Goal: Task Accomplishment & Management: Manage account settings

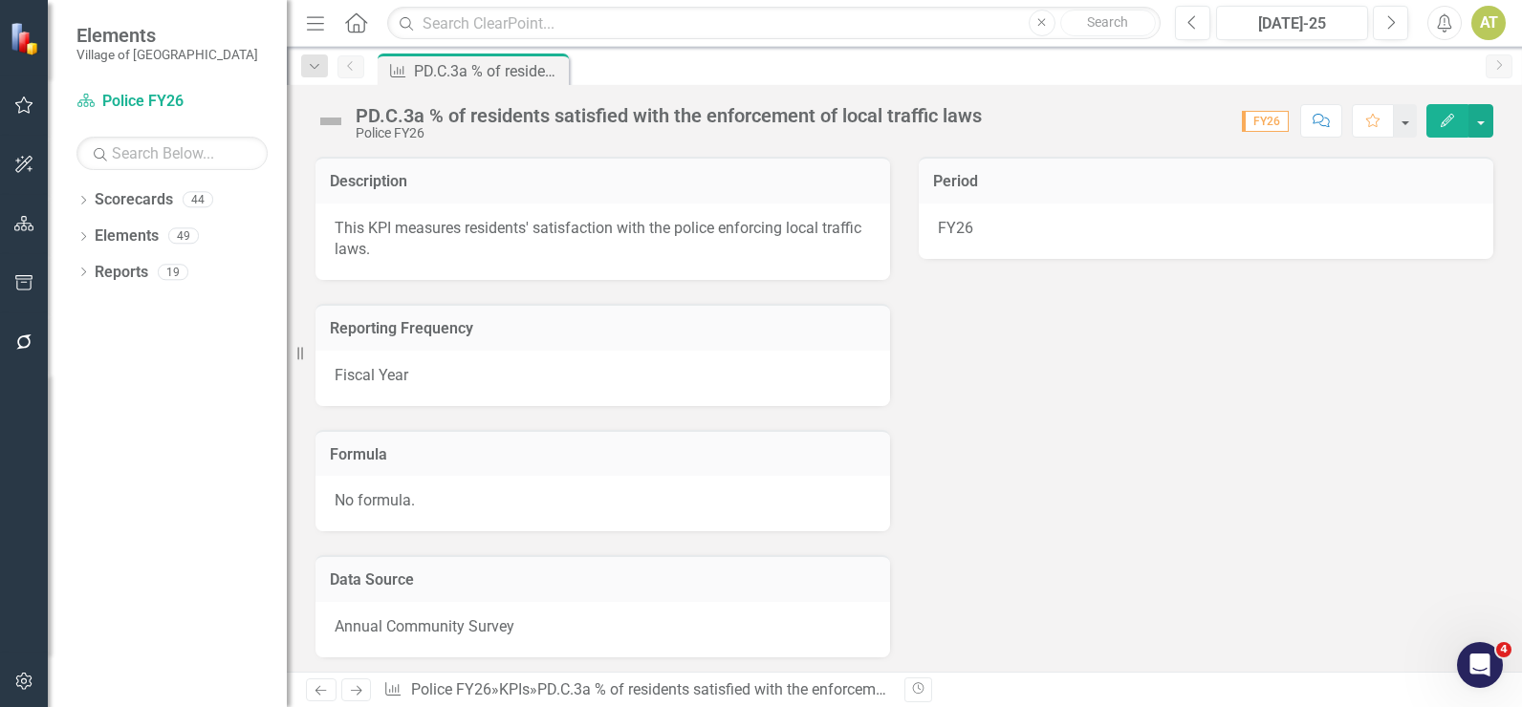
click at [29, 338] on icon "button" at bounding box center [23, 342] width 15 height 15
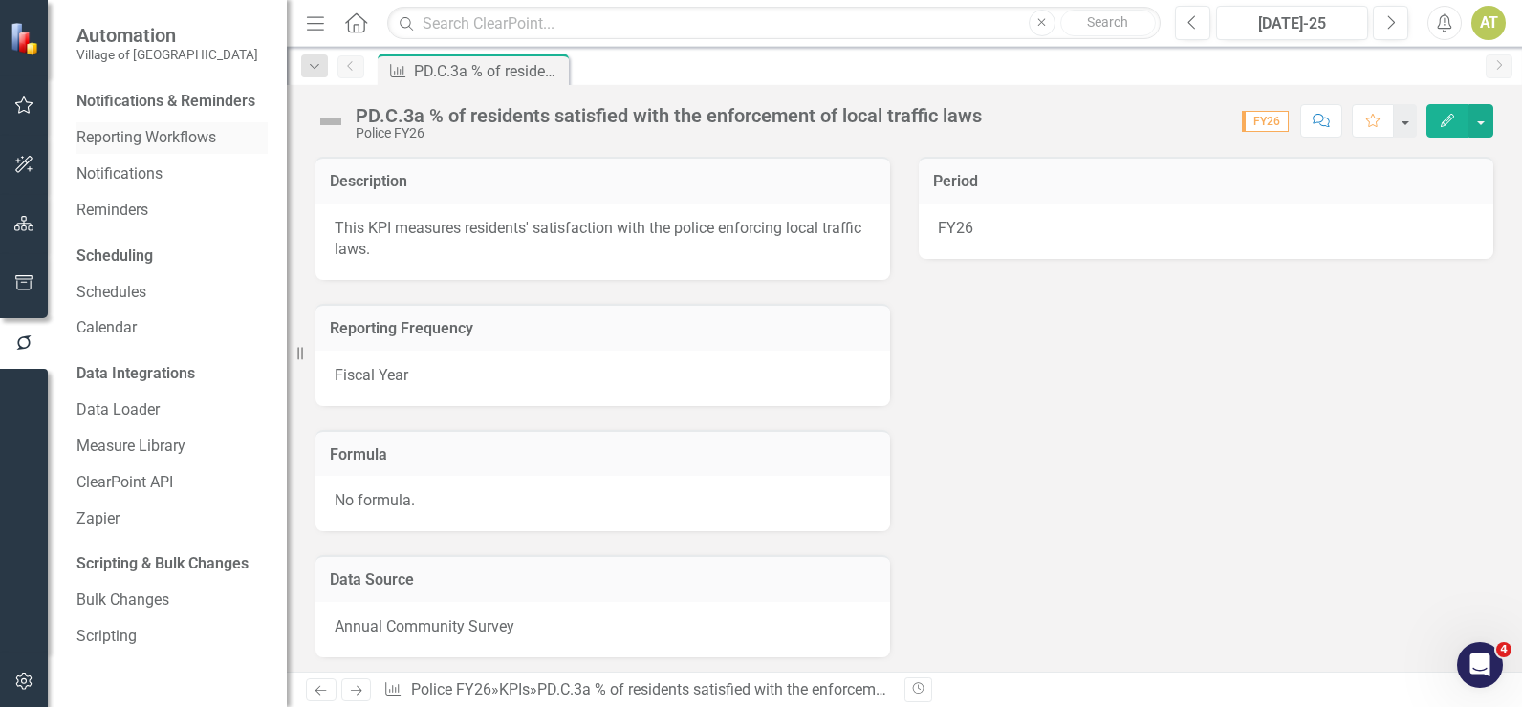
click at [166, 139] on link "Reporting Workflows" at bounding box center [171, 138] width 191 height 22
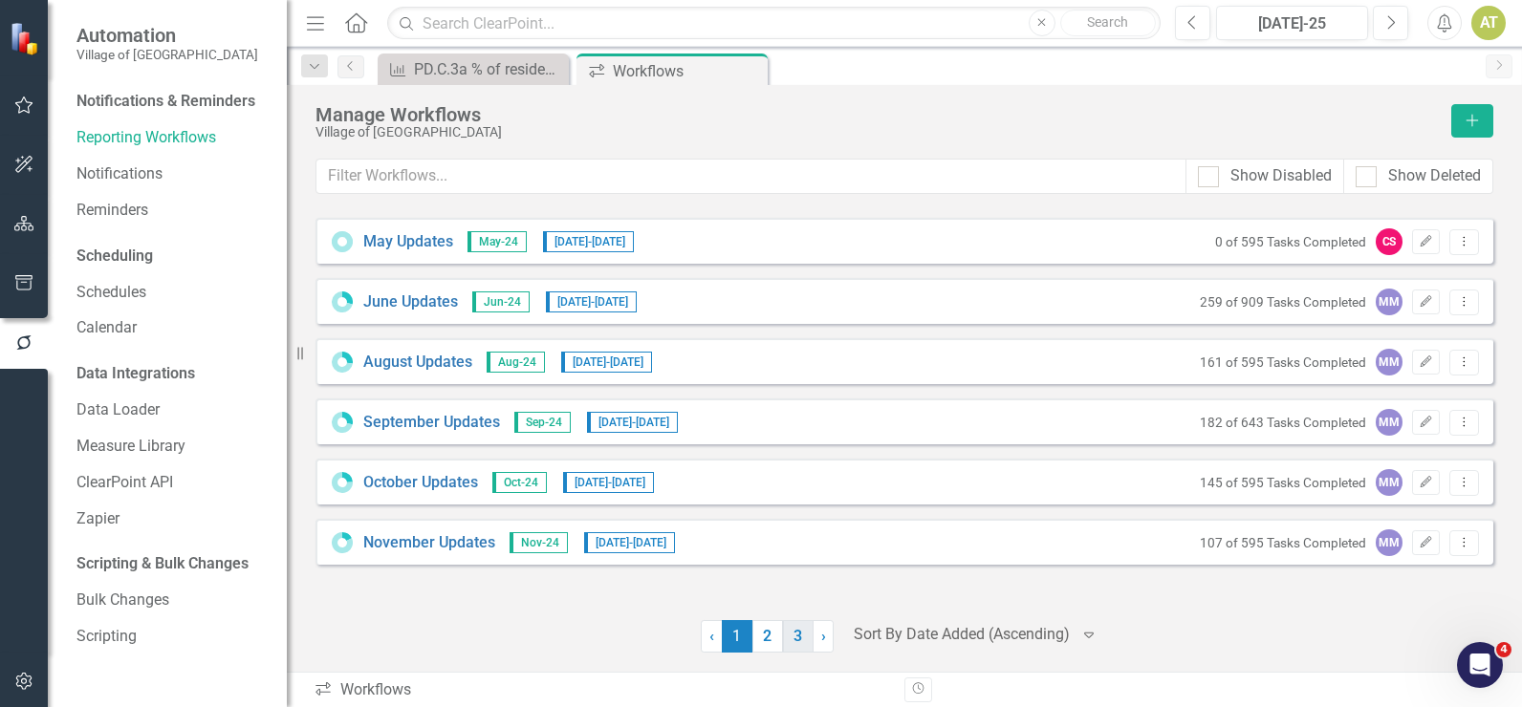
click at [799, 640] on link "3" at bounding box center [798, 636] width 31 height 32
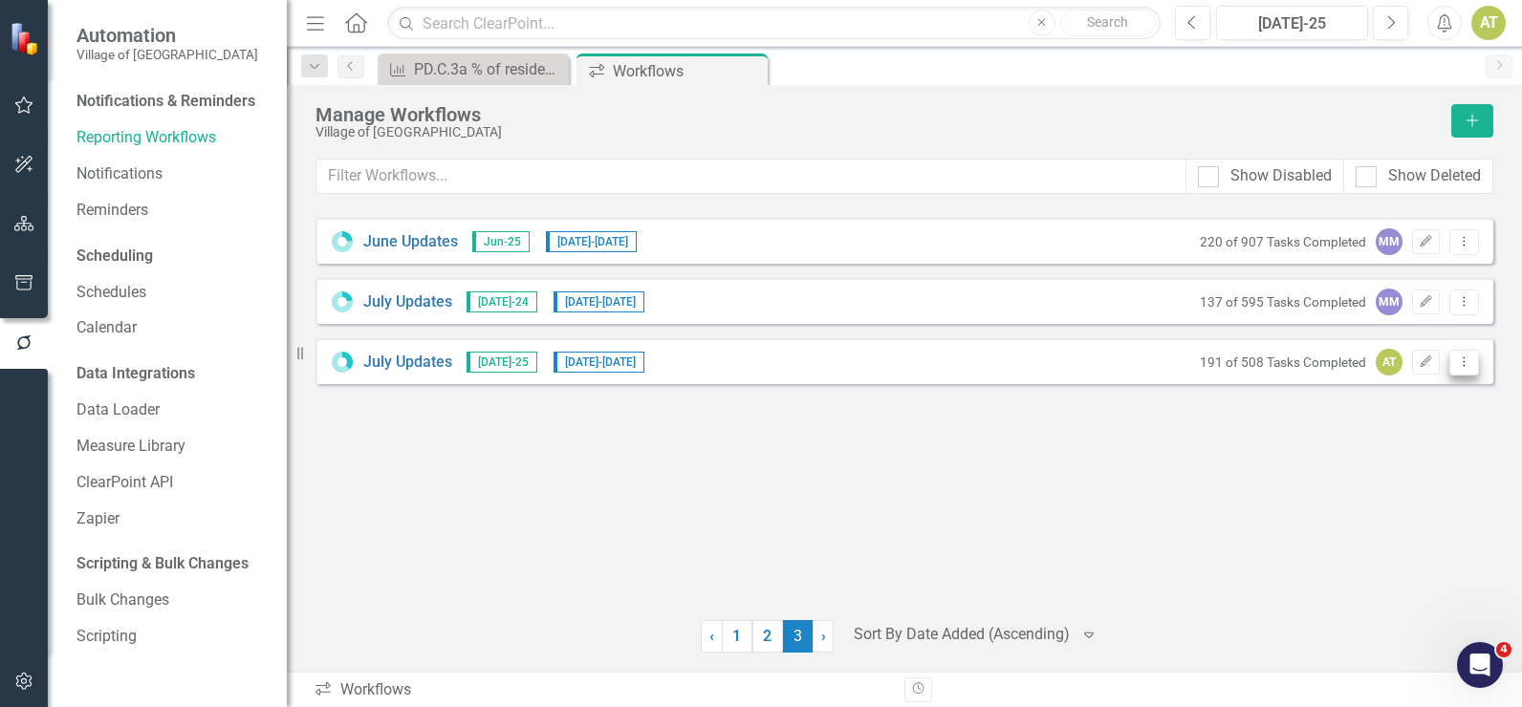
click at [1457, 364] on icon "Dropdown Menu" at bounding box center [1464, 362] width 16 height 12
click at [1452, 456] on link "Copy Duplicate Workflow" at bounding box center [1389, 464] width 177 height 35
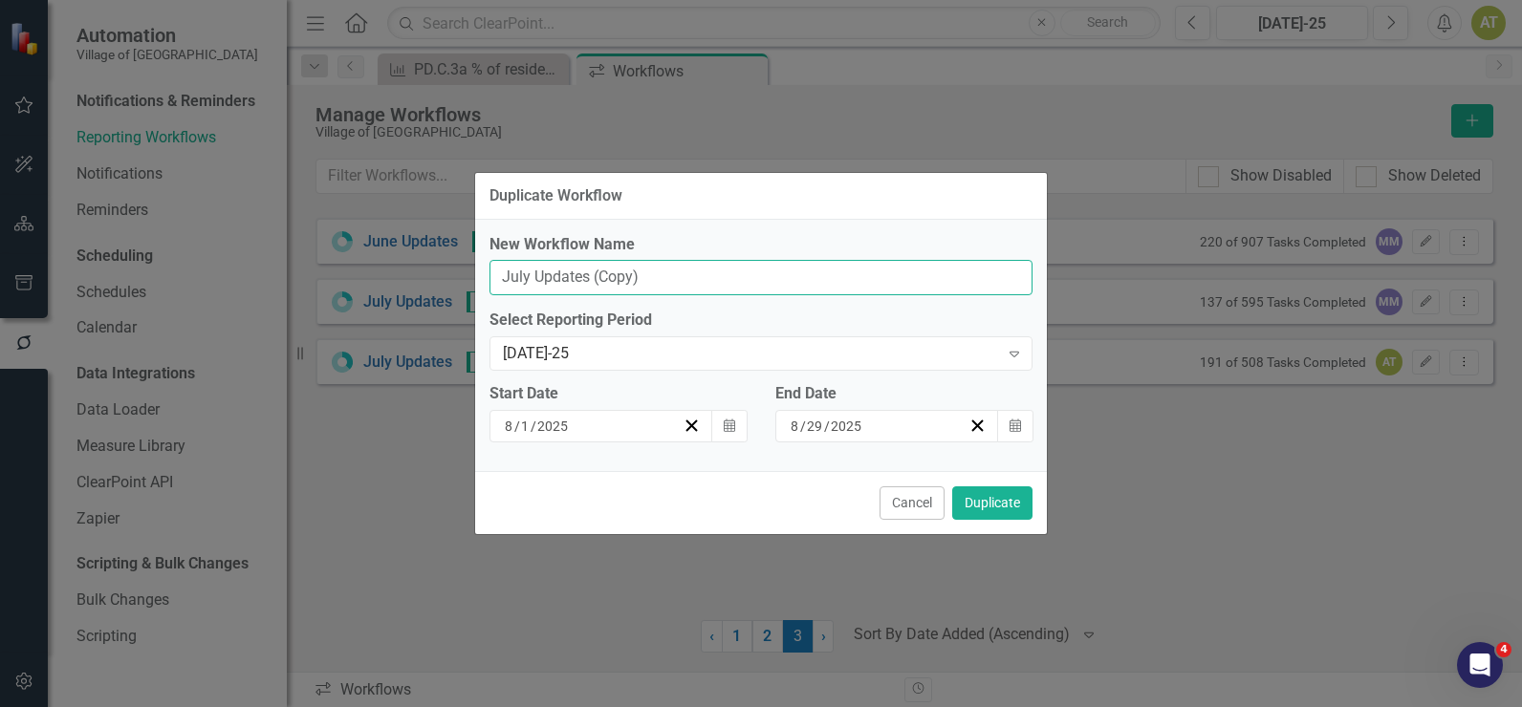
click at [594, 272] on input "July Updates (Copy)" at bounding box center [760, 277] width 543 height 35
type input "S"
type input "August Updates"
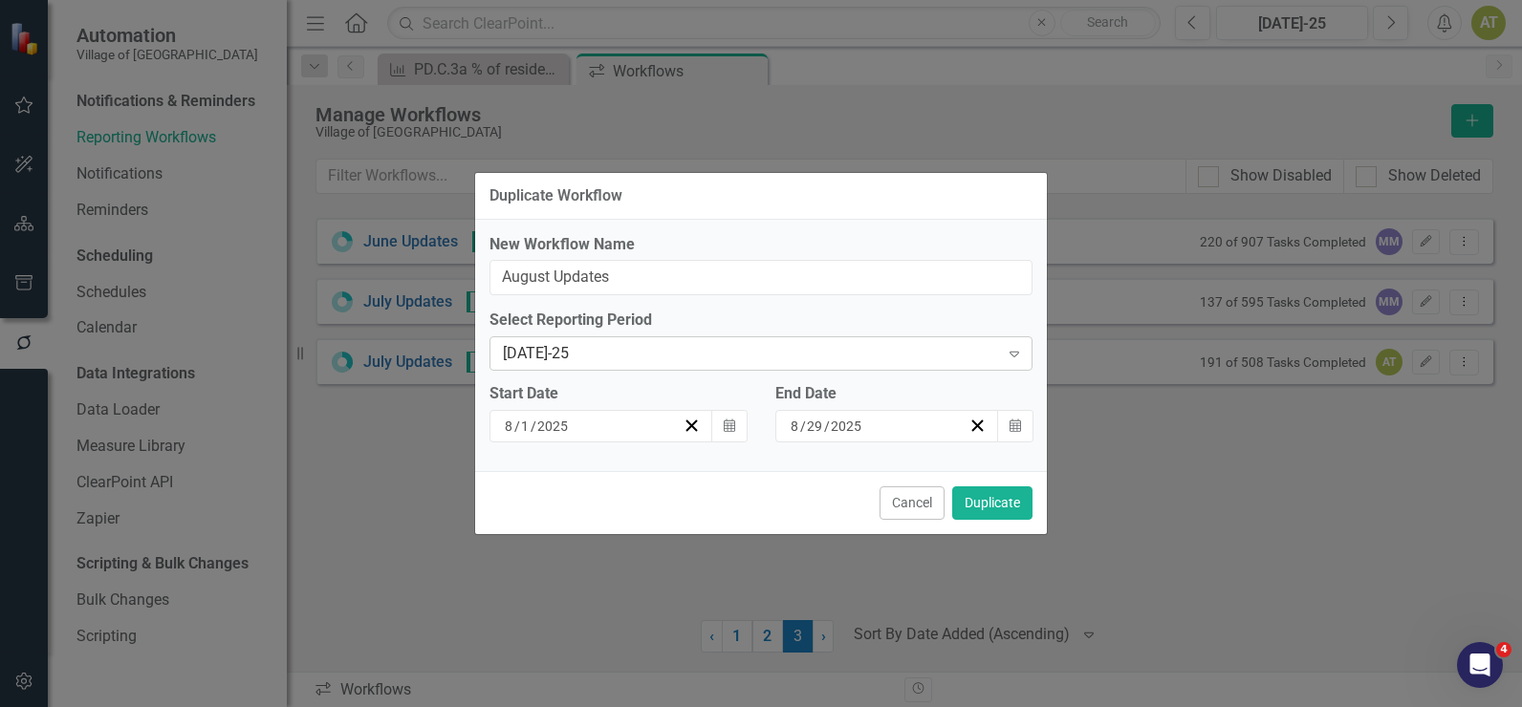
click at [610, 352] on div "[DATE]-25" at bounding box center [751, 354] width 496 height 22
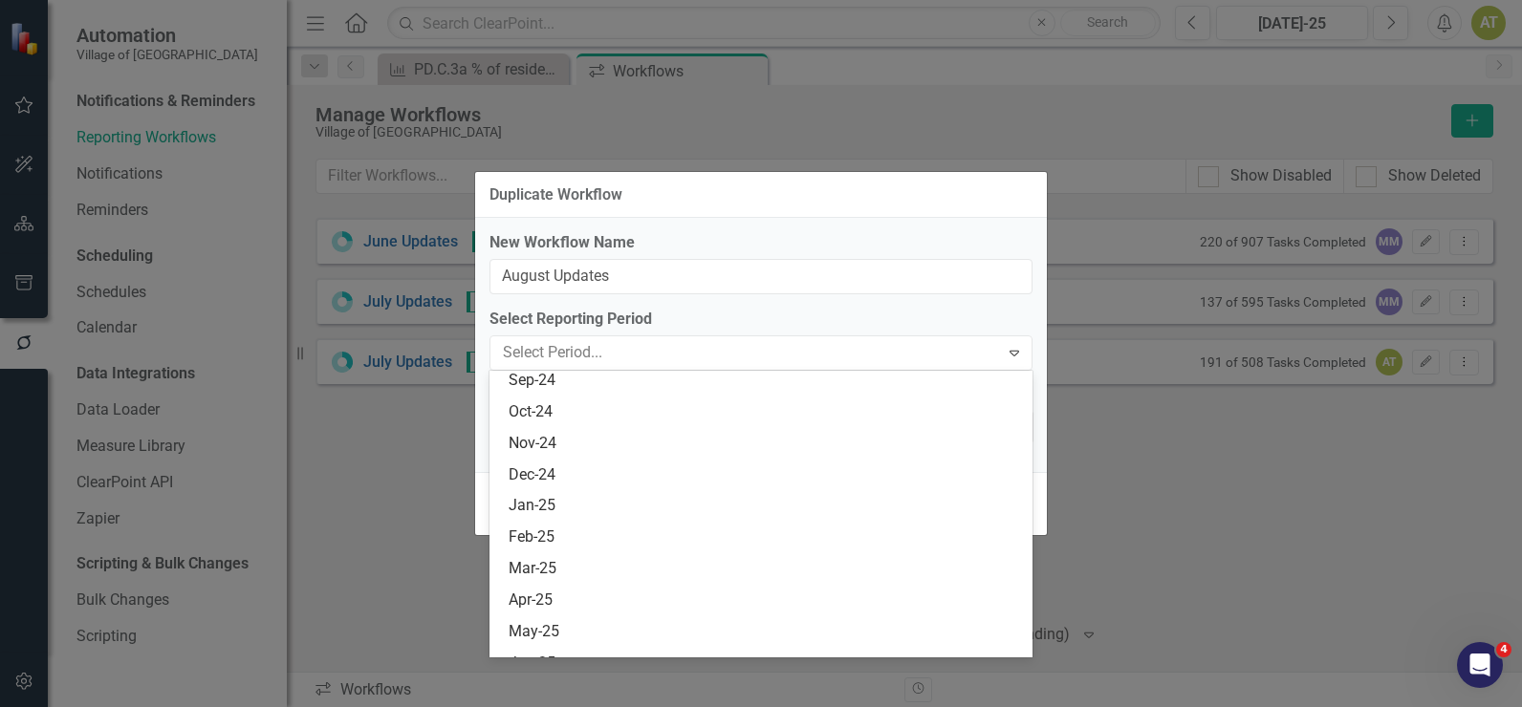
scroll to position [2637, 0]
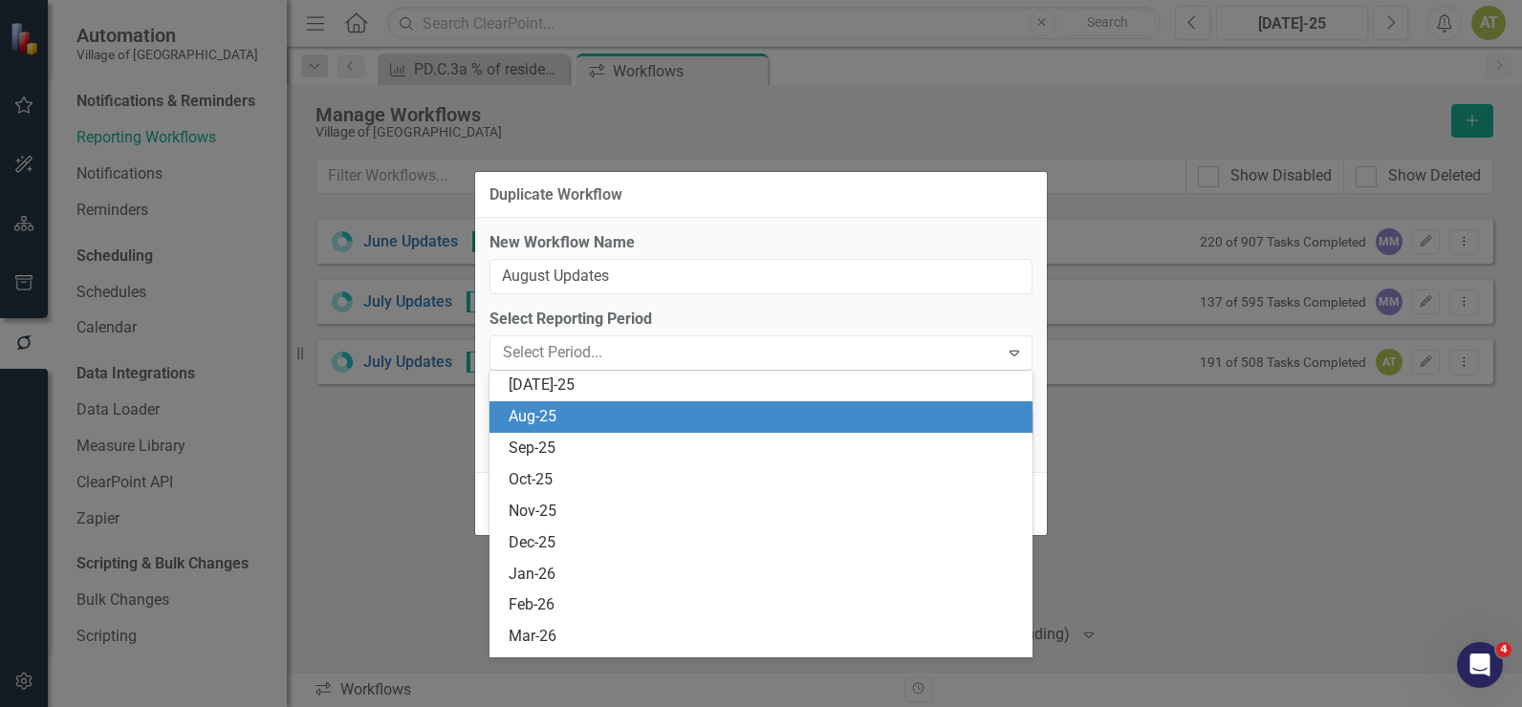
click at [607, 407] on div "Aug-25" at bounding box center [764, 417] width 512 height 22
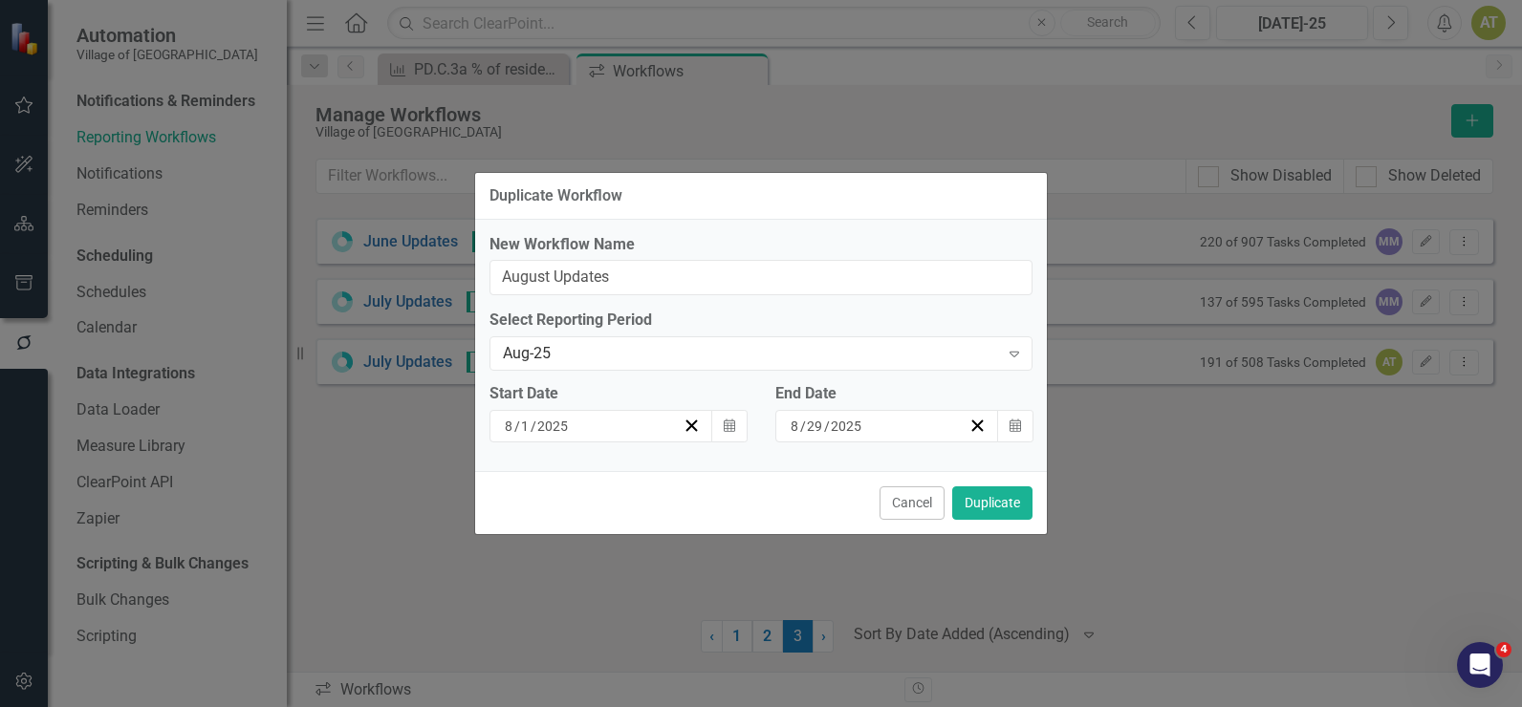
click at [598, 420] on div "[DATE]" at bounding box center [592, 426] width 181 height 19
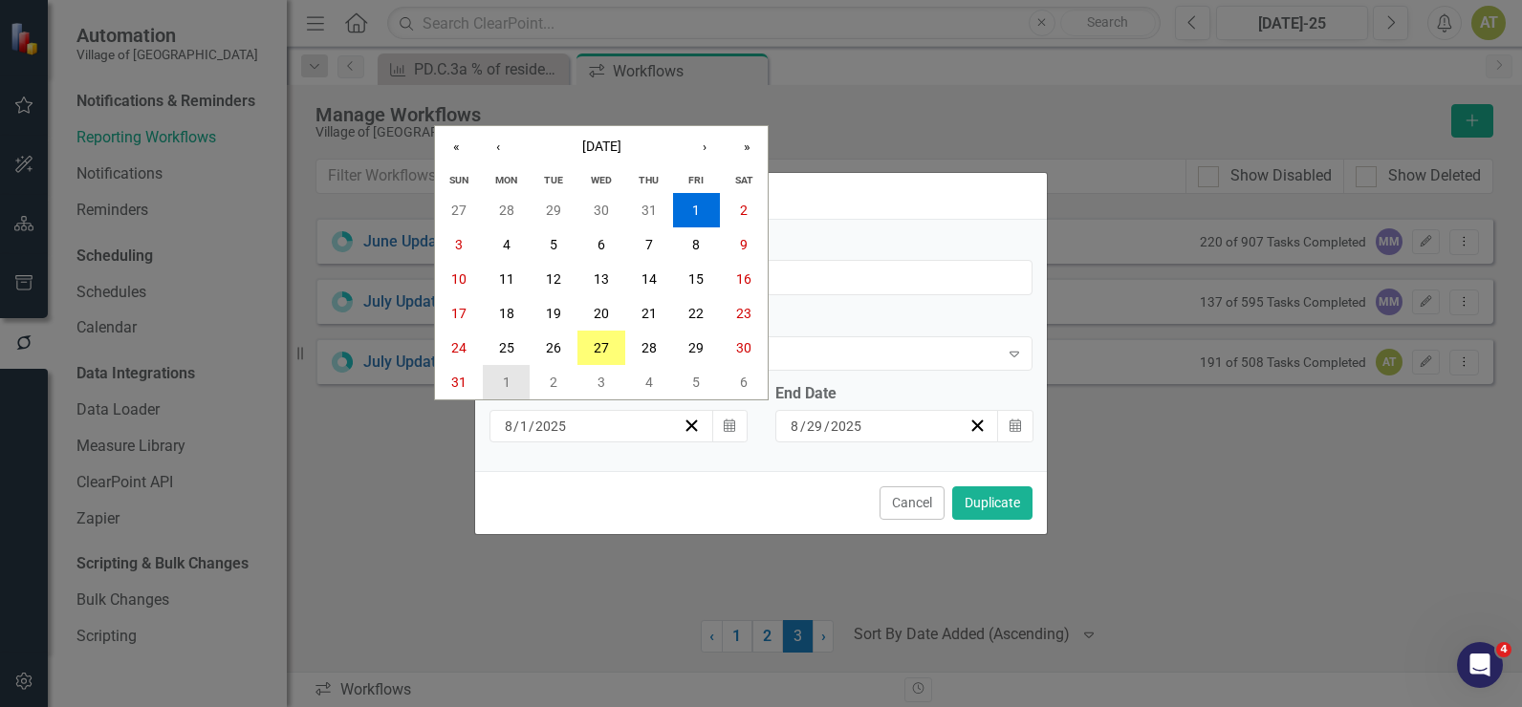
click at [506, 378] on abbr "1" at bounding box center [507, 382] width 8 height 15
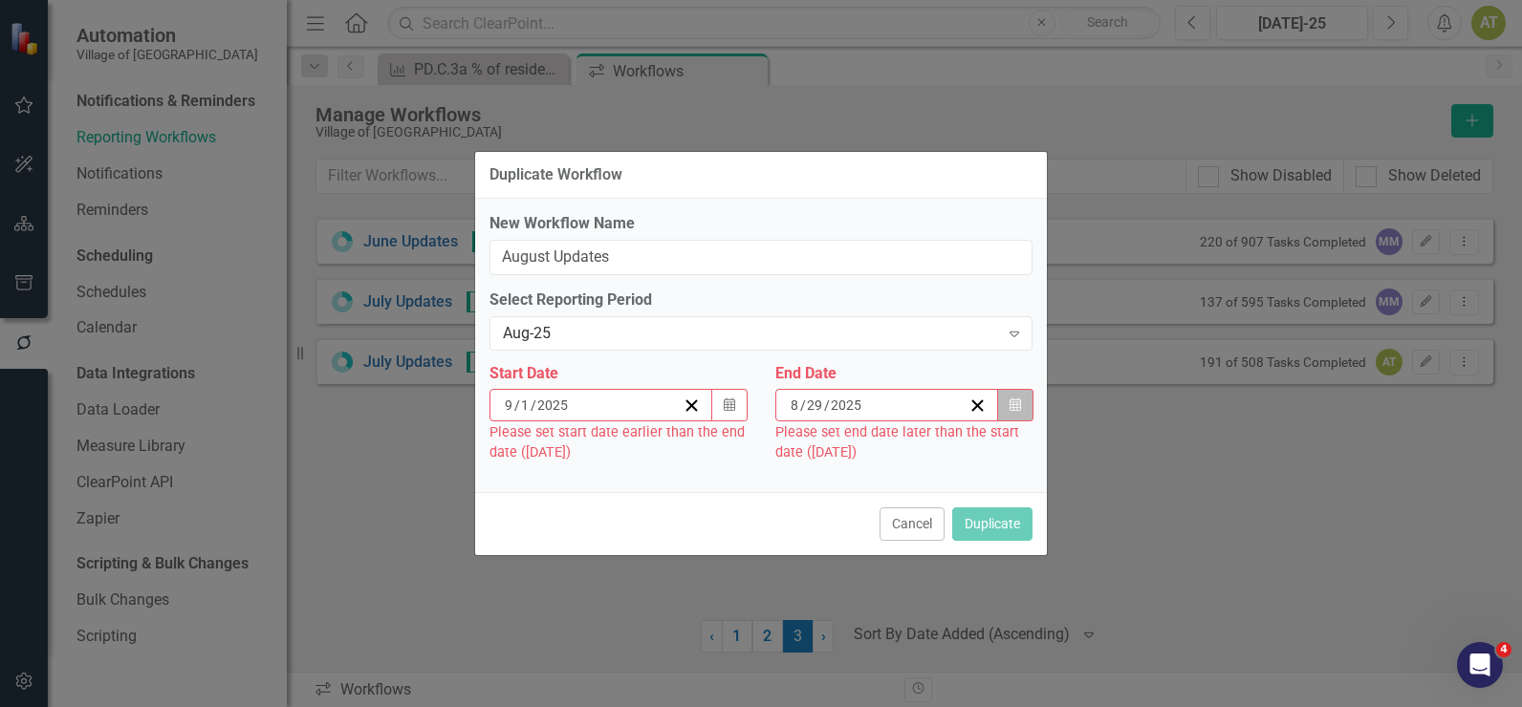
click at [1031, 407] on button "Calendar" at bounding box center [1015, 405] width 36 height 32
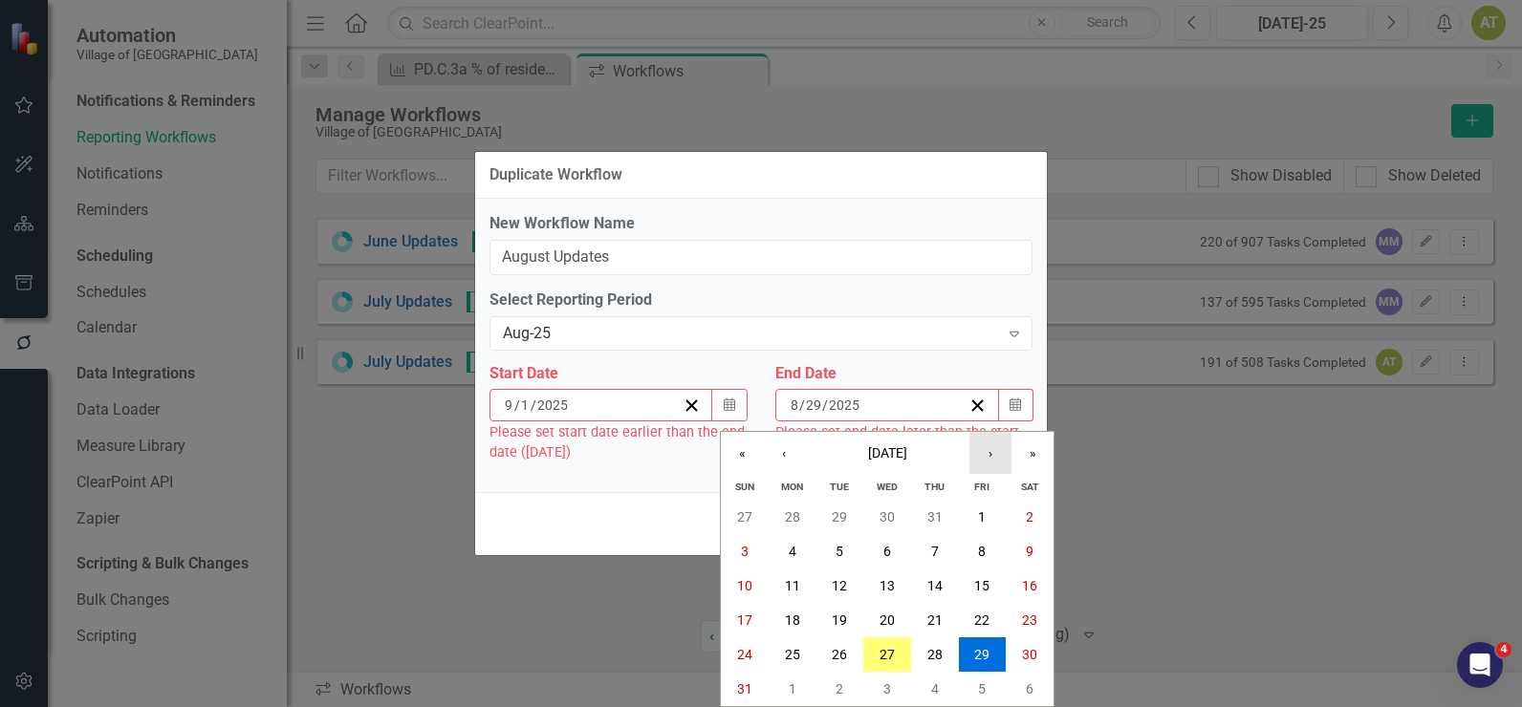
click at [1004, 465] on button "›" at bounding box center [990, 453] width 42 height 42
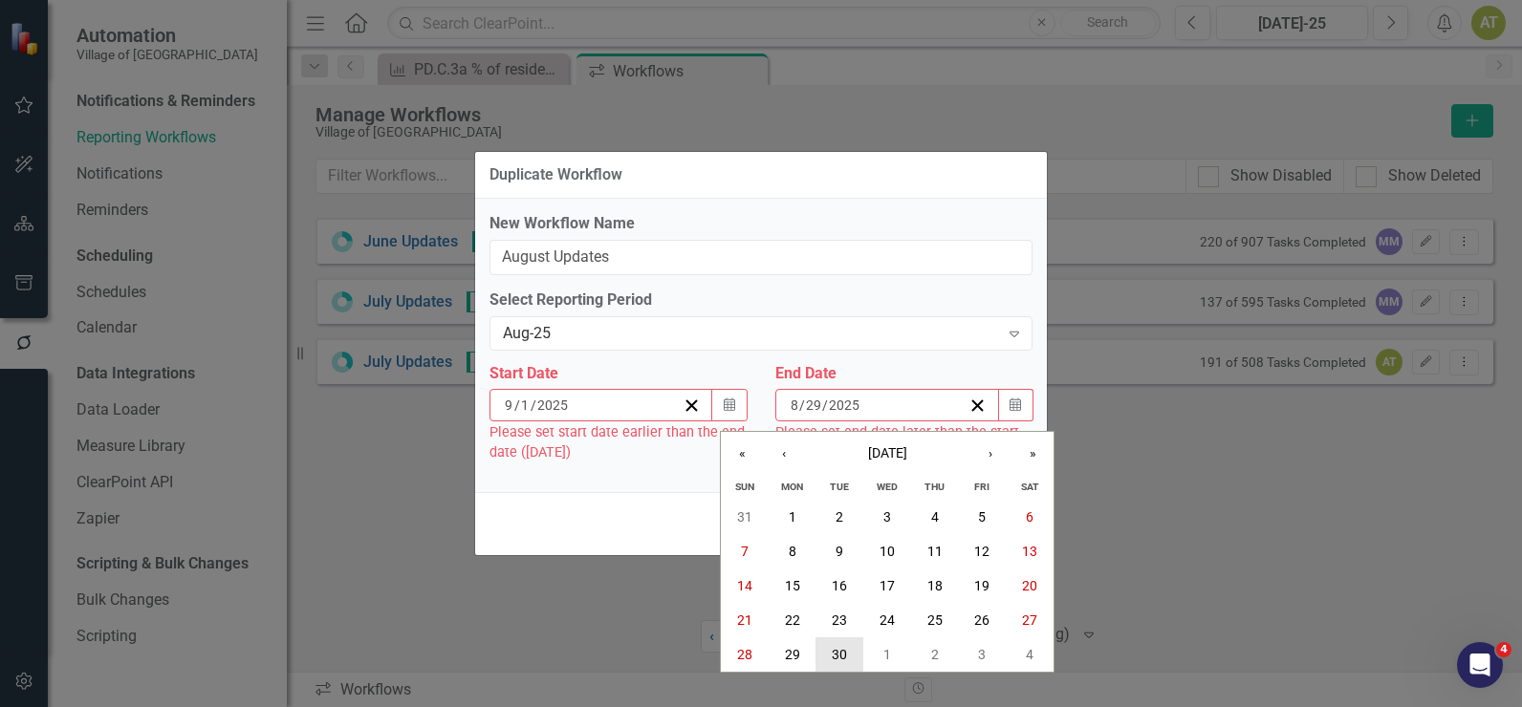
click at [842, 655] on abbr "30" at bounding box center [838, 654] width 15 height 15
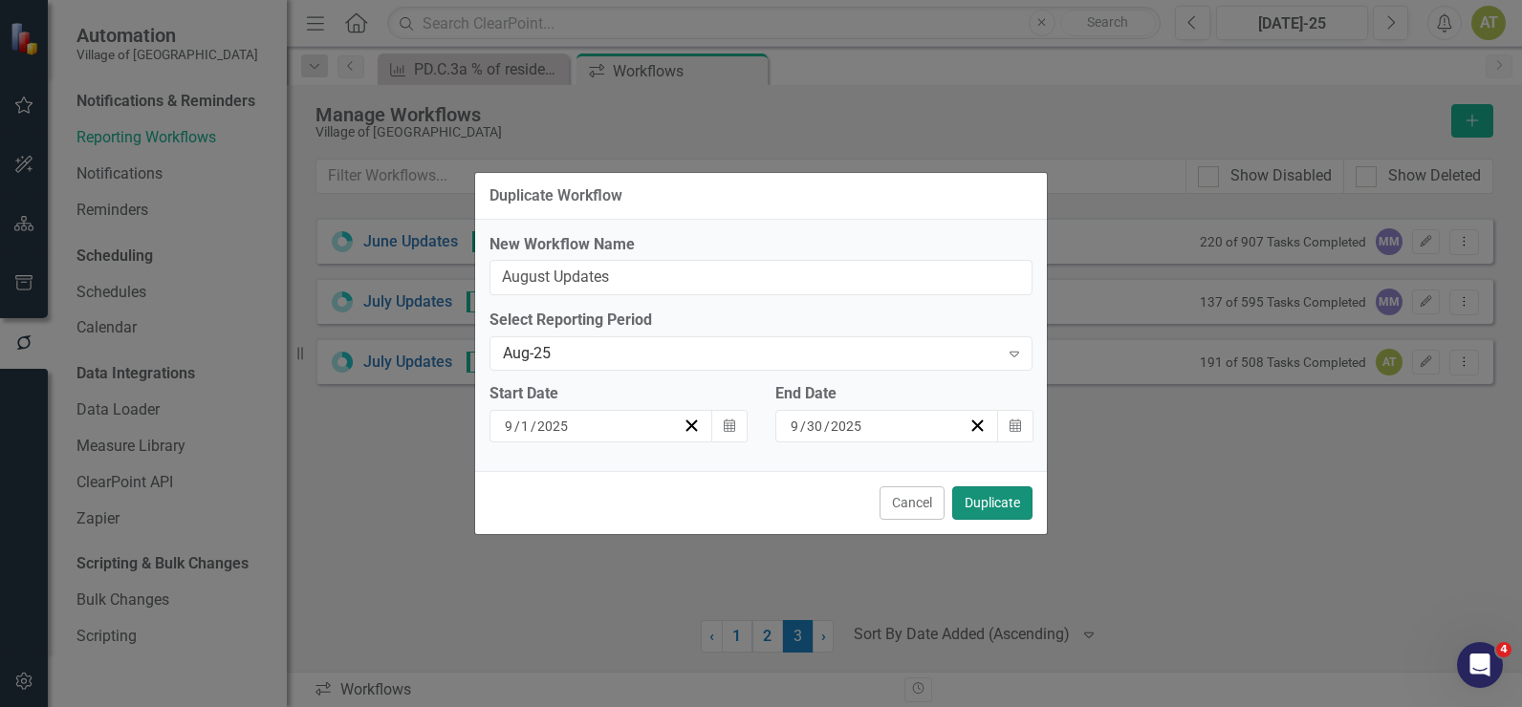
click at [978, 507] on button "Duplicate" at bounding box center [992, 502] width 80 height 33
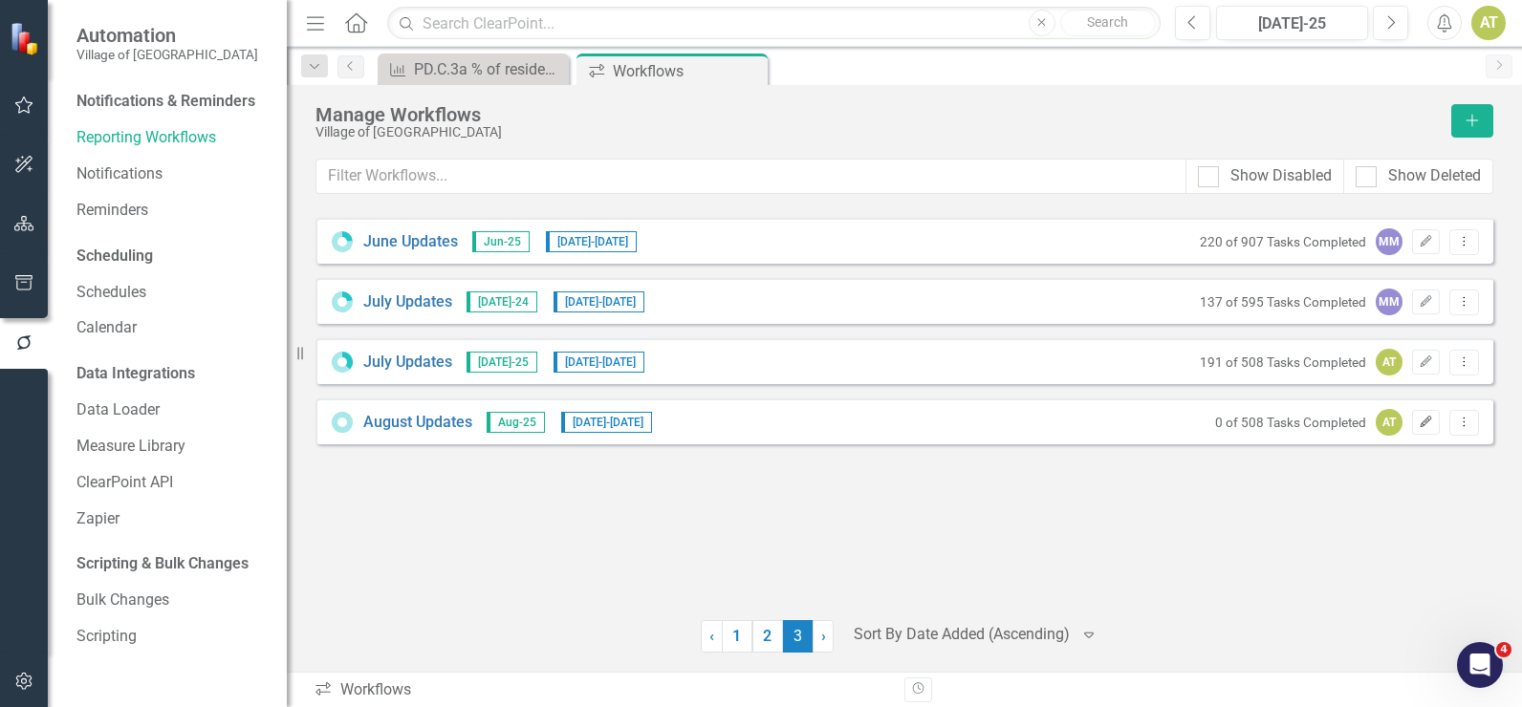
click at [1426, 426] on icon "Edit" at bounding box center [1425, 422] width 14 height 11
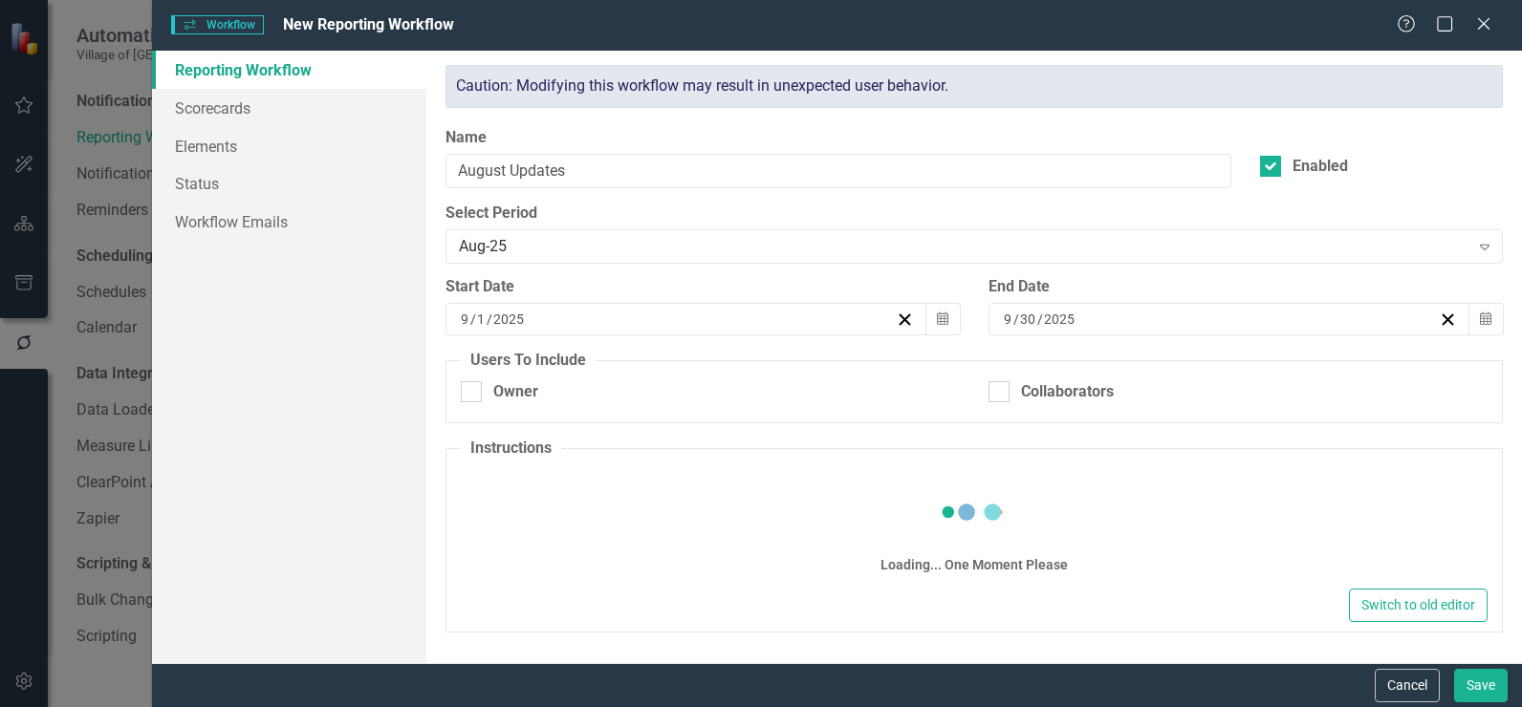
checkbox input "true"
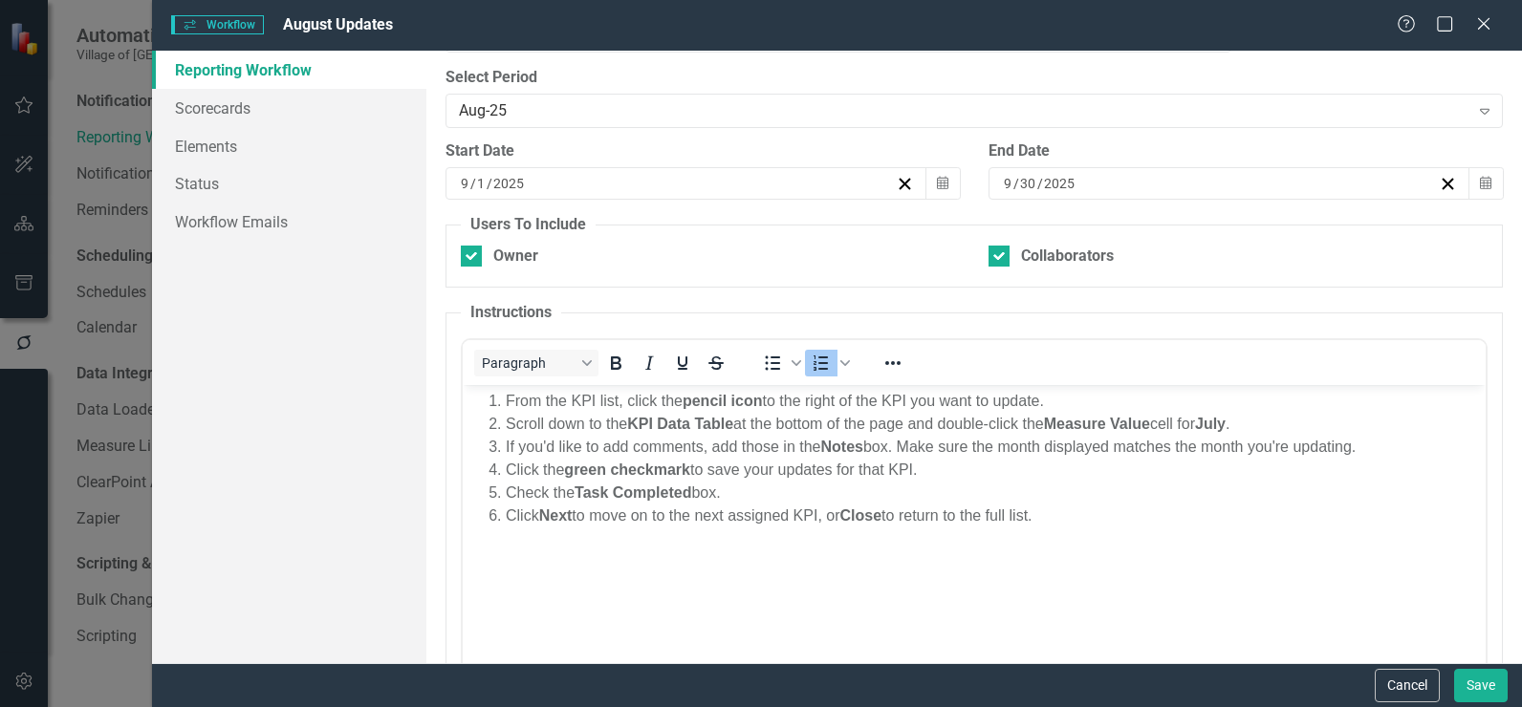
scroll to position [0, 0]
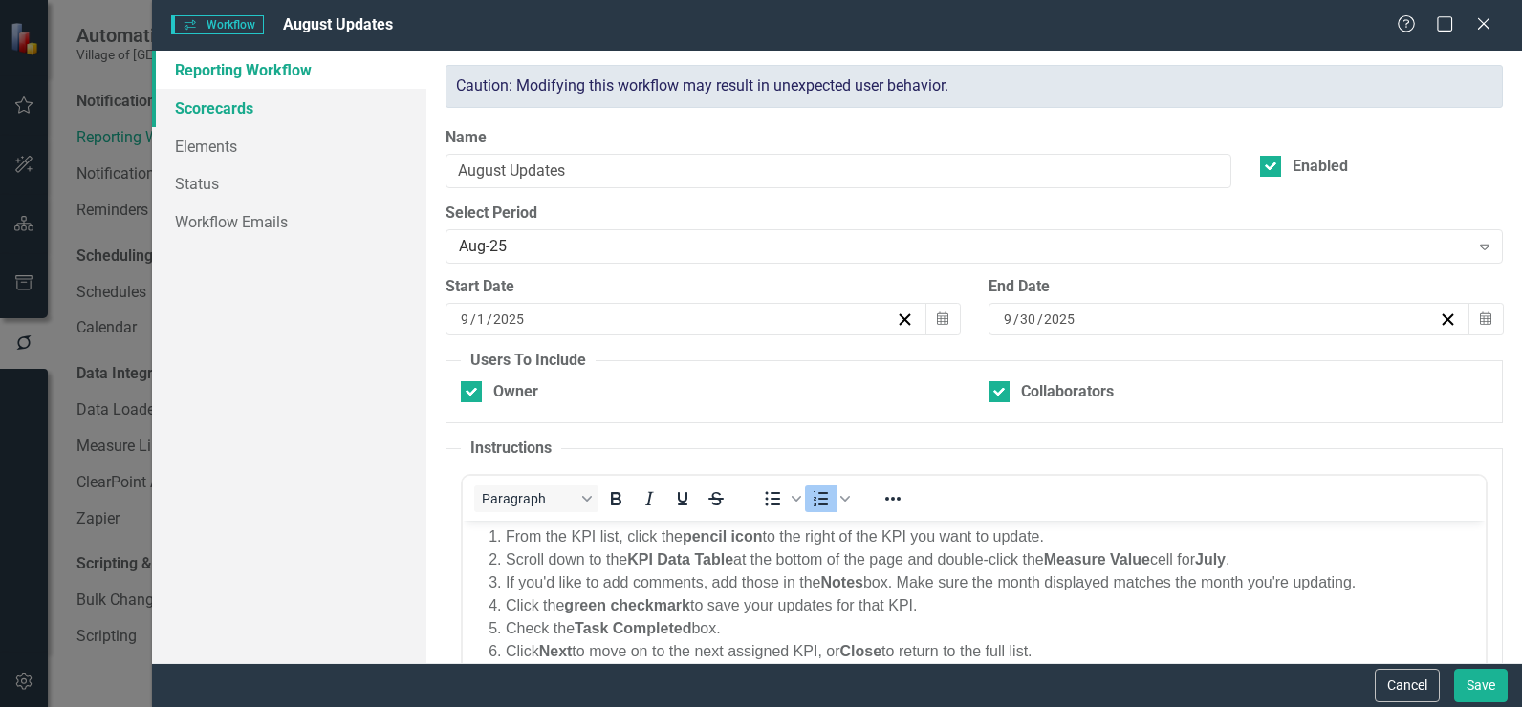
click at [192, 112] on link "Scorecards" at bounding box center [289, 108] width 274 height 38
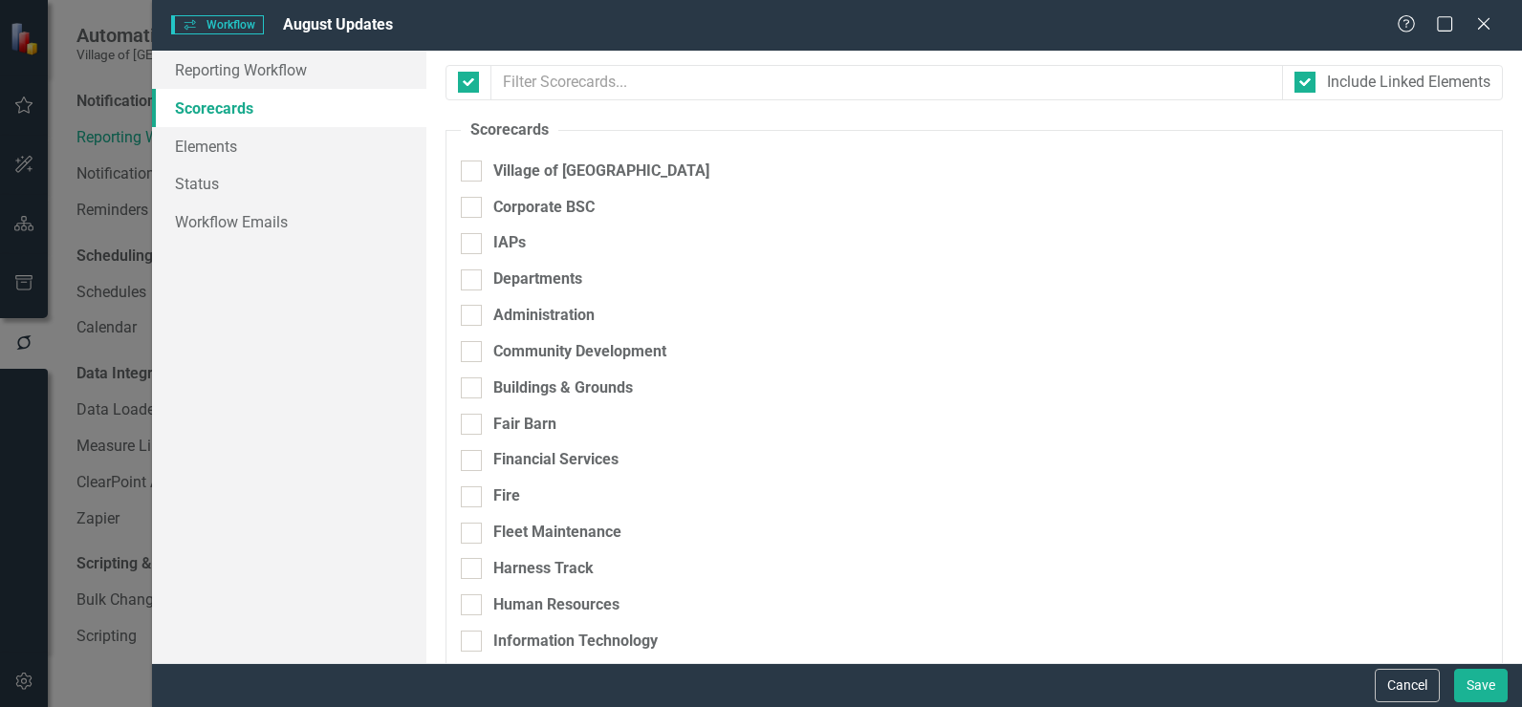
checkbox input "false"
click at [196, 137] on link "Elements" at bounding box center [289, 146] width 274 height 38
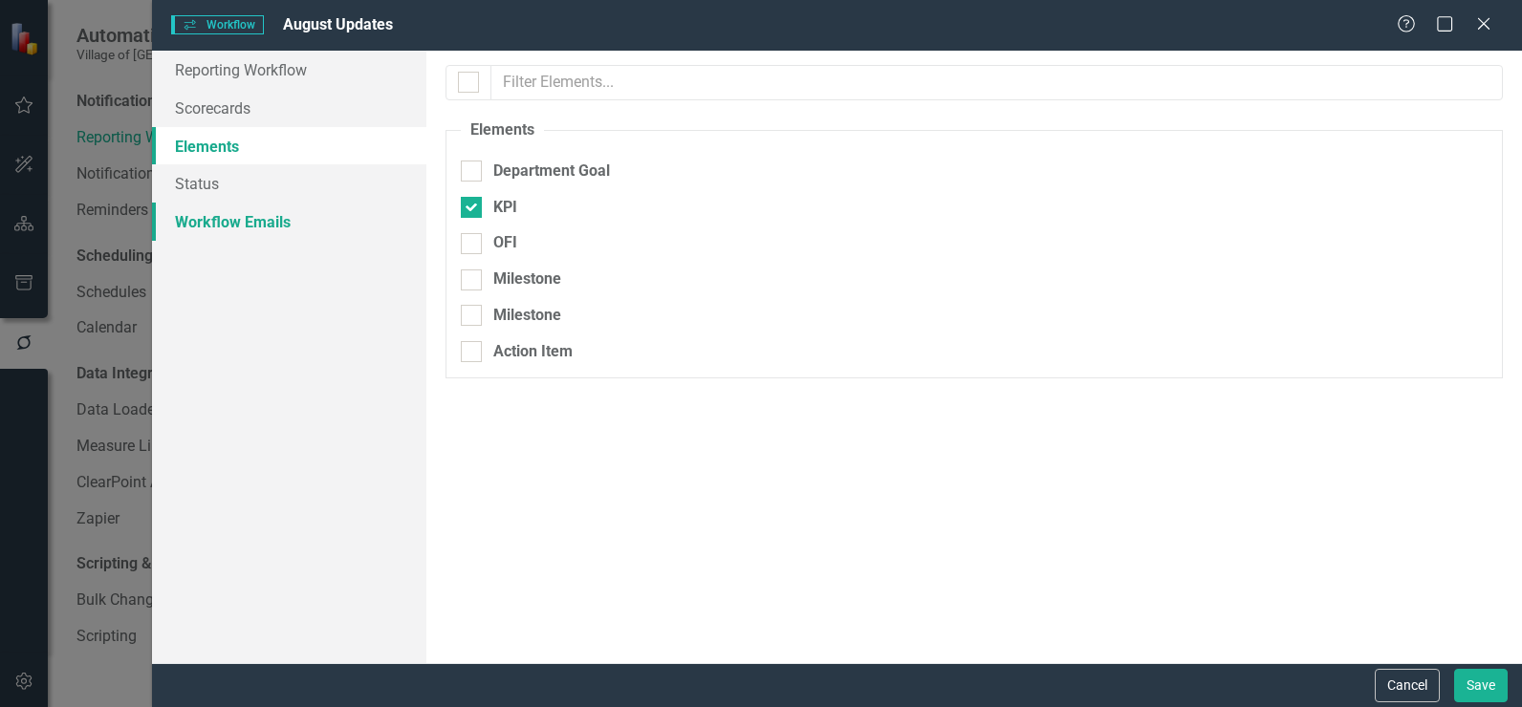
click at [215, 235] on link "Workflow Emails" at bounding box center [289, 222] width 274 height 38
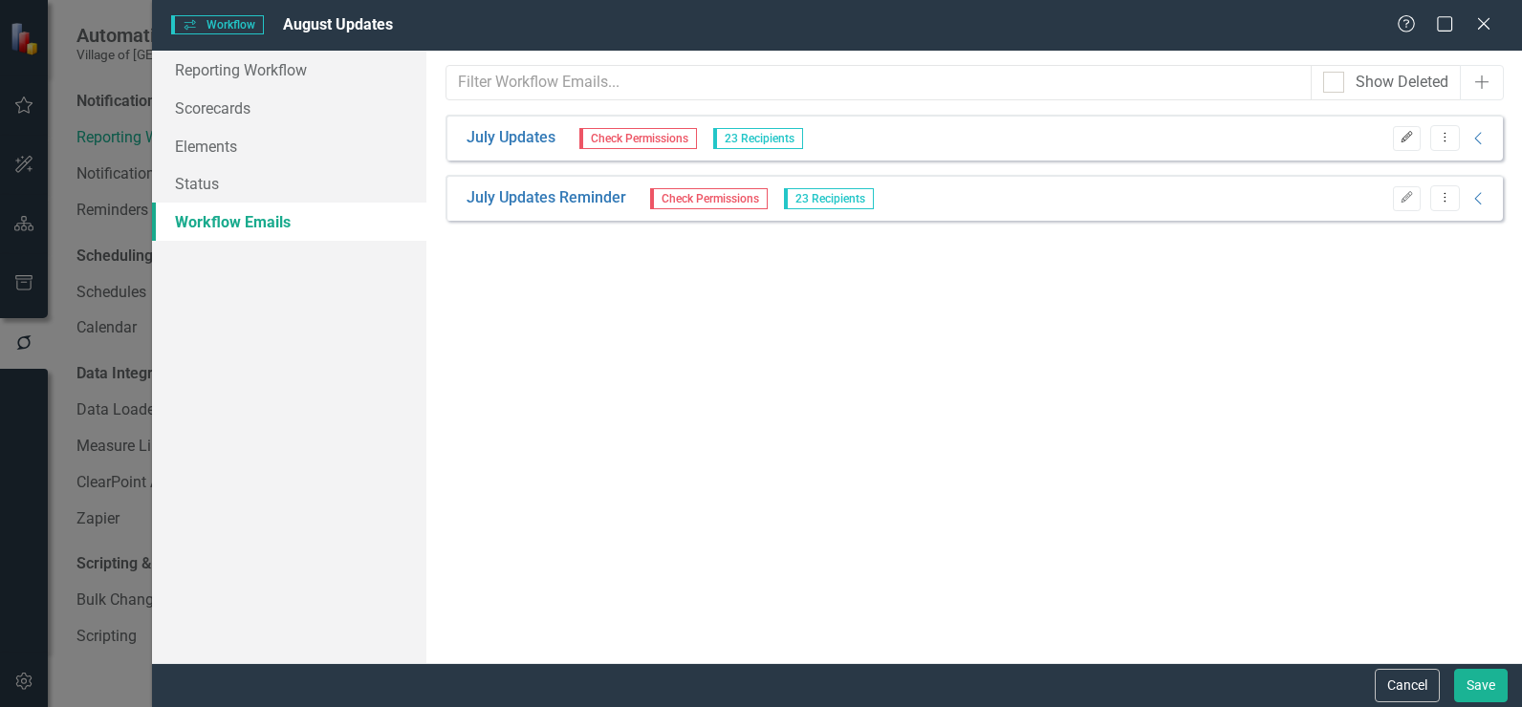
click at [1392, 141] on button "Edit" at bounding box center [1406, 138] width 28 height 25
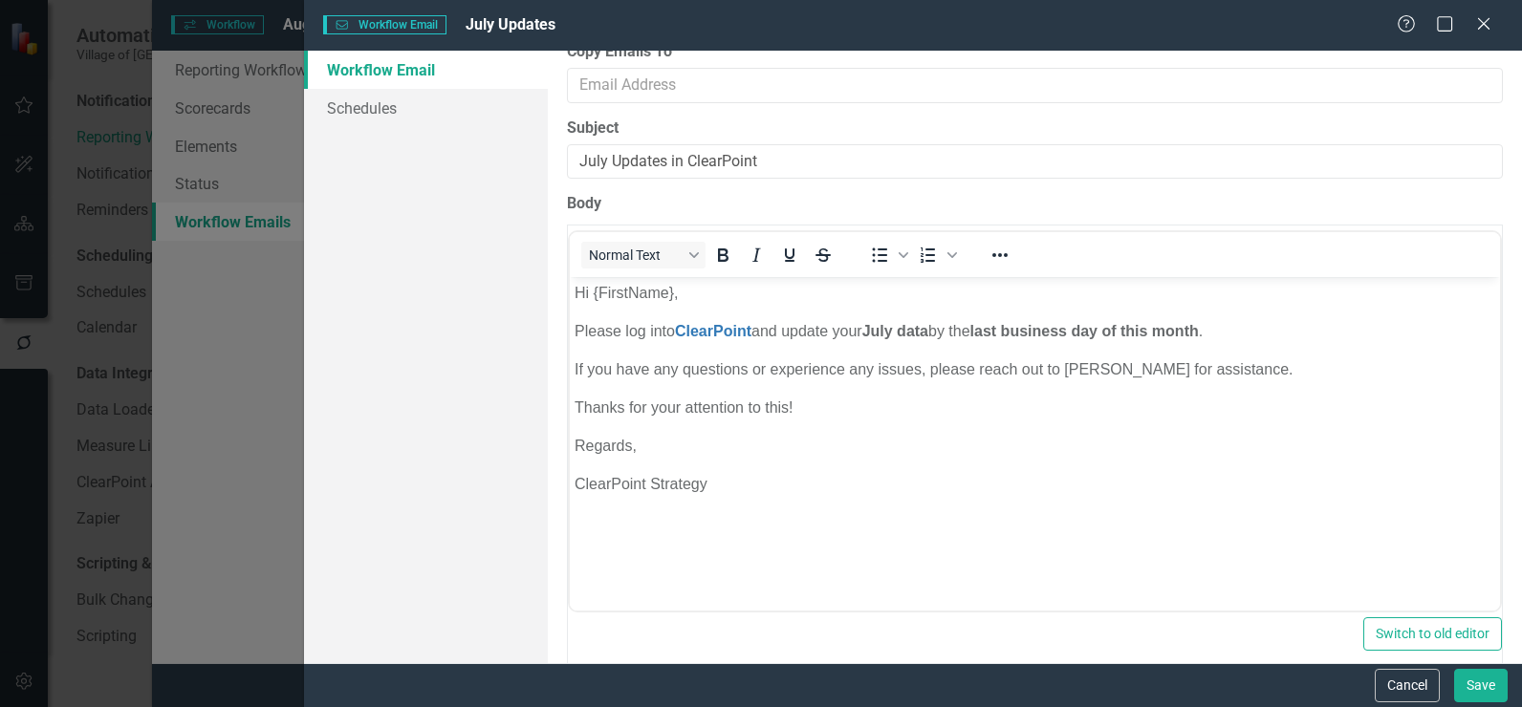
scroll to position [191, 0]
click at [904, 323] on strong "July data" at bounding box center [895, 329] width 66 height 16
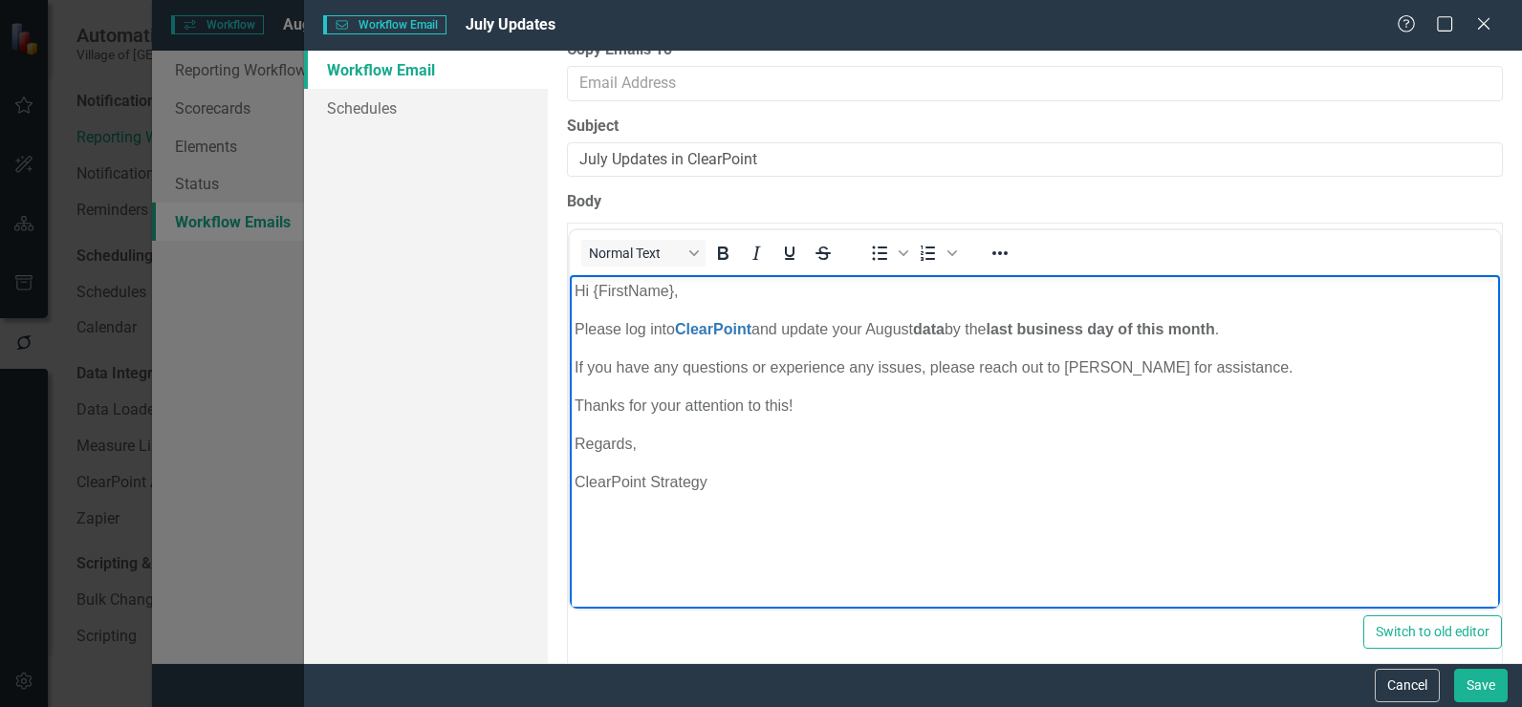
click at [913, 321] on p "Please log into ClearPoint and update your August data by the last business day…" at bounding box center [1034, 329] width 920 height 23
click at [712, 253] on icon "Bold" at bounding box center [722, 253] width 23 height 23
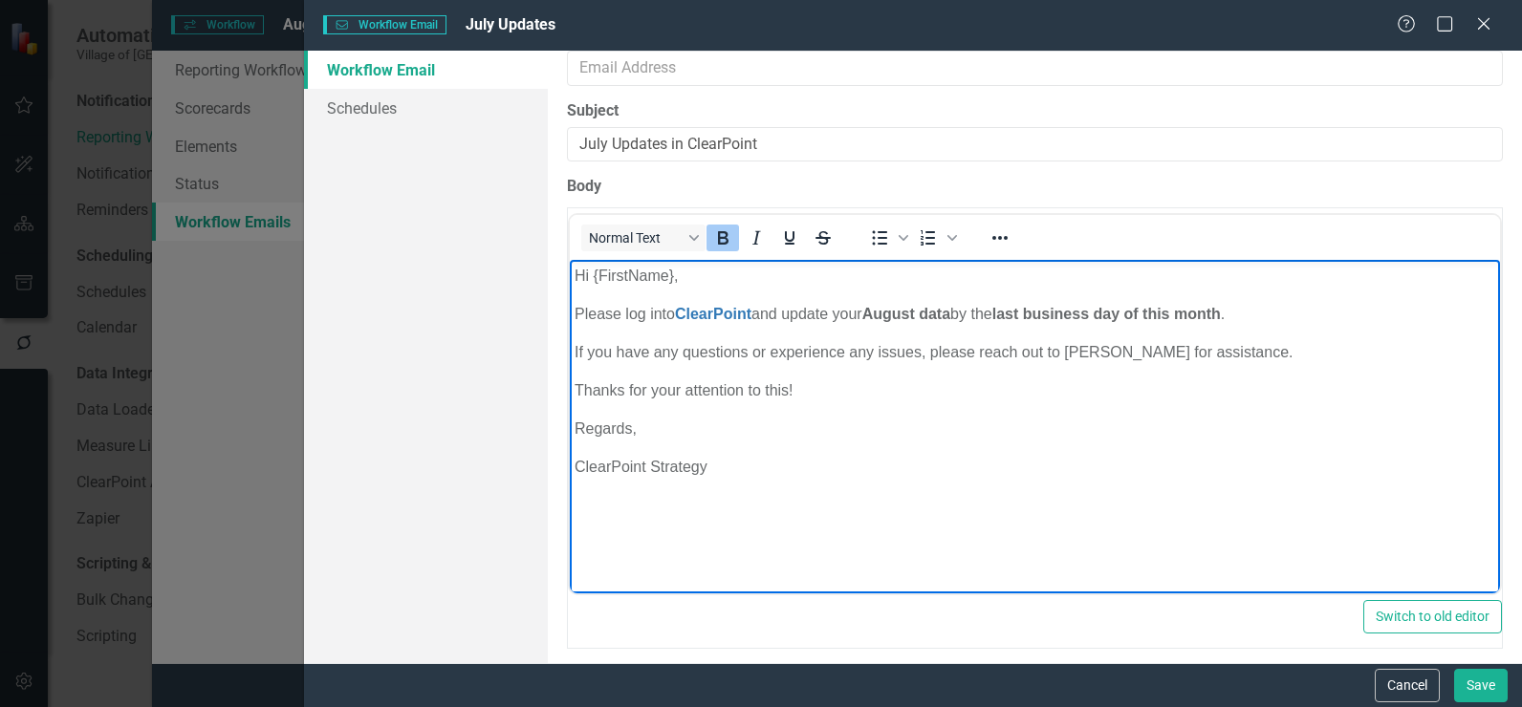
scroll to position [0, 0]
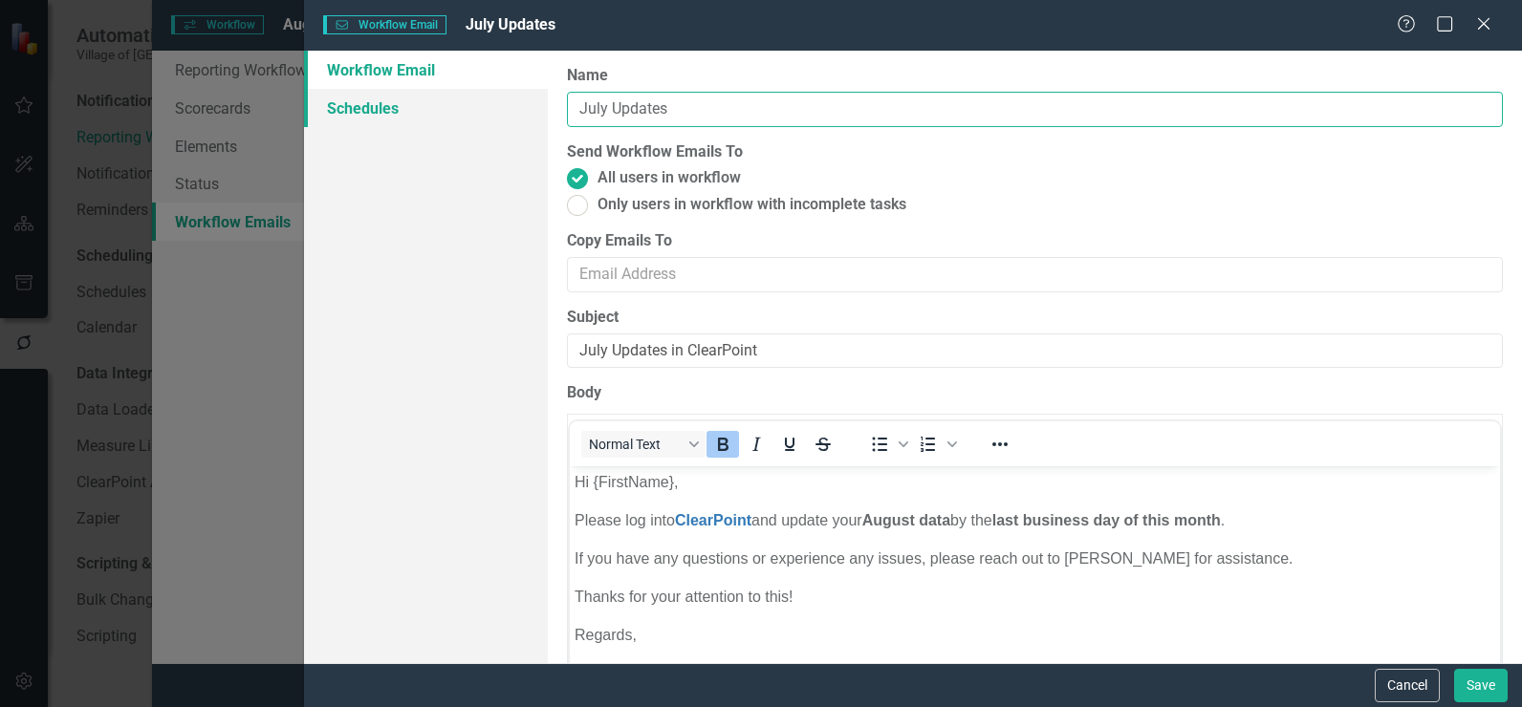
drag, startPoint x: 605, startPoint y: 111, endPoint x: 484, endPoint y: 101, distance: 121.8
click at [484, 101] on div "Workflow Email Schedules Workflow Emails are templated reminders linked to Repo…" at bounding box center [913, 357] width 1218 height 613
type input "August Updates"
click at [483, 101] on link "Schedules" at bounding box center [426, 108] width 244 height 38
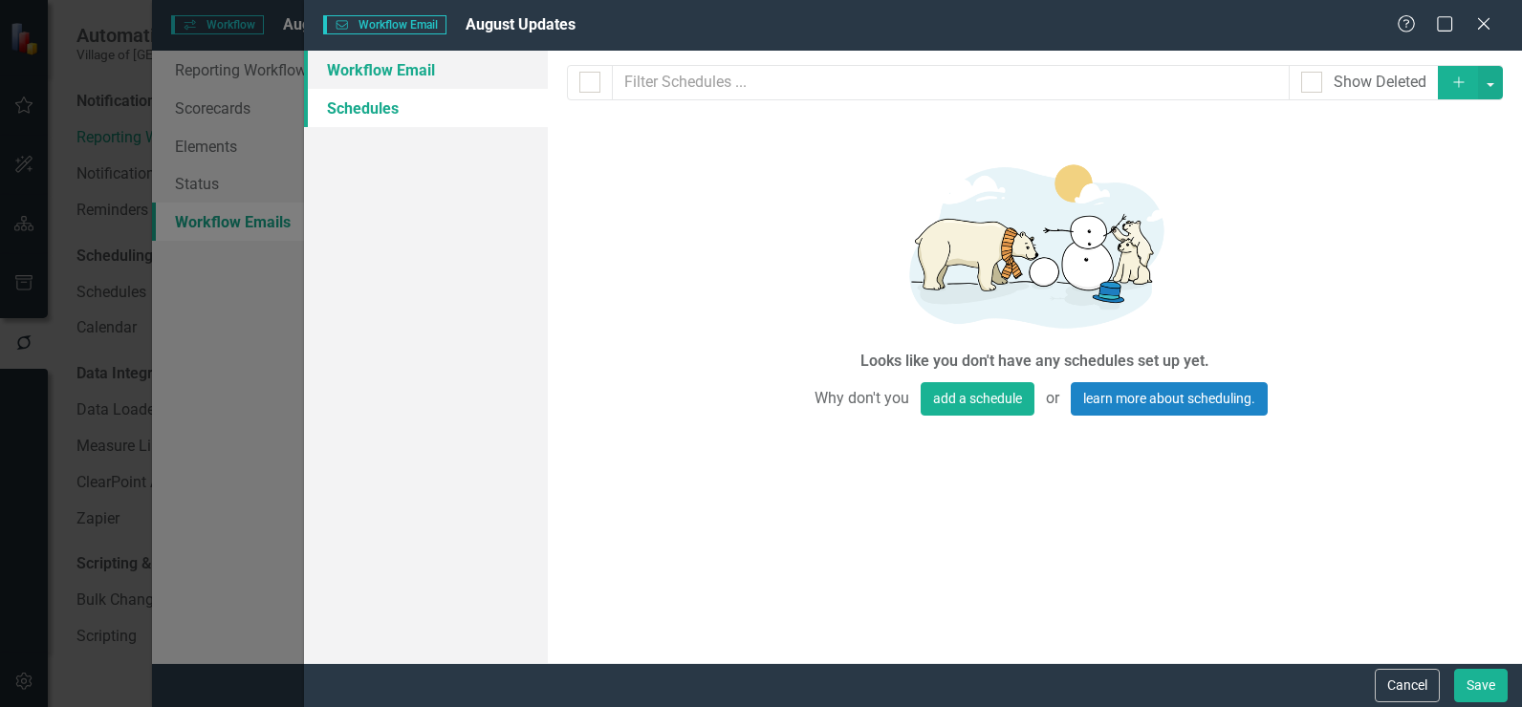
click at [463, 82] on link "Workflow Email" at bounding box center [426, 70] width 244 height 38
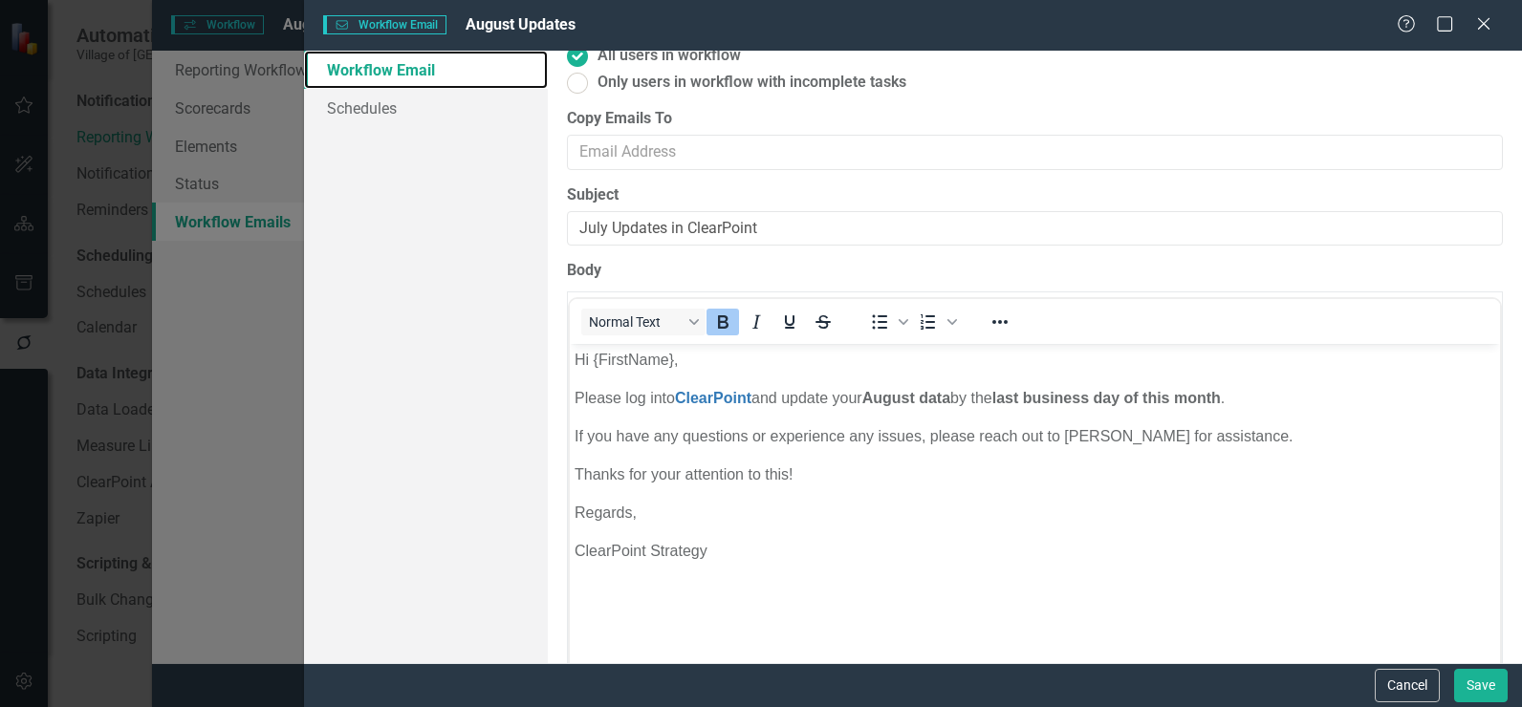
scroll to position [206, 0]
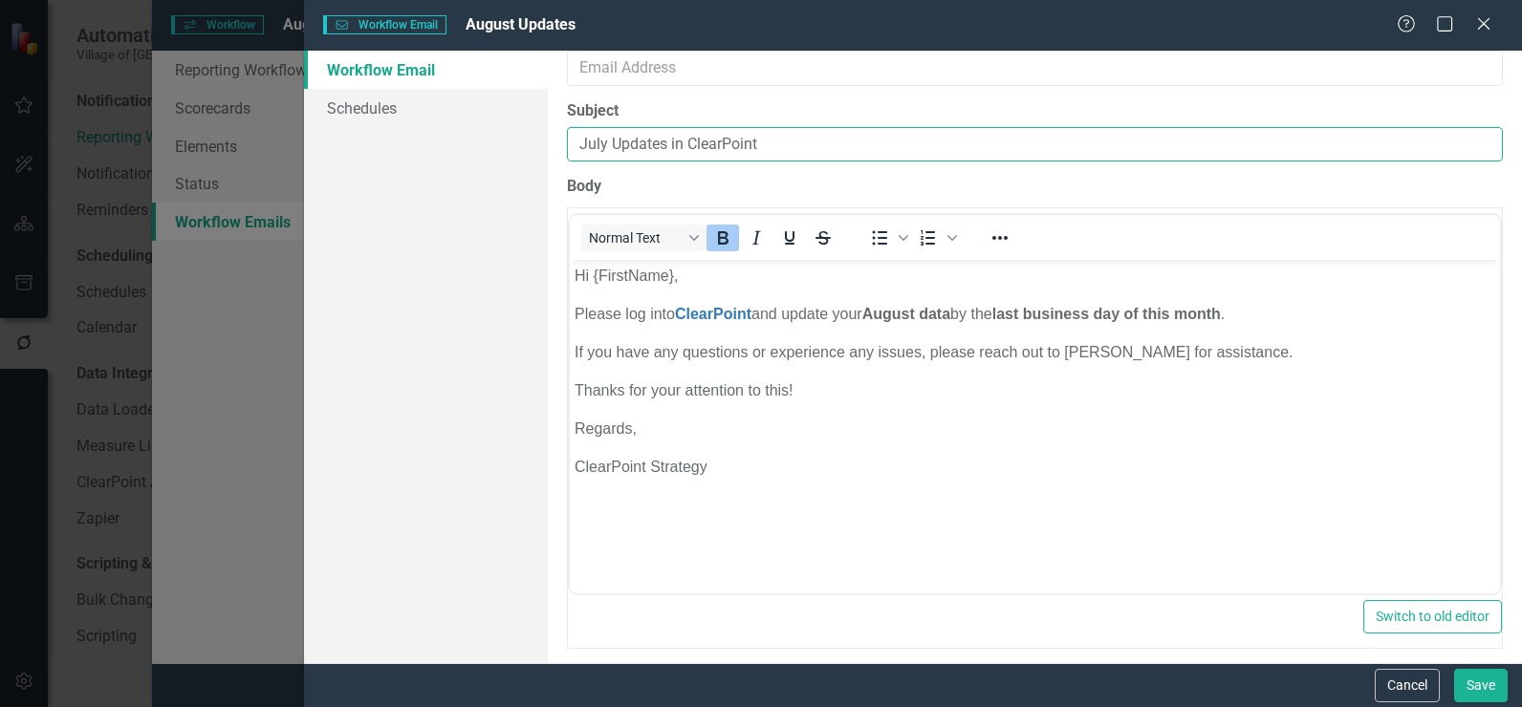
drag, startPoint x: 604, startPoint y: 142, endPoint x: 474, endPoint y: 145, distance: 130.0
click at [474, 145] on div "Workflow Email Schedules Workflow Emails are templated reminders linked to Repo…" at bounding box center [913, 357] width 1218 height 613
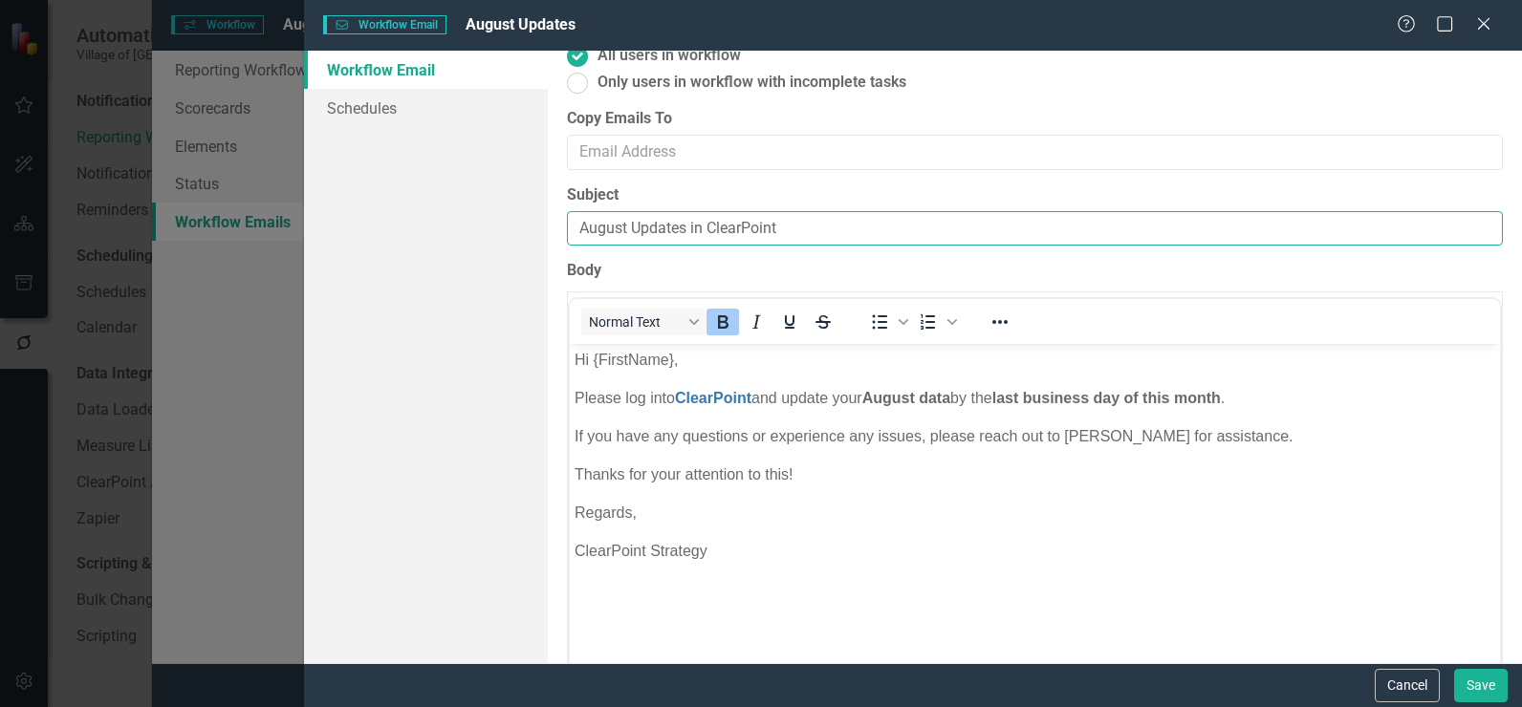
scroll to position [0, 0]
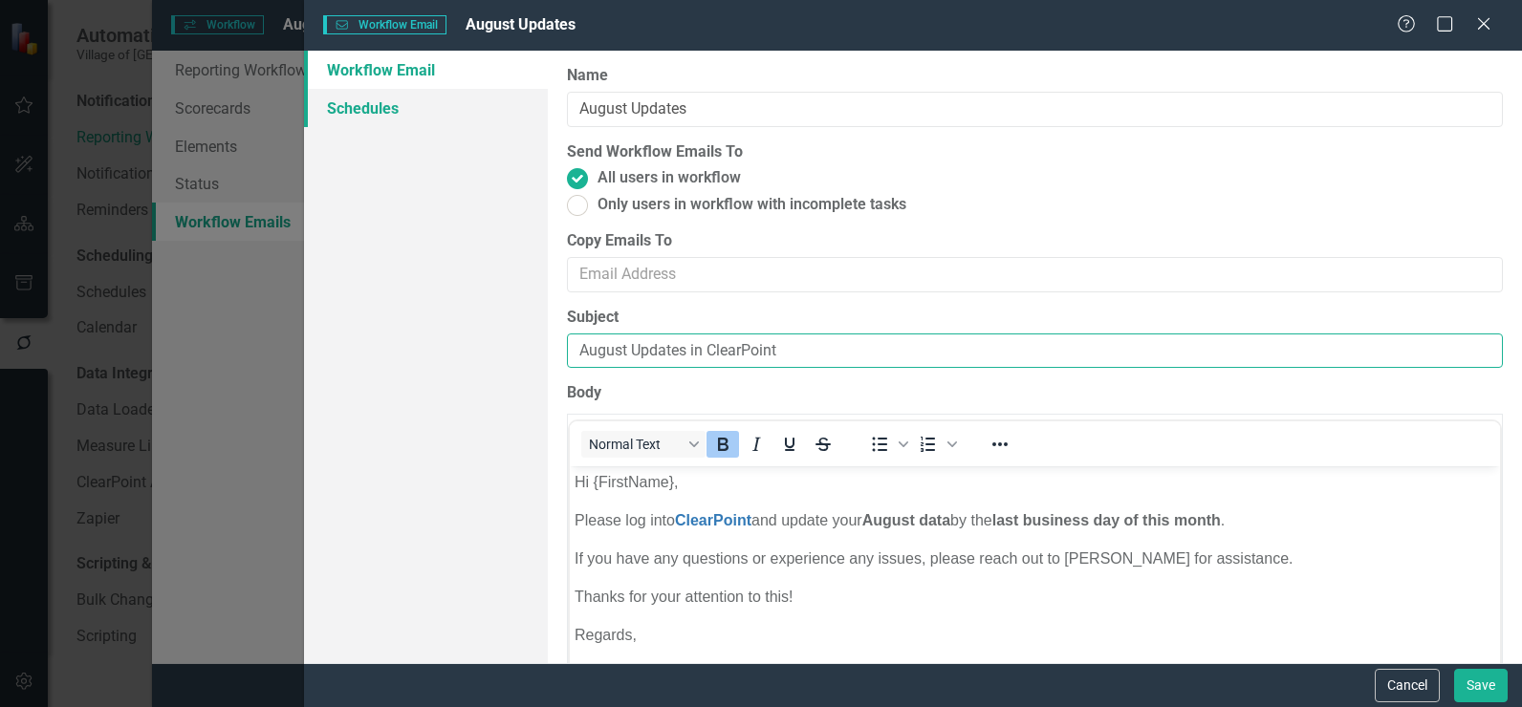
type input "August Updates in ClearPoint"
click at [367, 109] on link "Schedules" at bounding box center [426, 108] width 244 height 38
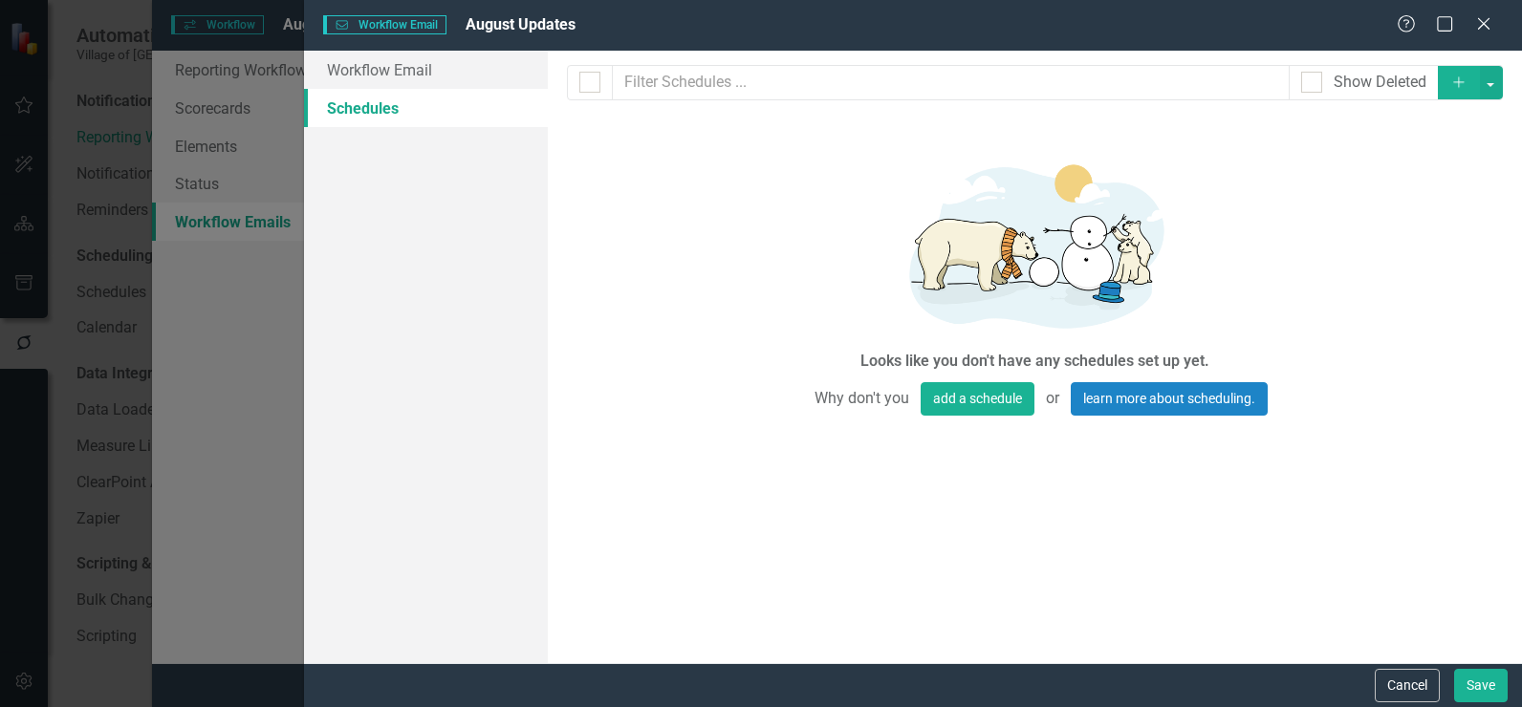
click at [1458, 84] on icon "button" at bounding box center [1458, 81] width 11 height 11
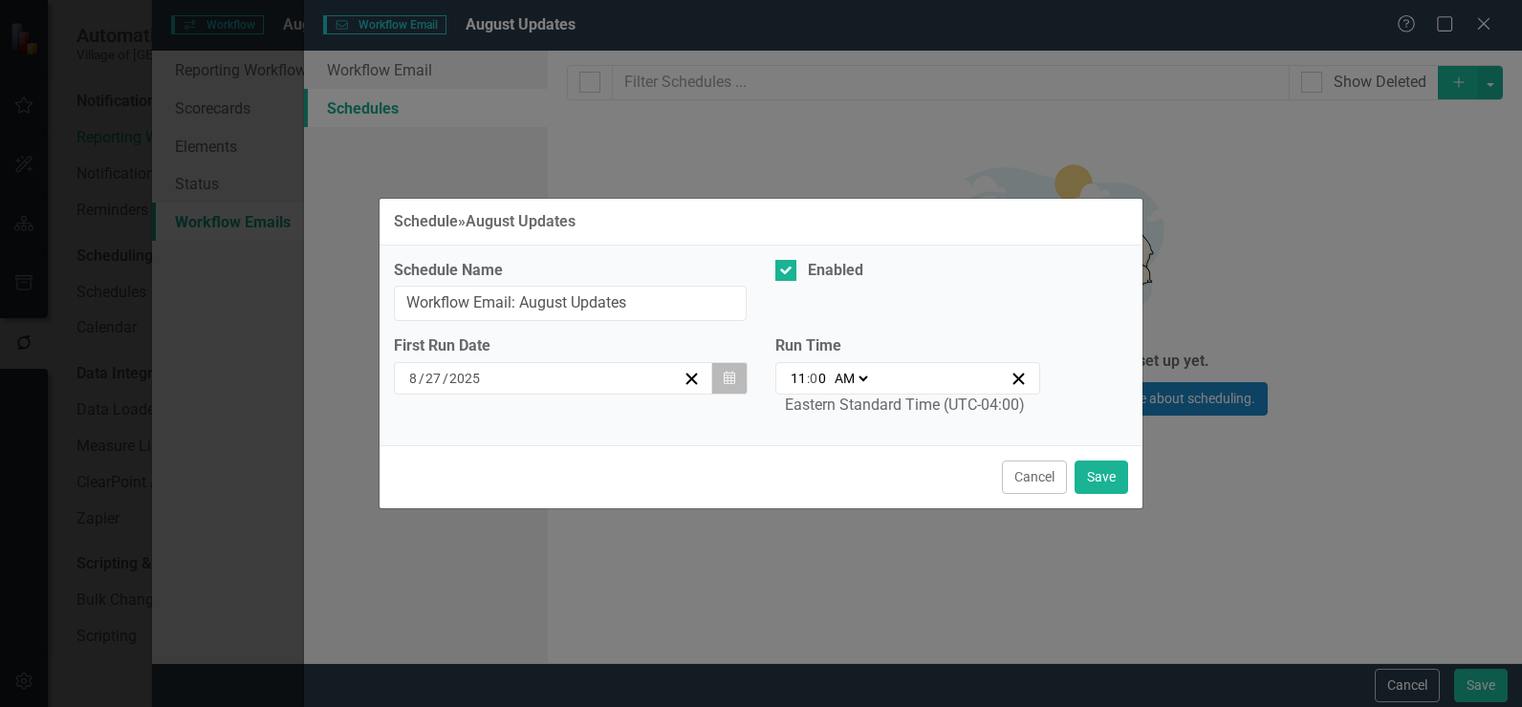
click at [731, 376] on icon "button" at bounding box center [728, 377] width 11 height 13
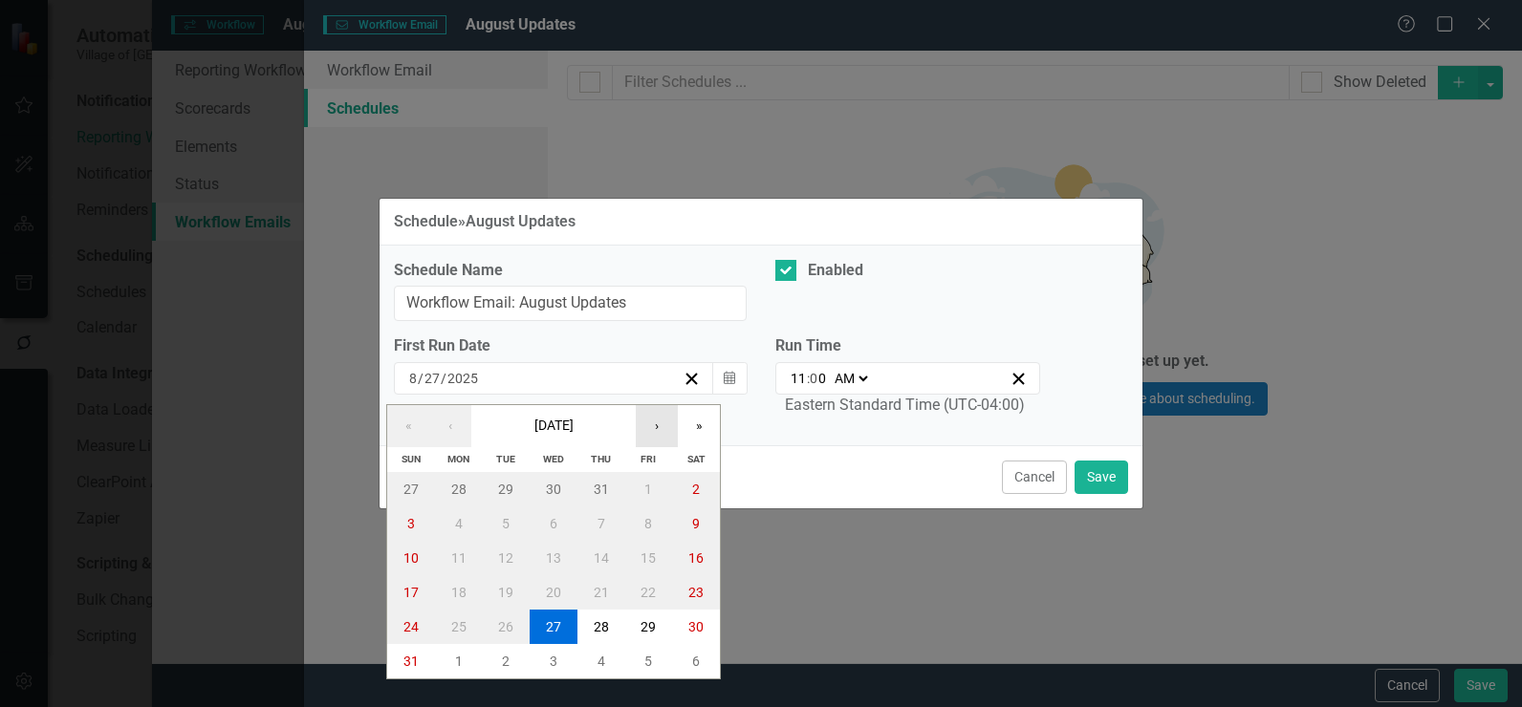
click at [661, 434] on button "›" at bounding box center [657, 426] width 42 height 42
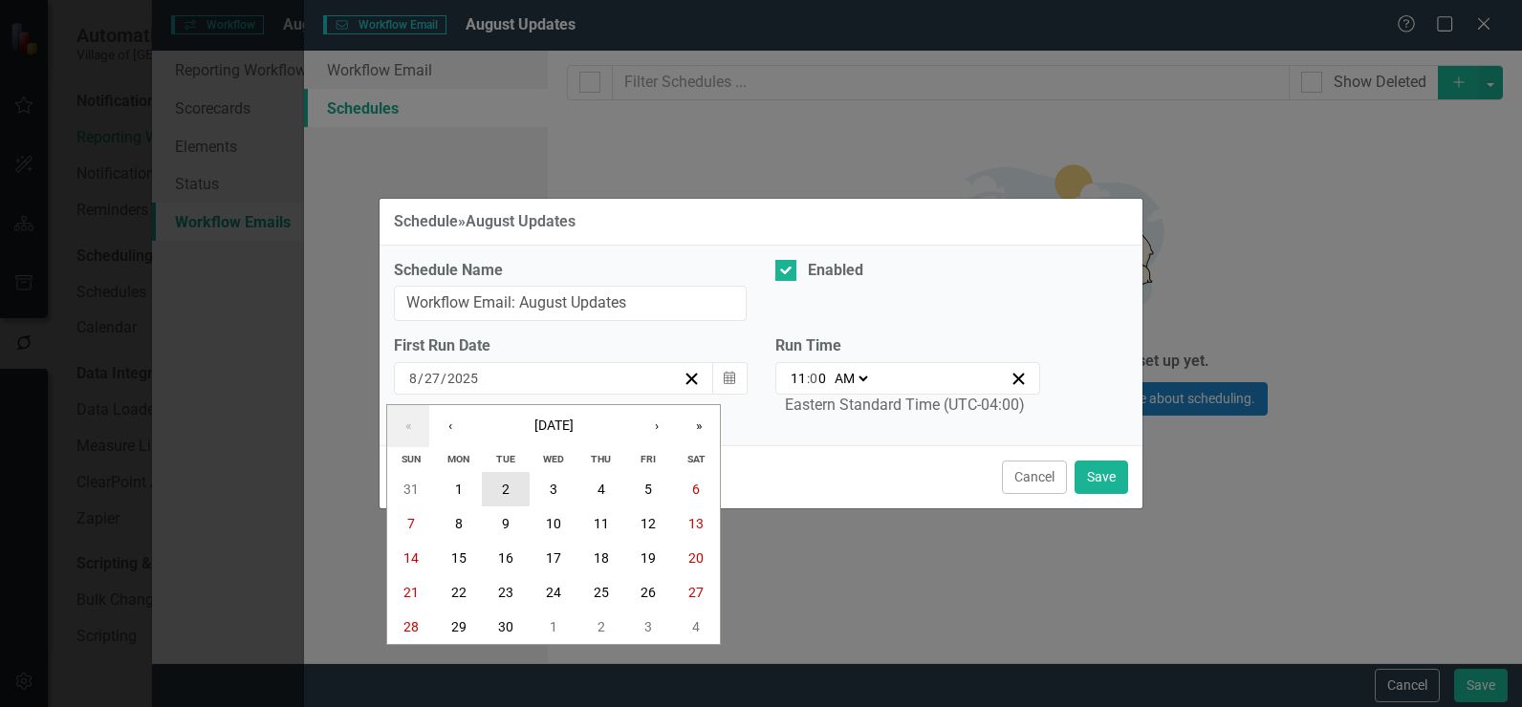
click at [515, 482] on button "2" at bounding box center [506, 489] width 48 height 34
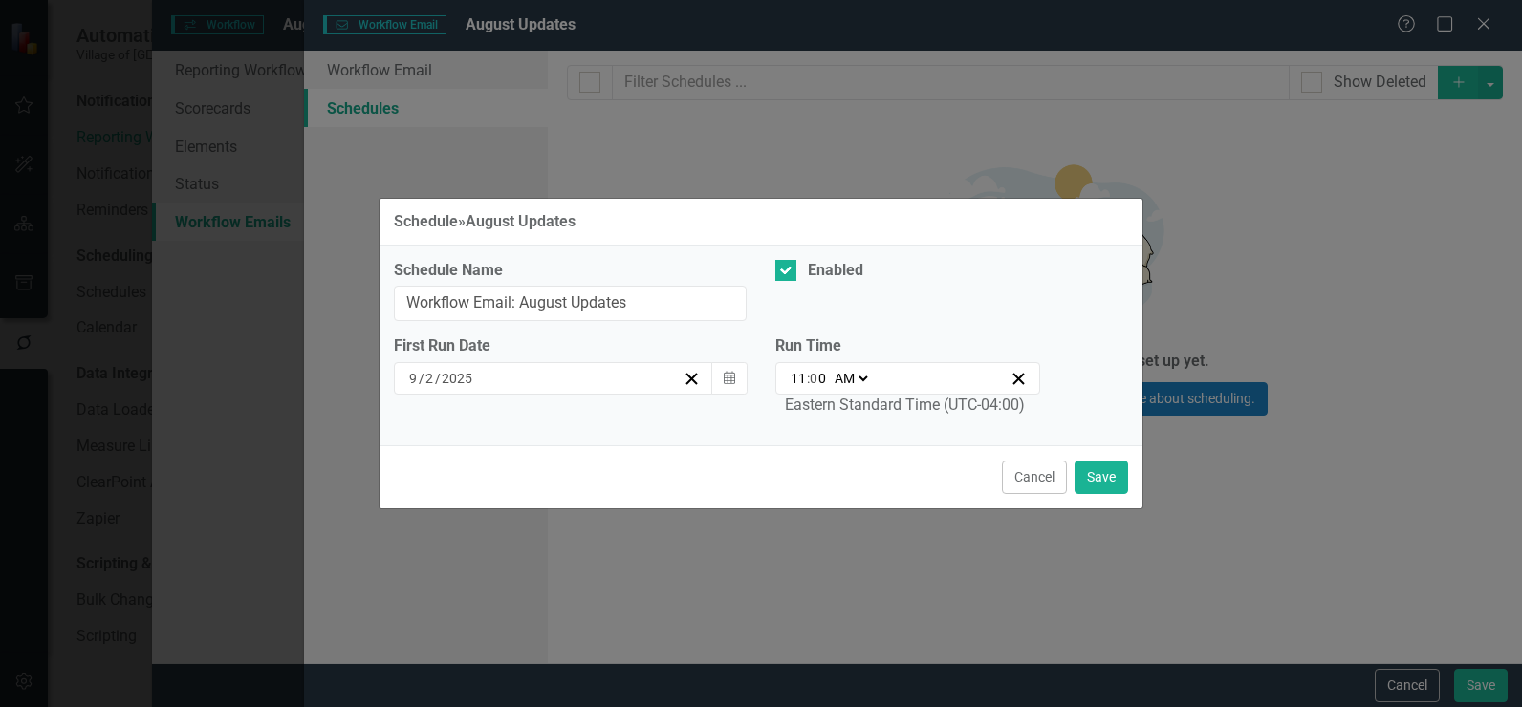
click at [864, 378] on select "AM PM" at bounding box center [850, 378] width 41 height 19
click at [830, 369] on select "AM PM" at bounding box center [850, 378] width 41 height 19
click at [807, 381] on span ":" at bounding box center [808, 378] width 3 height 17
click at [798, 381] on input "11" at bounding box center [797, 378] width 17 height 19
type input "09:00"
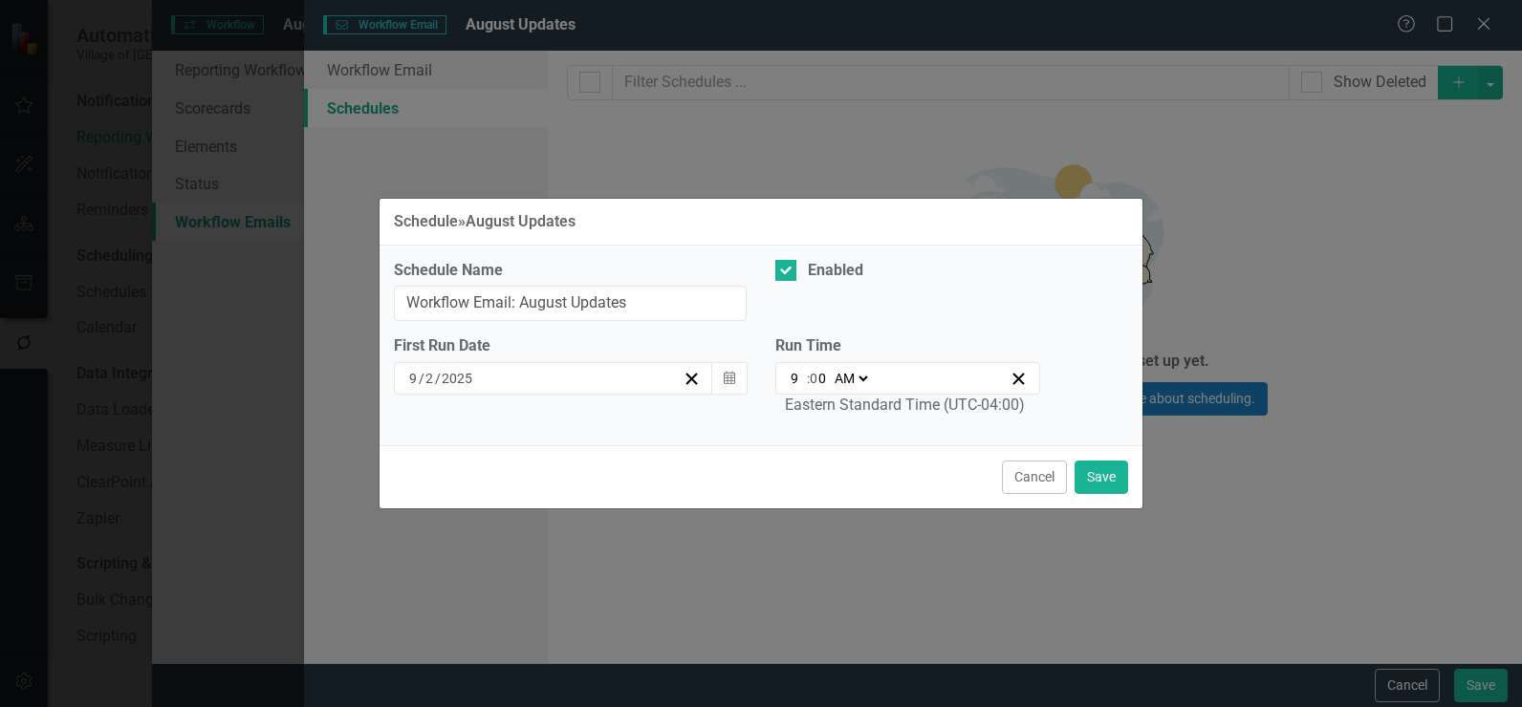
type input "9"
click at [1097, 470] on button "Save" at bounding box center [1101, 477] width 54 height 33
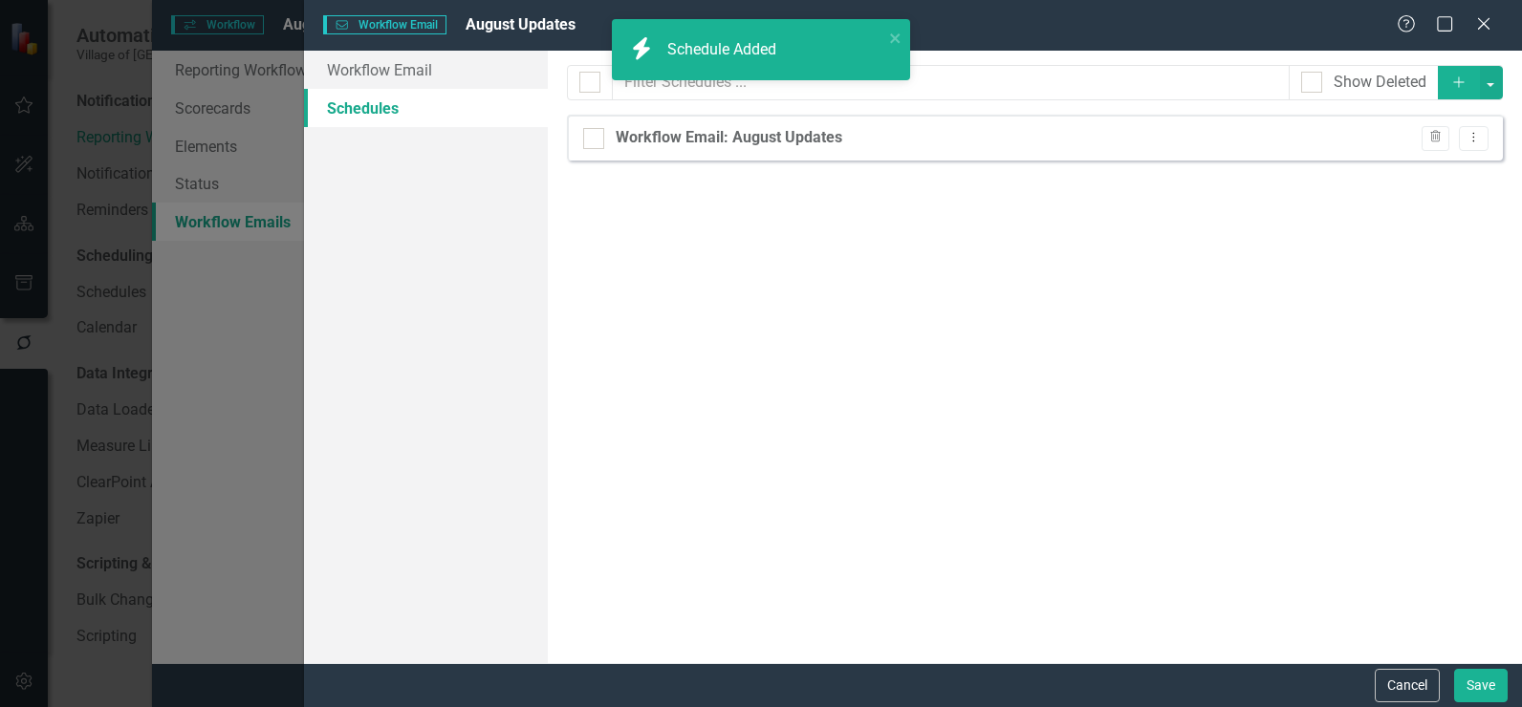
checkbox input "false"
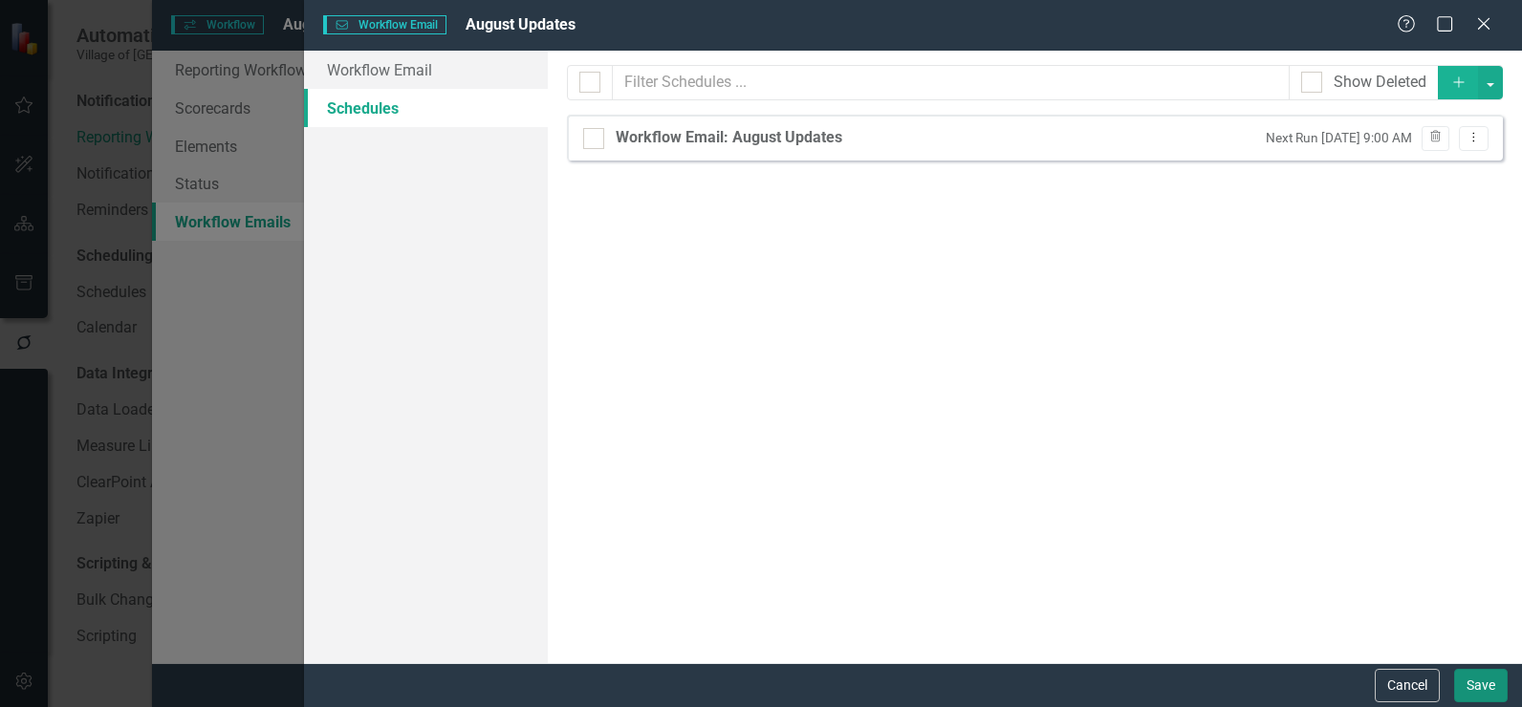
click at [1498, 691] on button "Save" at bounding box center [1481, 685] width 54 height 33
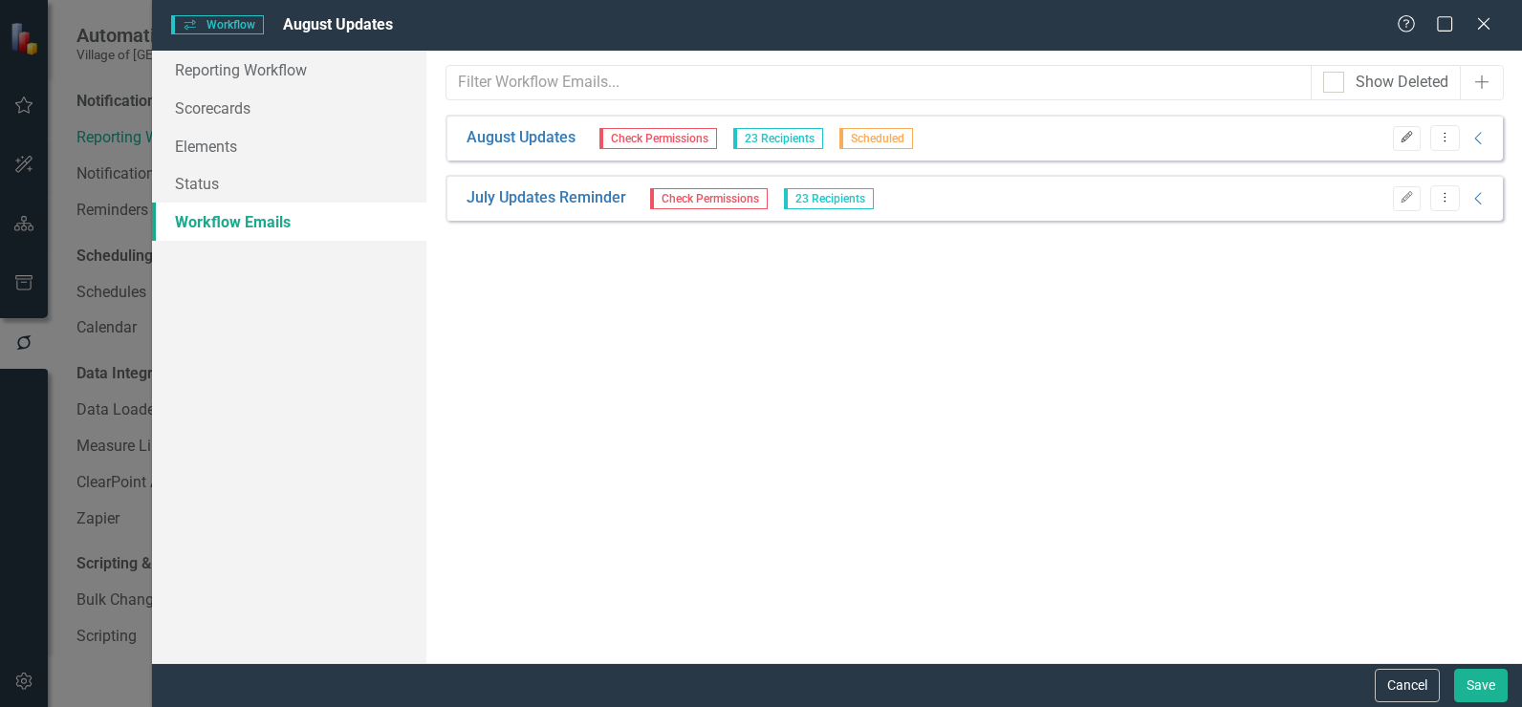
click at [1405, 143] on icon "Edit" at bounding box center [1406, 137] width 14 height 11
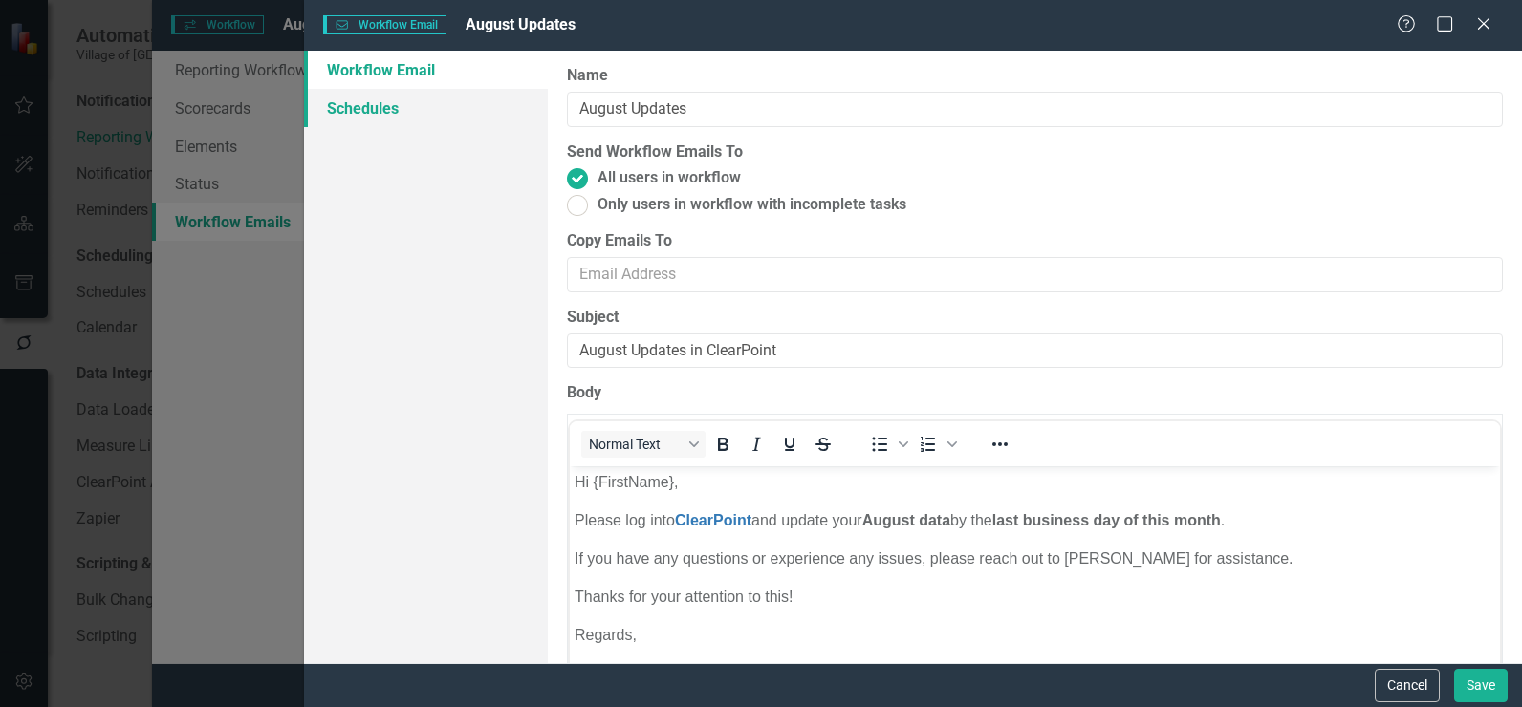
click at [357, 108] on link "Schedules" at bounding box center [426, 108] width 244 height 38
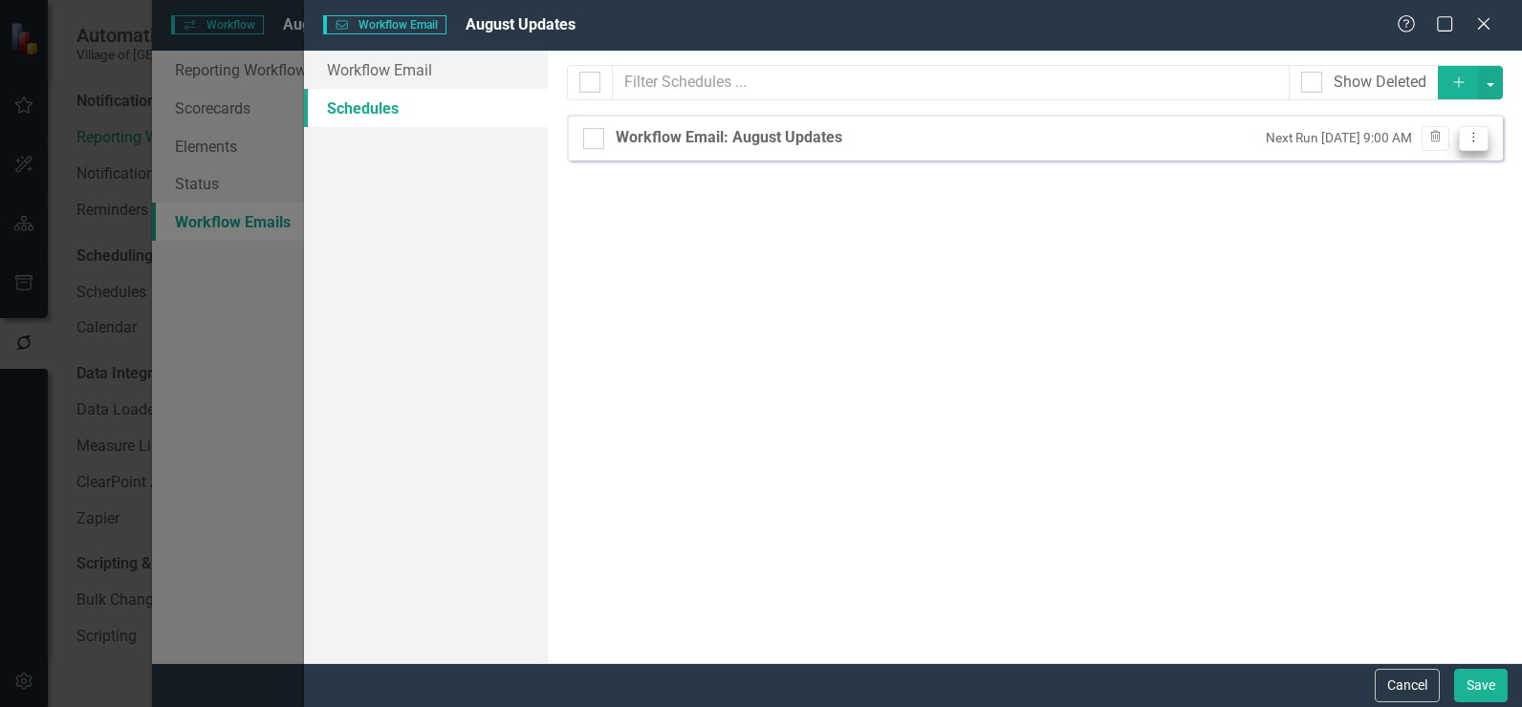
click at [1459, 132] on button "Dropdown Menu" at bounding box center [1473, 139] width 30 height 26
click at [1458, 179] on link "Edit Edit Schedule" at bounding box center [1399, 169] width 176 height 35
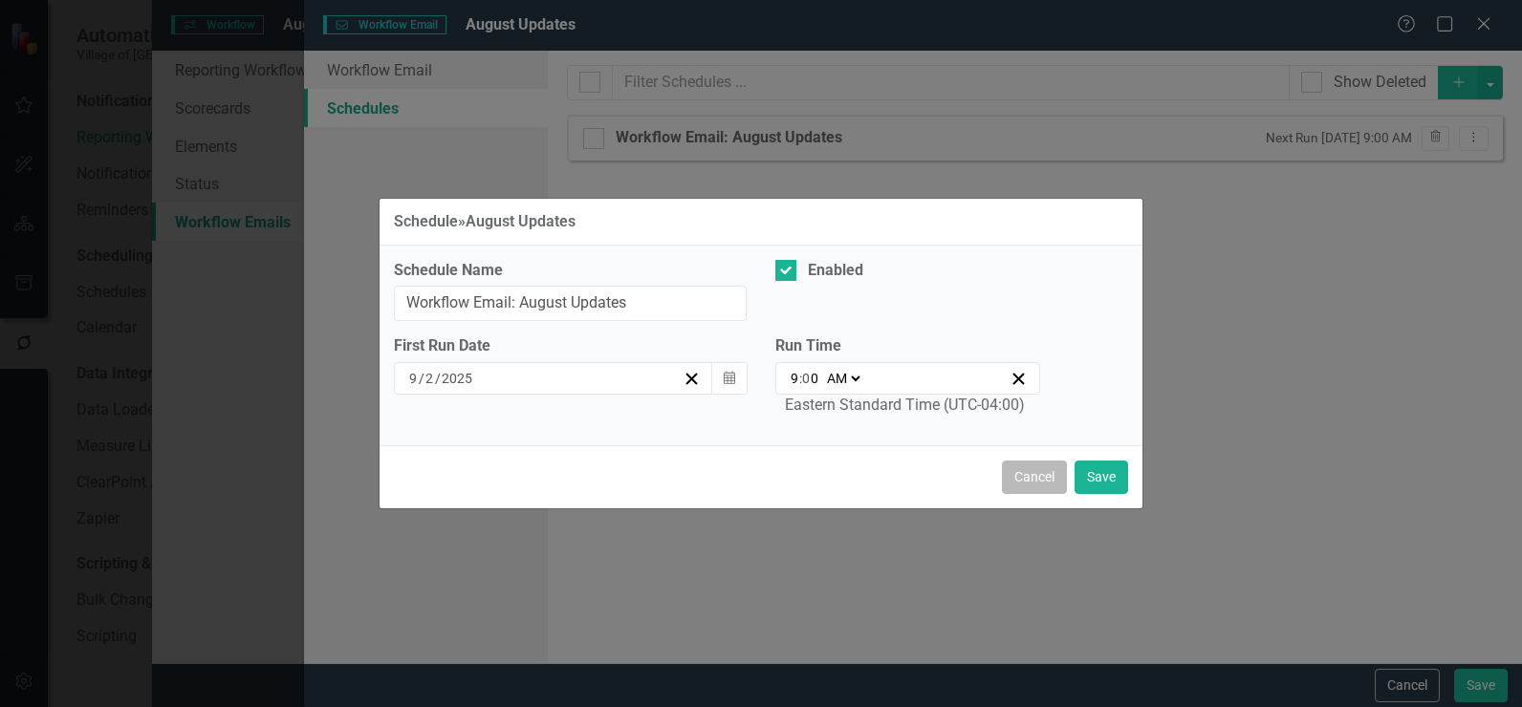
click at [1031, 477] on button "Cancel" at bounding box center [1034, 477] width 65 height 33
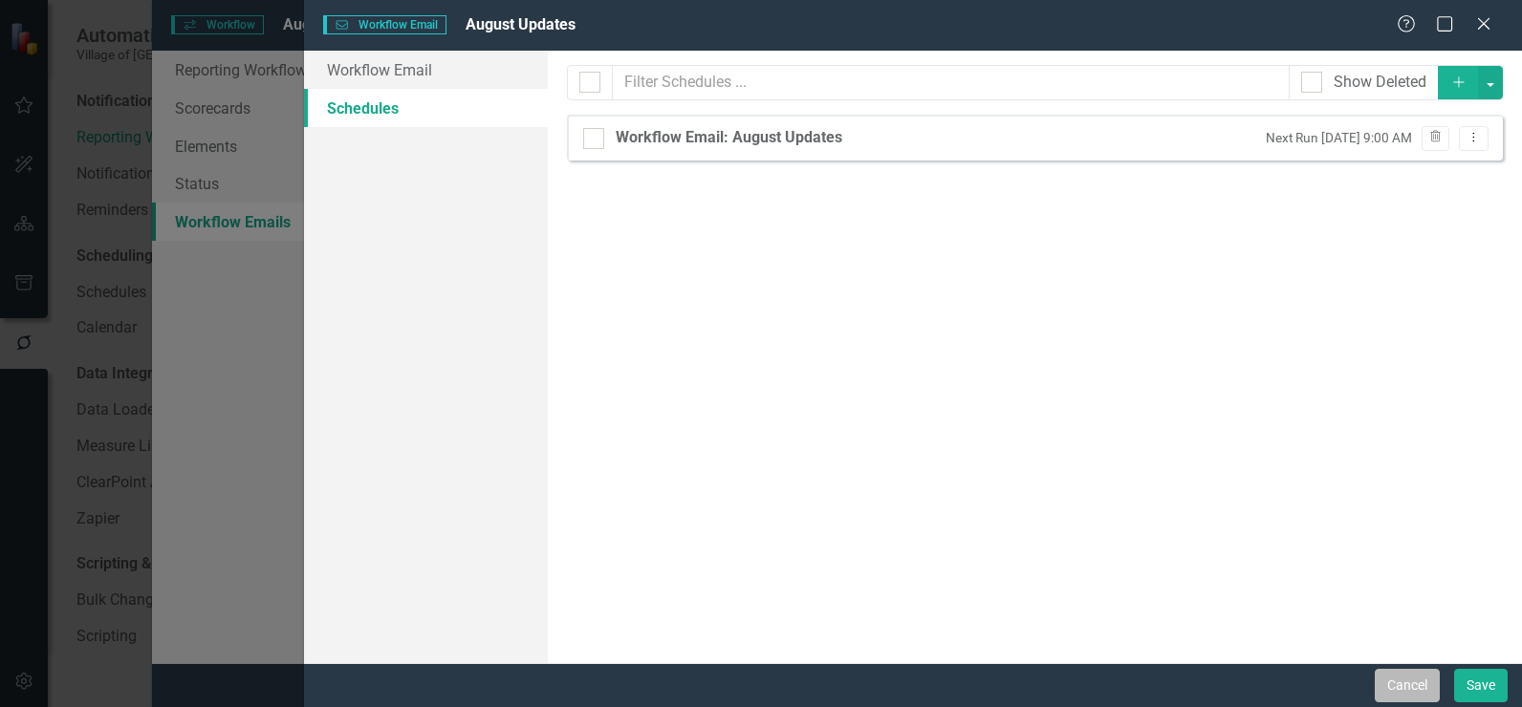
click at [1376, 687] on button "Cancel" at bounding box center [1406, 685] width 65 height 33
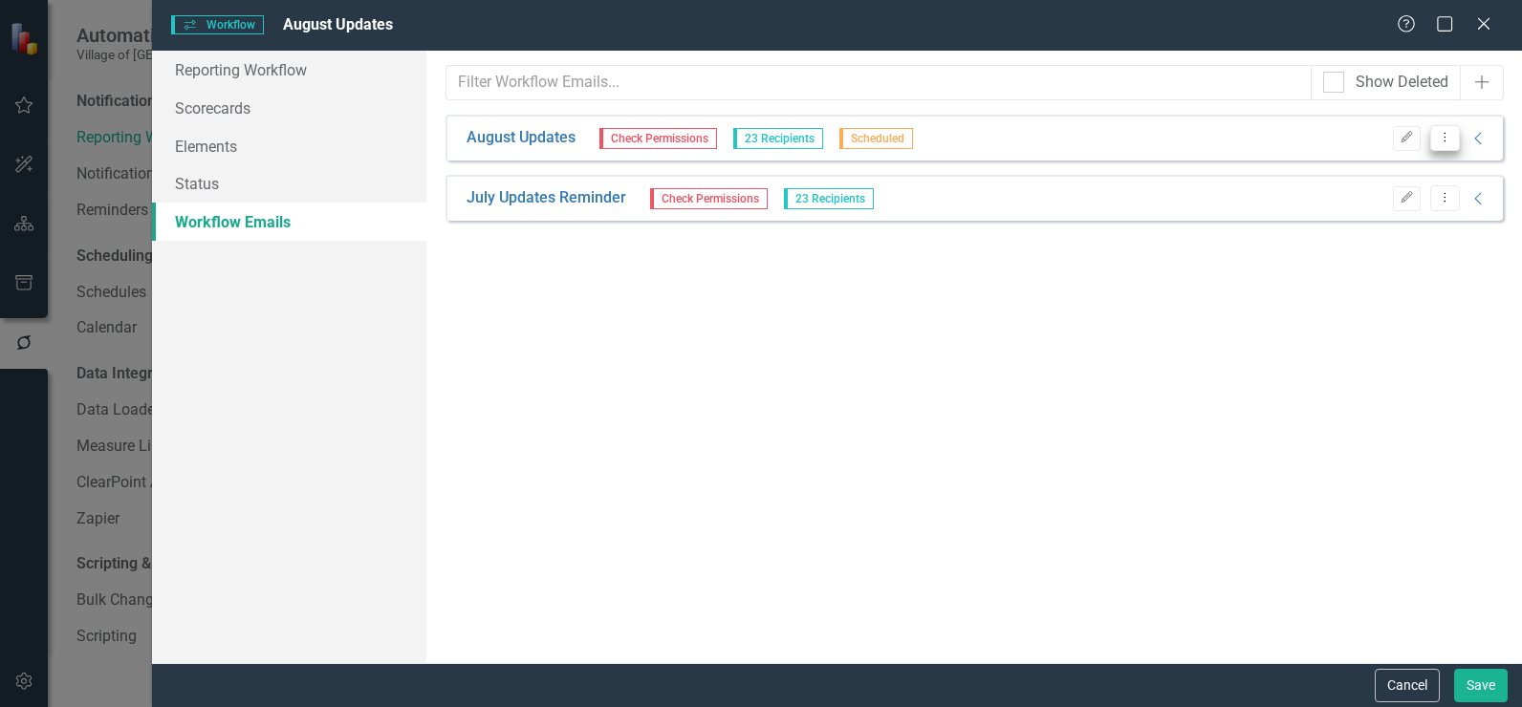
click at [1452, 139] on icon "Dropdown Menu" at bounding box center [1444, 137] width 16 height 12
click at [1476, 139] on icon "Collapse" at bounding box center [1478, 138] width 19 height 15
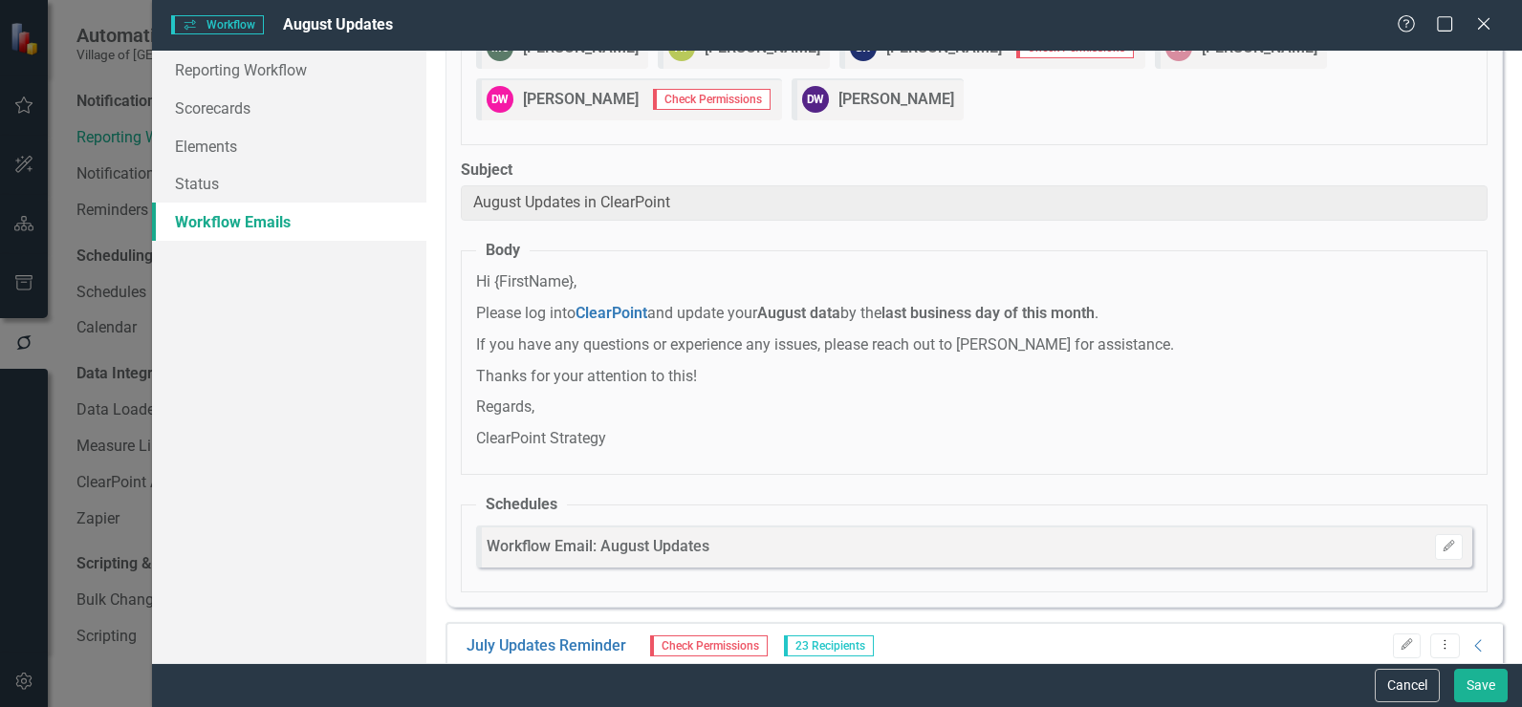
scroll to position [467, 0]
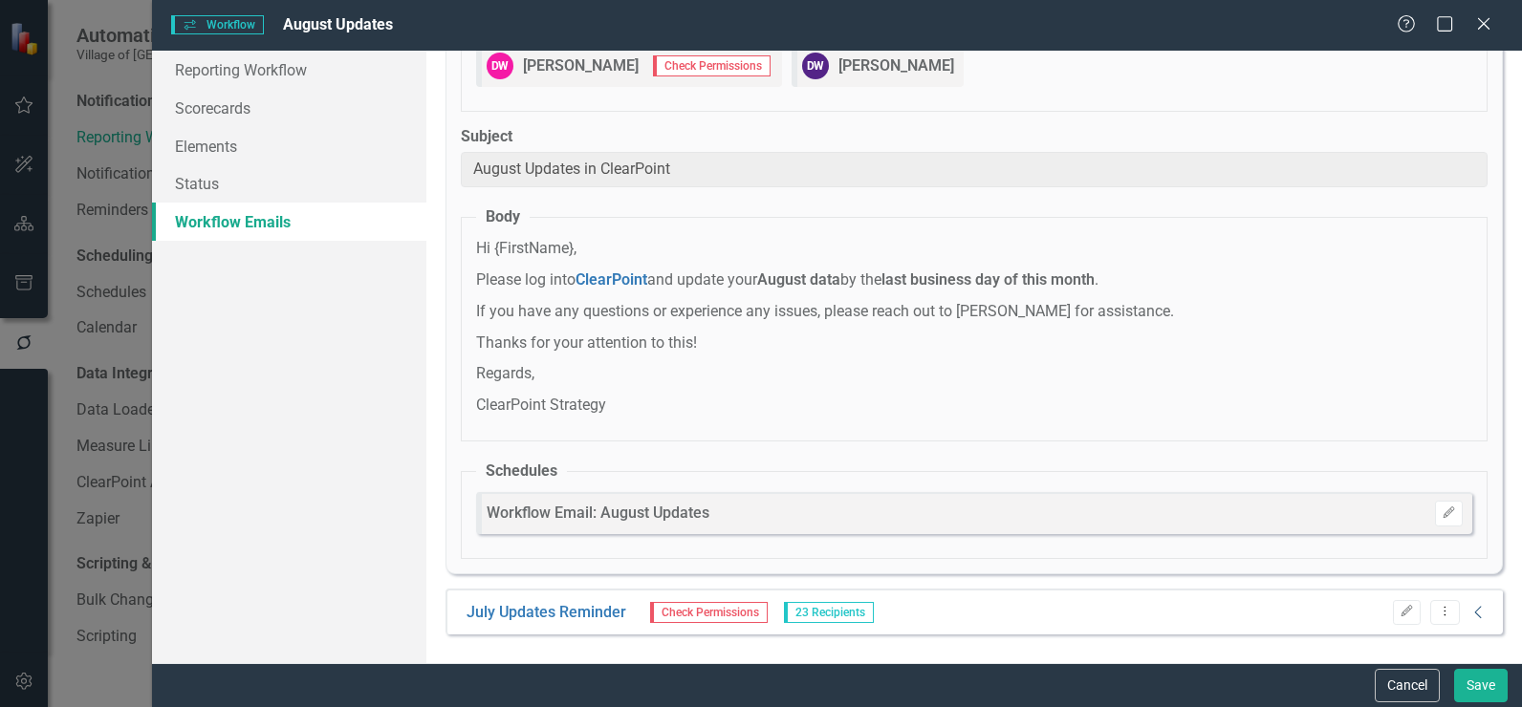
click at [1469, 616] on icon "Collapse" at bounding box center [1478, 612] width 19 height 15
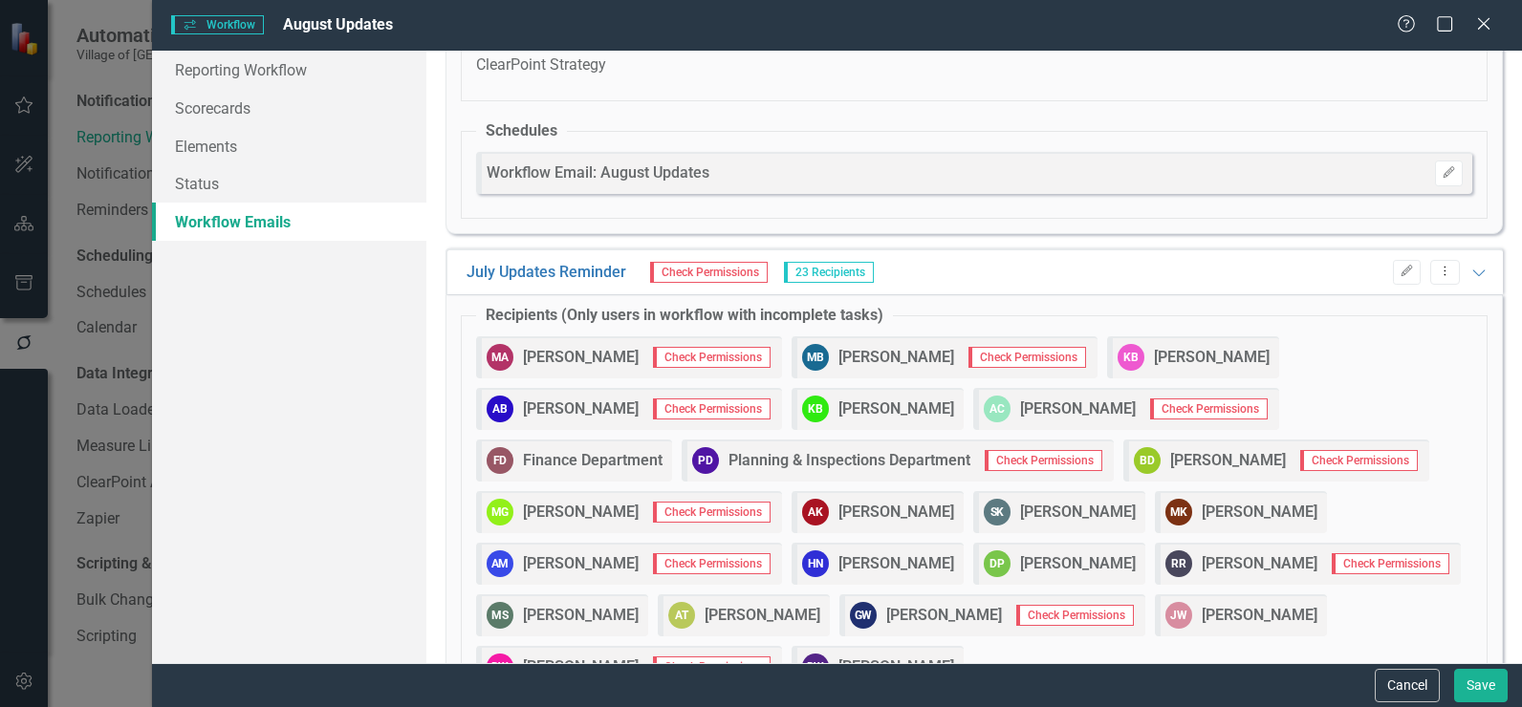
scroll to position [807, 0]
click at [1399, 270] on icon "Edit" at bounding box center [1406, 272] width 14 height 11
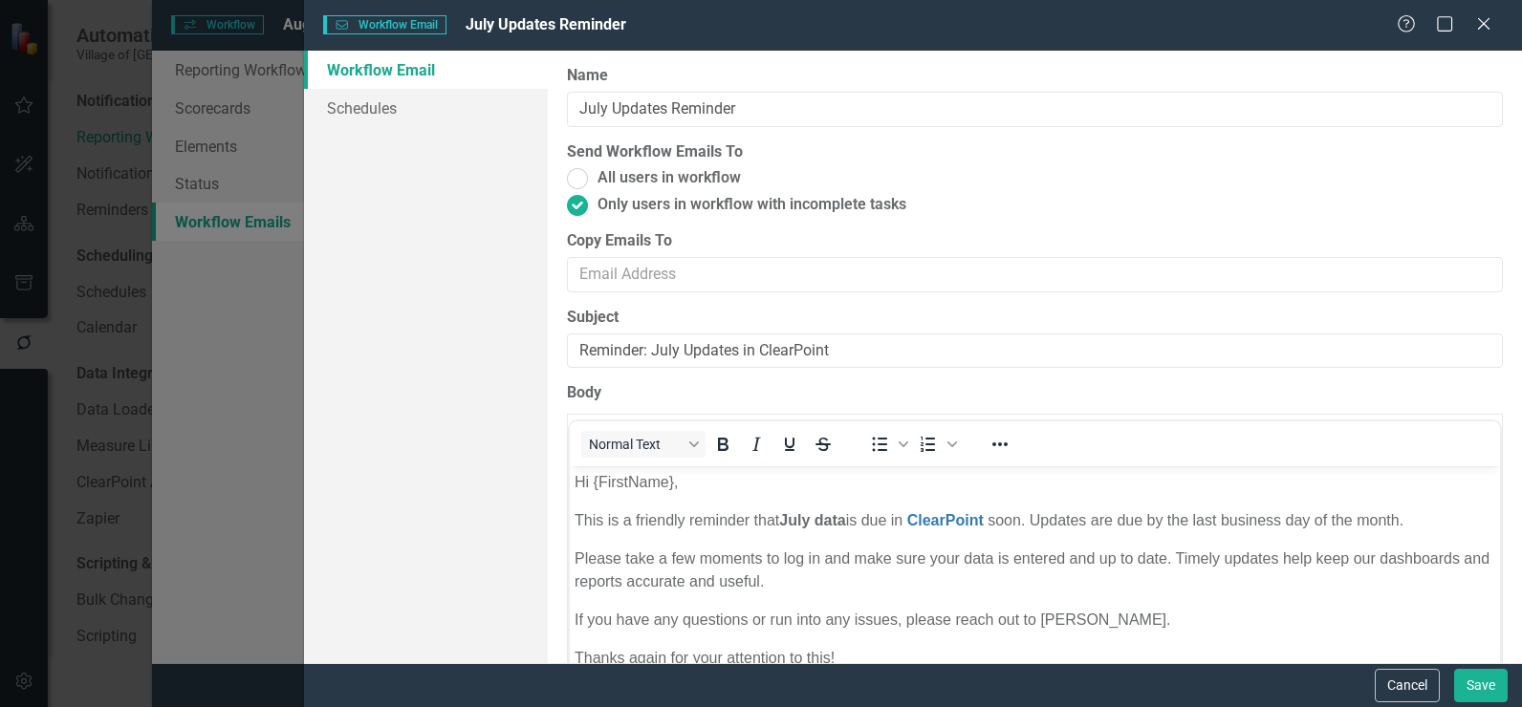
scroll to position [0, 0]
drag, startPoint x: 605, startPoint y: 111, endPoint x: 519, endPoint y: 103, distance: 86.4
click at [519, 103] on div "Workflow Email Schedules Workflow Emails are templated reminders linked to Repo…" at bounding box center [913, 357] width 1218 height 613
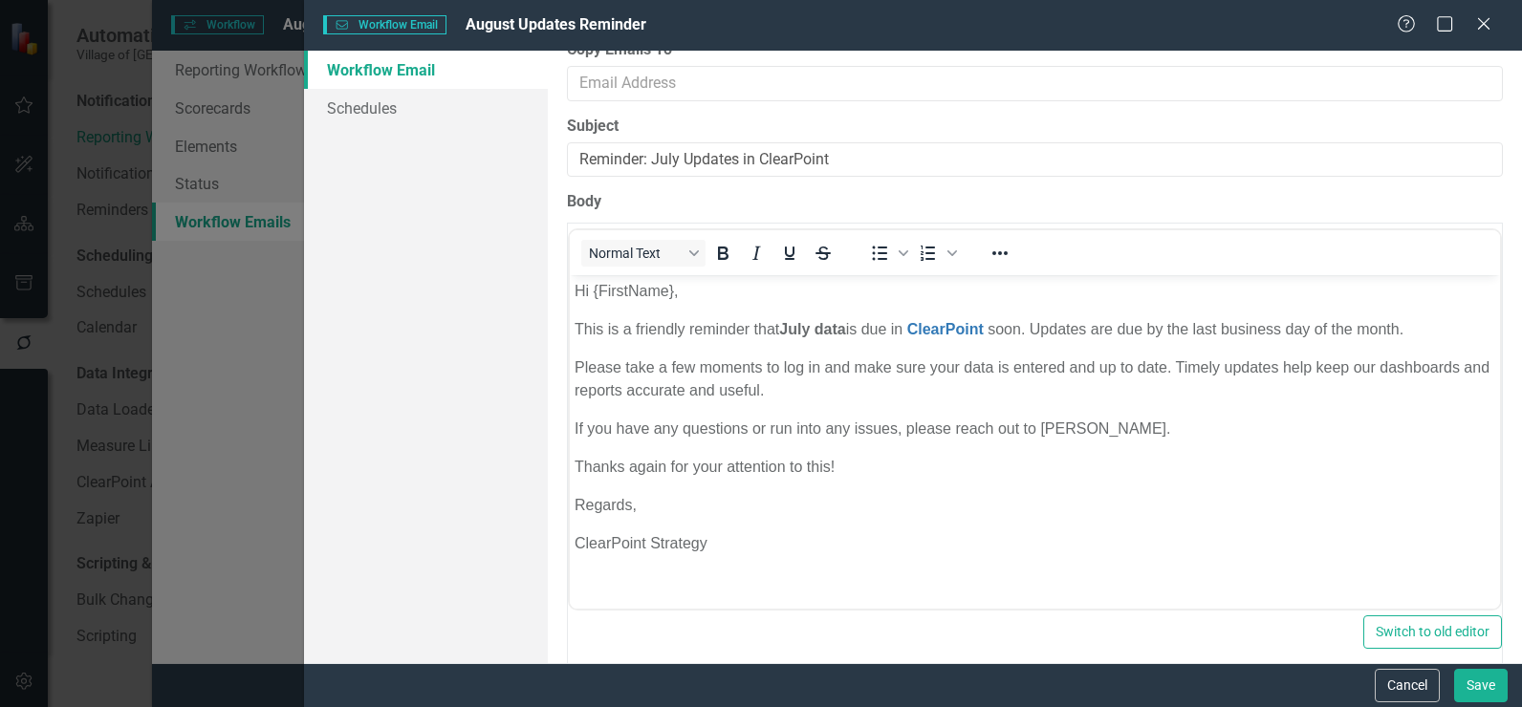
type input "August Updates Reminder"
click at [809, 333] on strong "July data" at bounding box center [812, 329] width 66 height 16
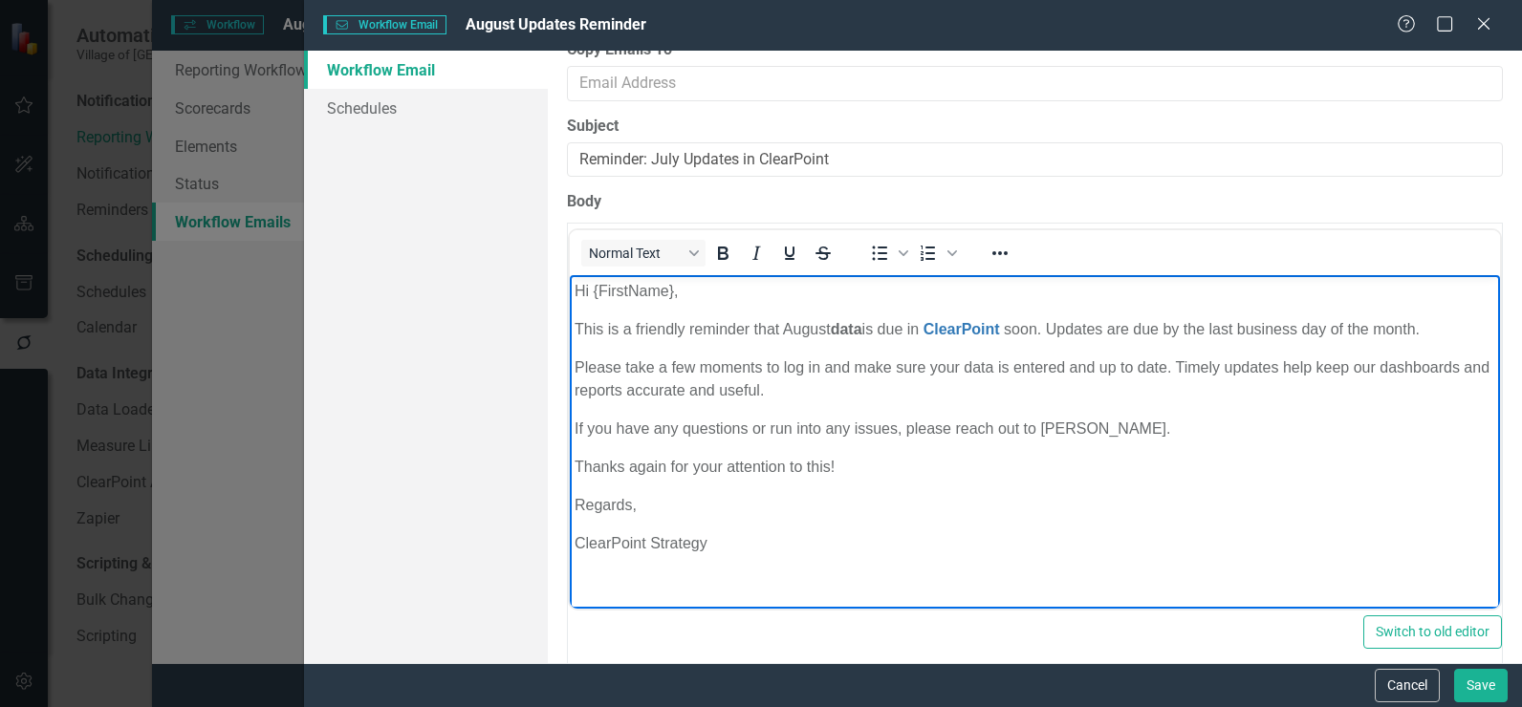
click at [809, 333] on p "This is a friendly reminder that August data is due in ClearPoint soon. Updates…" at bounding box center [1034, 329] width 920 height 23
click at [732, 258] on icon "Bold" at bounding box center [722, 253] width 23 height 23
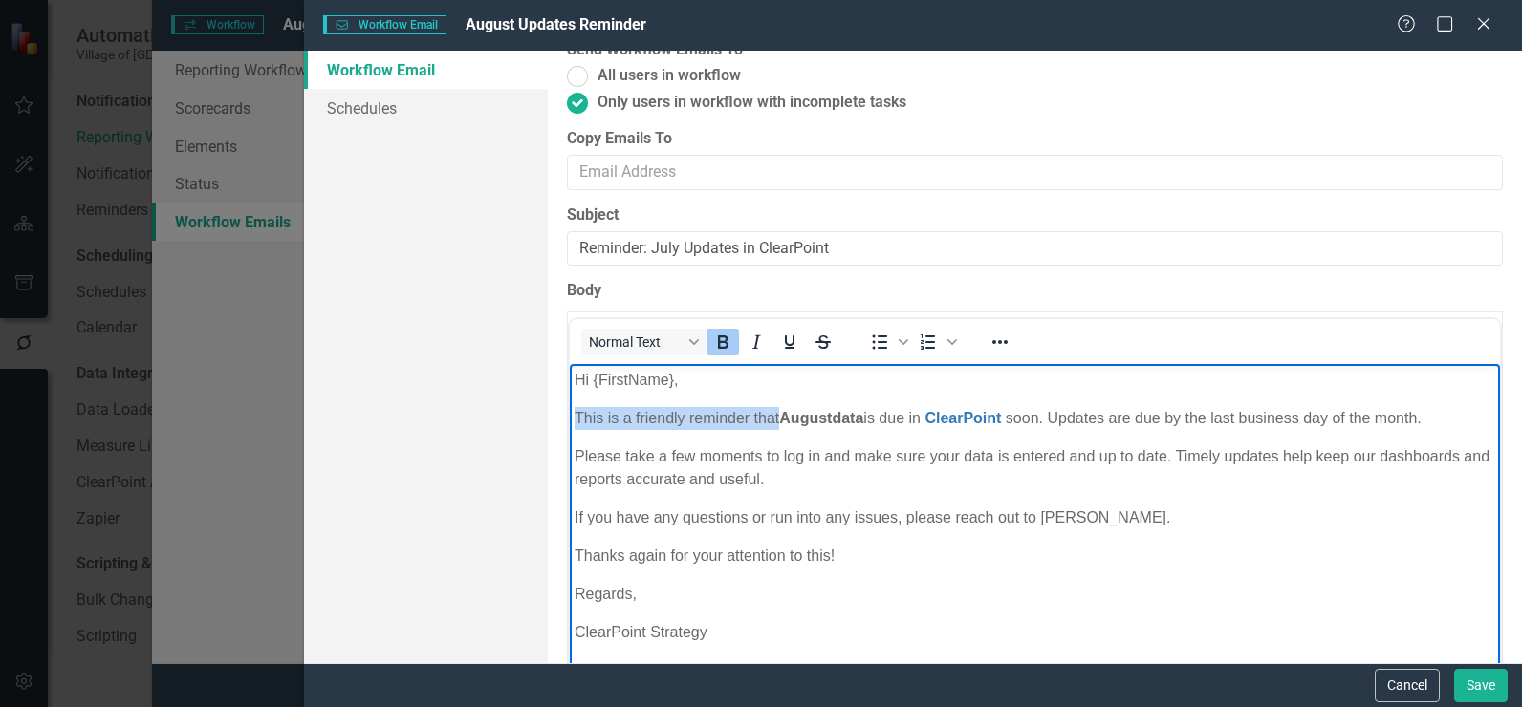
scroll to position [0, 0]
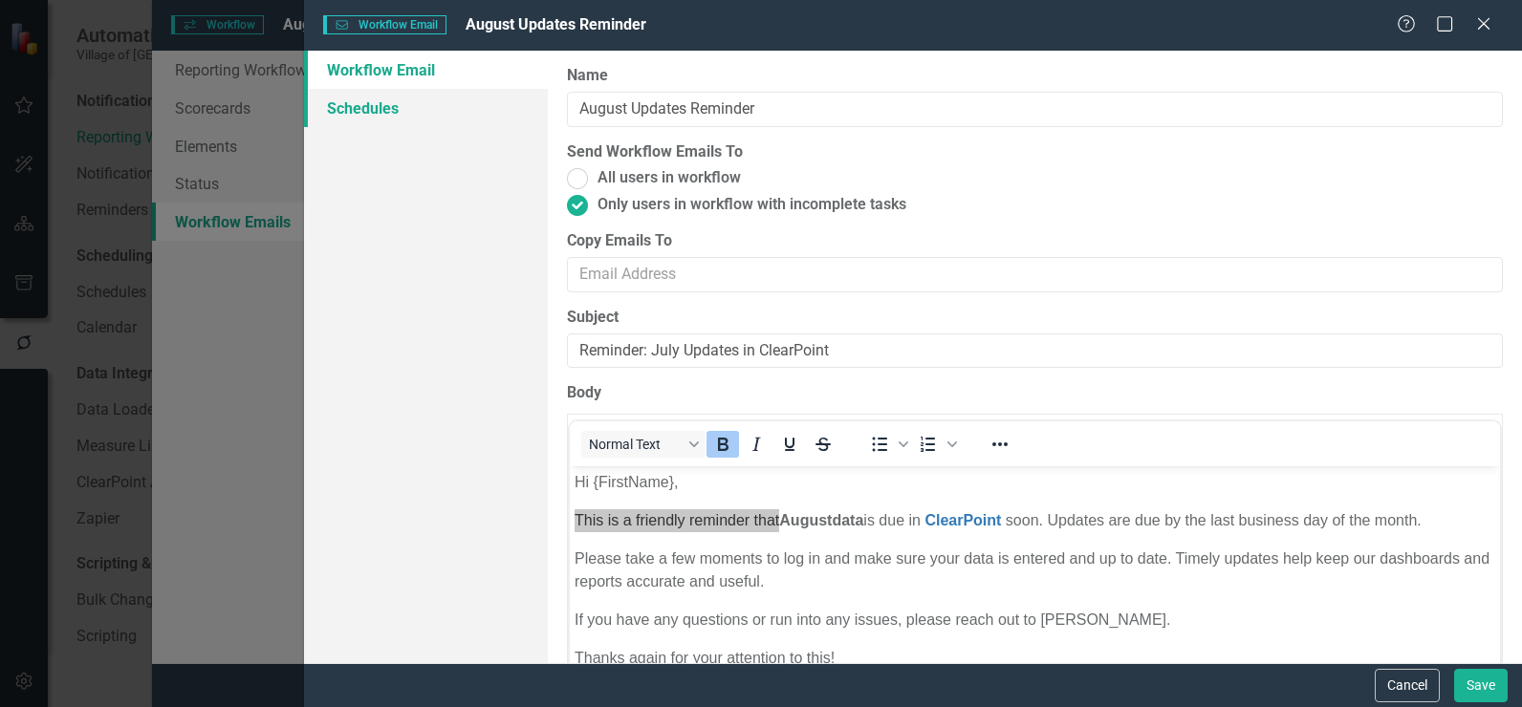
click at [419, 114] on link "Schedules" at bounding box center [426, 108] width 244 height 38
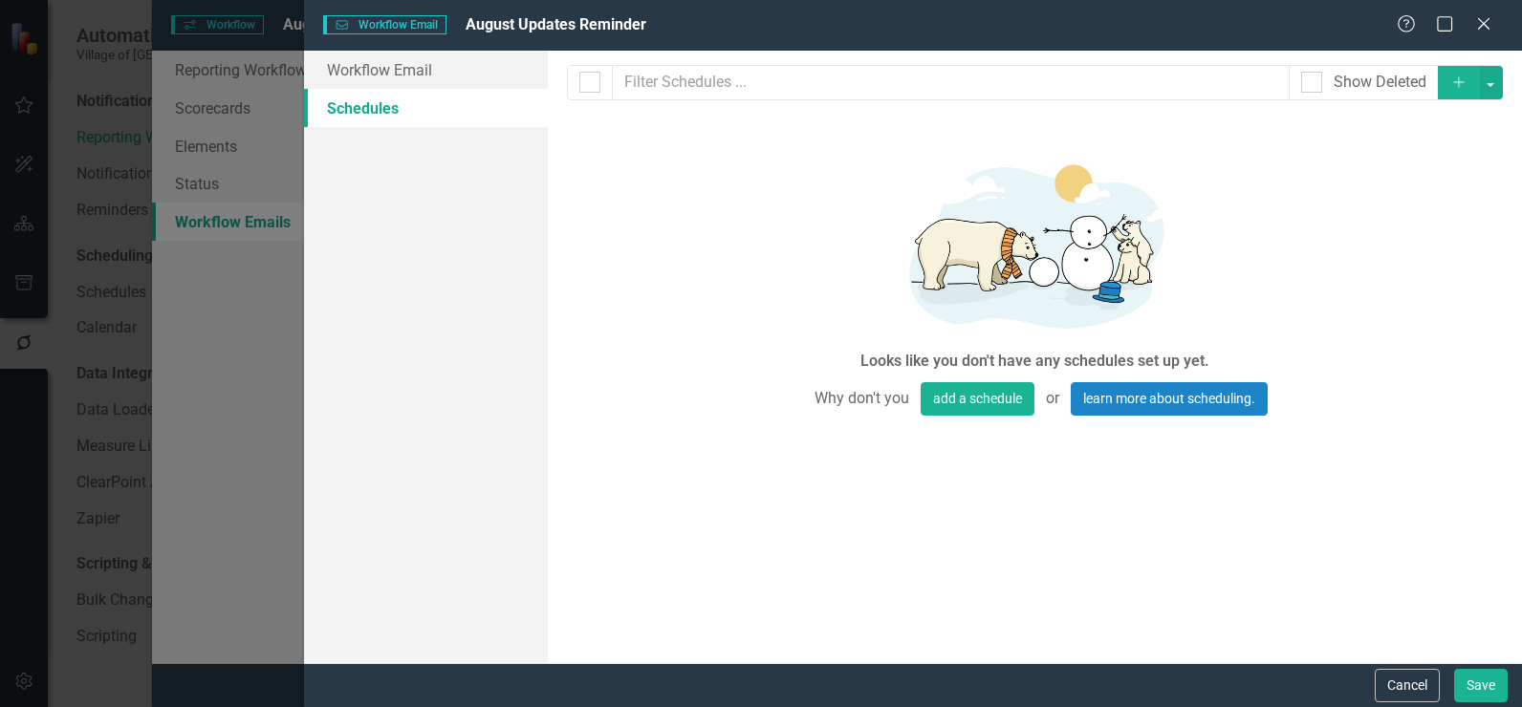
click at [1459, 76] on icon "Add" at bounding box center [1458, 82] width 17 height 13
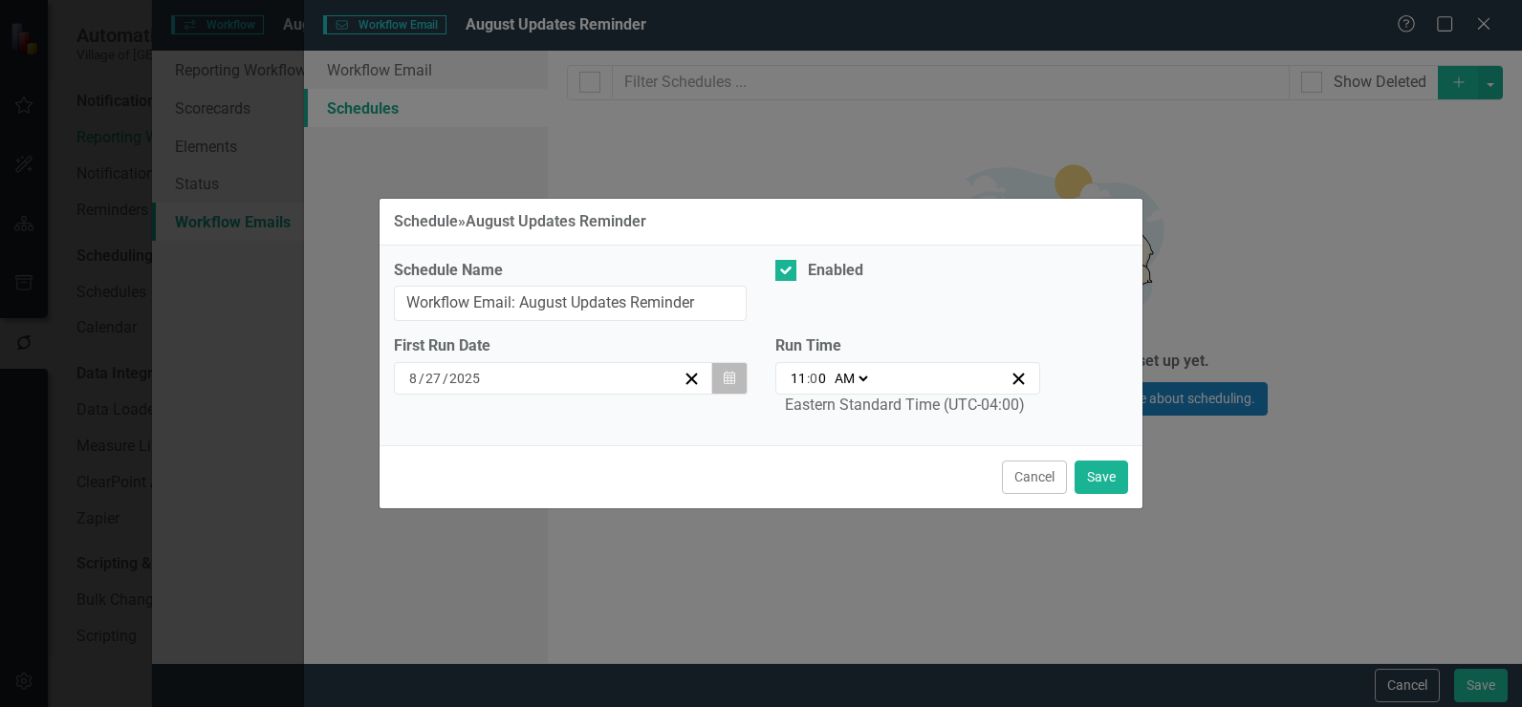
click at [723, 381] on icon "button" at bounding box center [728, 377] width 11 height 13
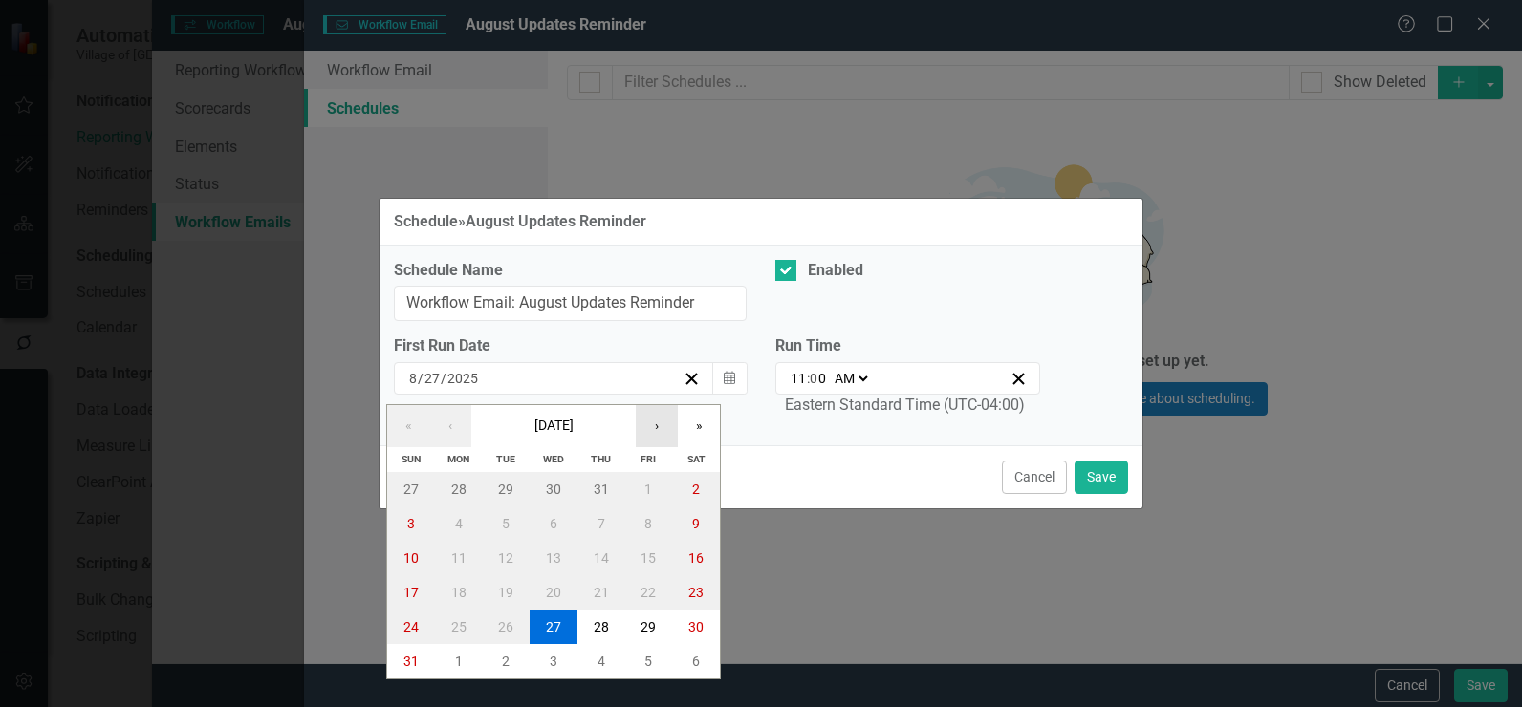
click at [657, 439] on button "›" at bounding box center [657, 426] width 42 height 42
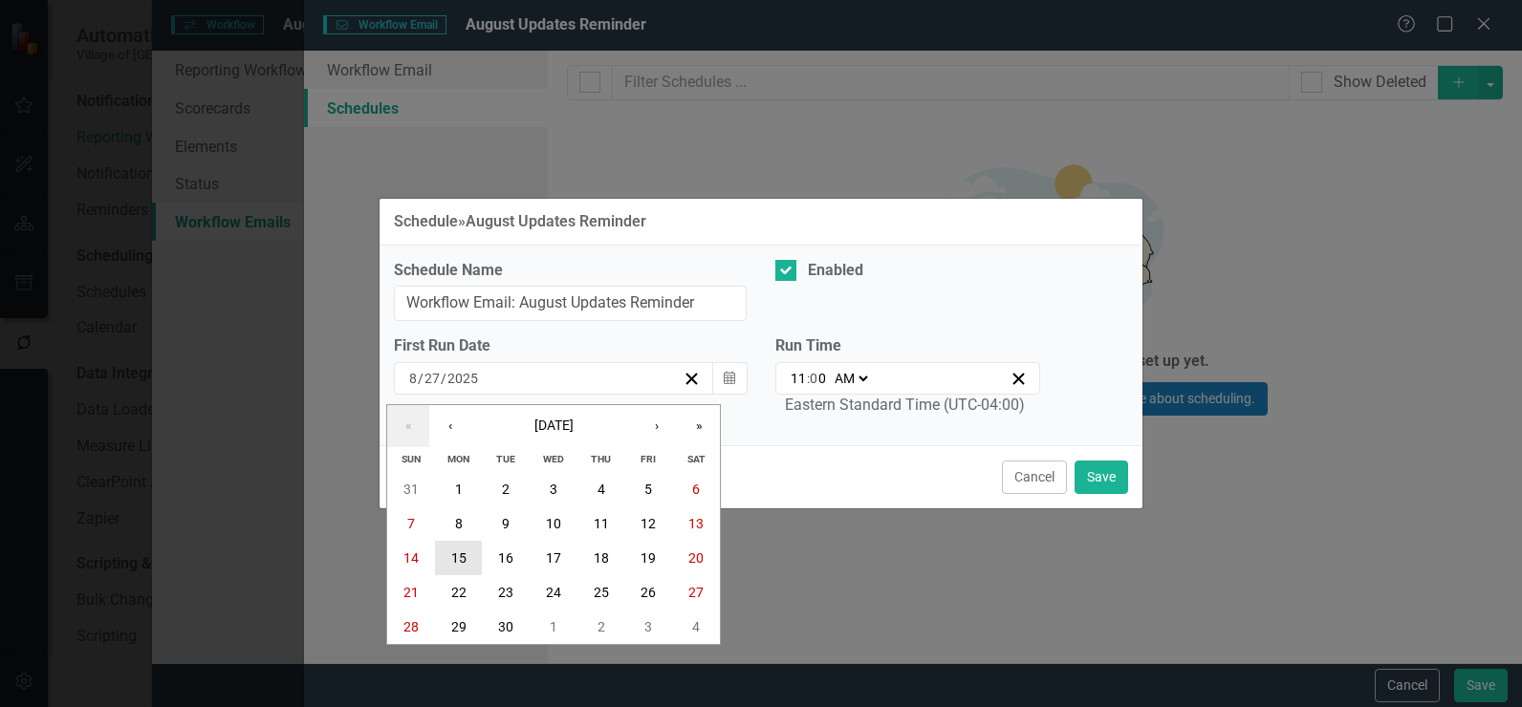
click at [457, 555] on abbr "15" at bounding box center [458, 557] width 15 height 15
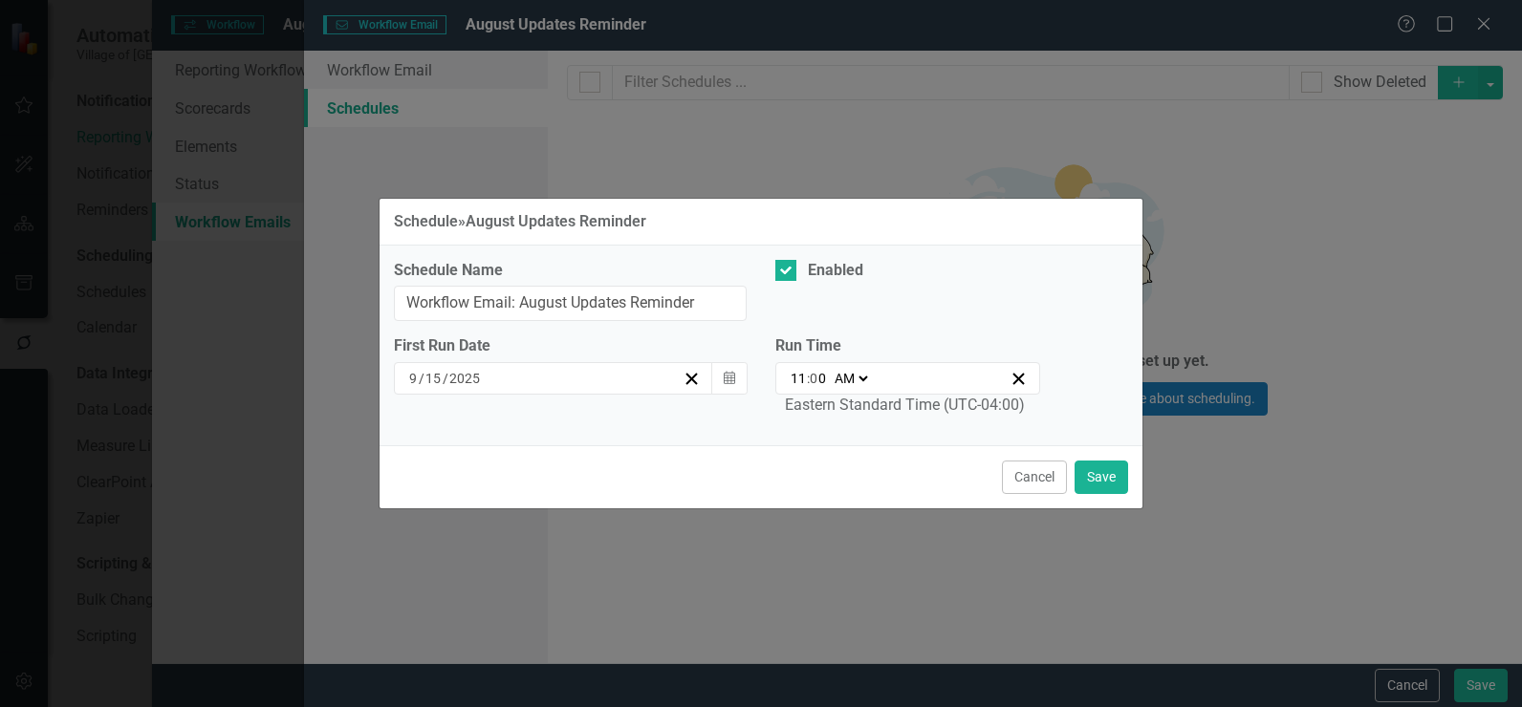
click at [858, 379] on select "AM PM" at bounding box center [850, 378] width 41 height 19
click at [801, 385] on input "11" at bounding box center [797, 378] width 17 height 19
type input "09:00"
type input "9"
click at [836, 477] on div "Cancel Save" at bounding box center [760, 476] width 763 height 63
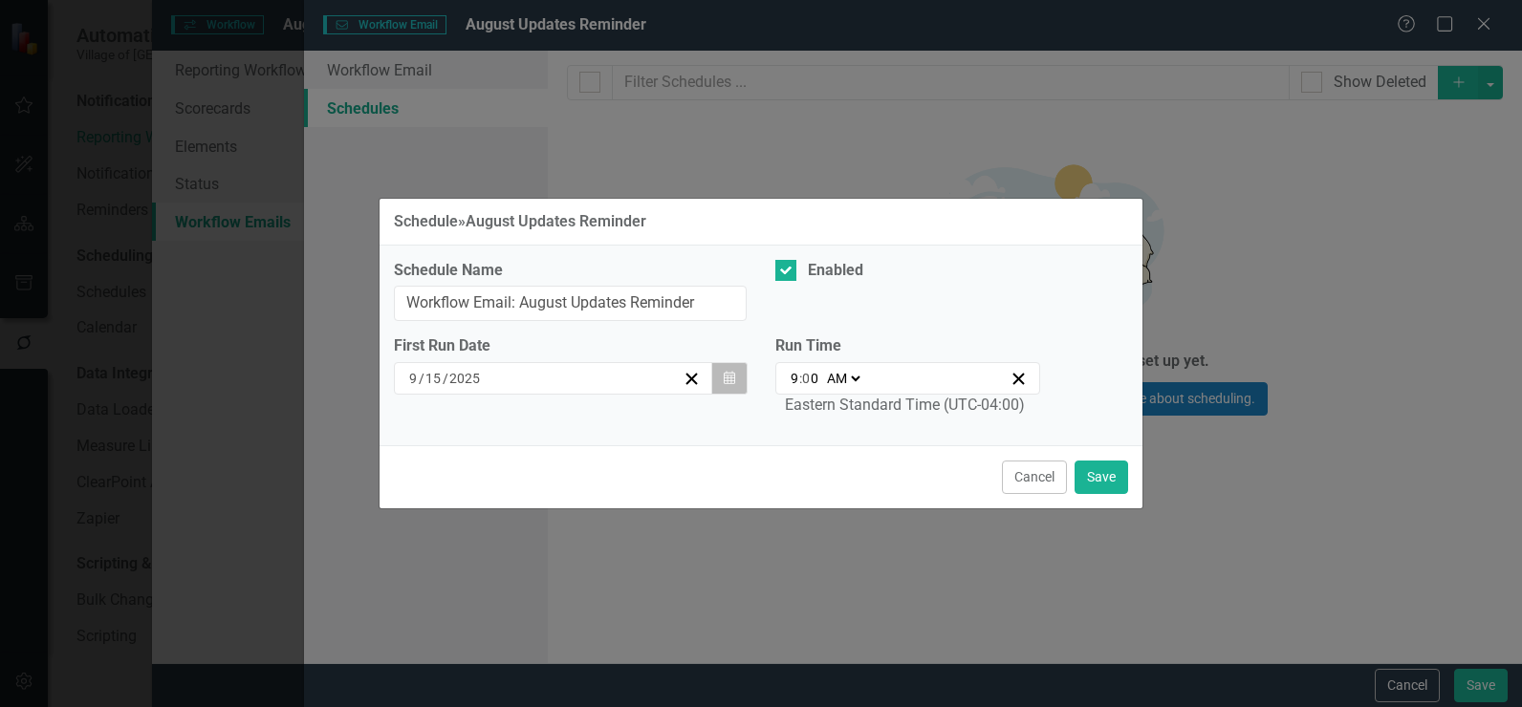
click at [728, 374] on icon "Calendar" at bounding box center [728, 378] width 11 height 13
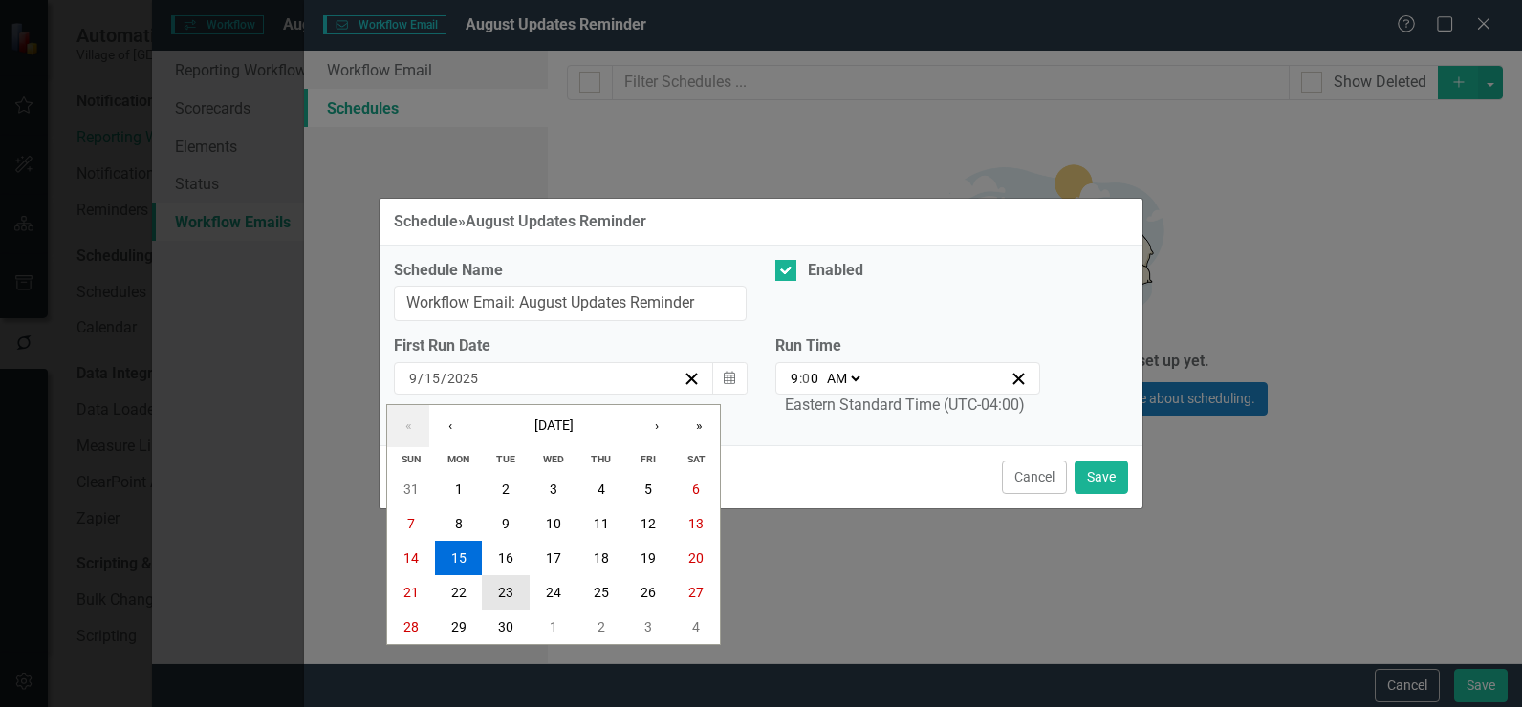
click at [503, 589] on abbr "23" at bounding box center [505, 592] width 15 height 15
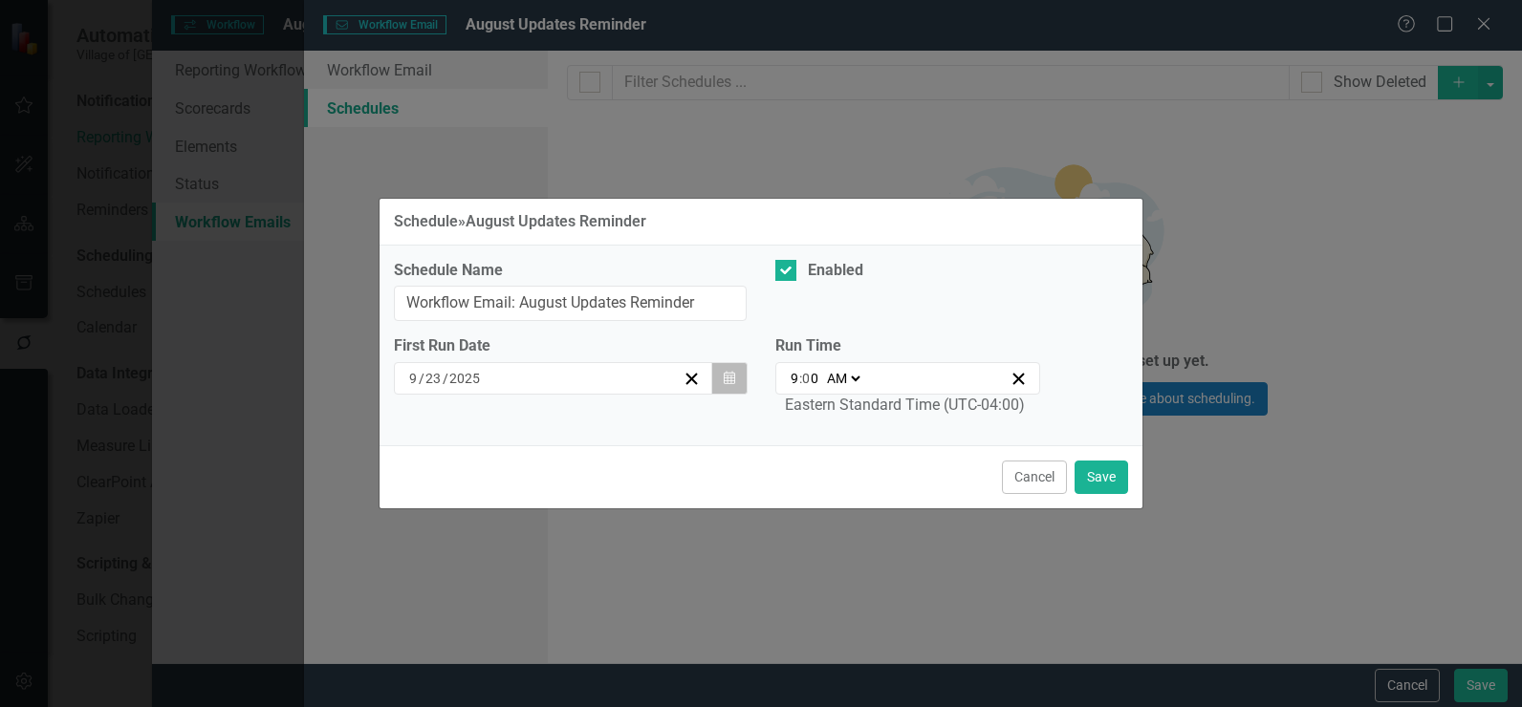
click at [716, 388] on button "Calendar" at bounding box center [729, 378] width 36 height 32
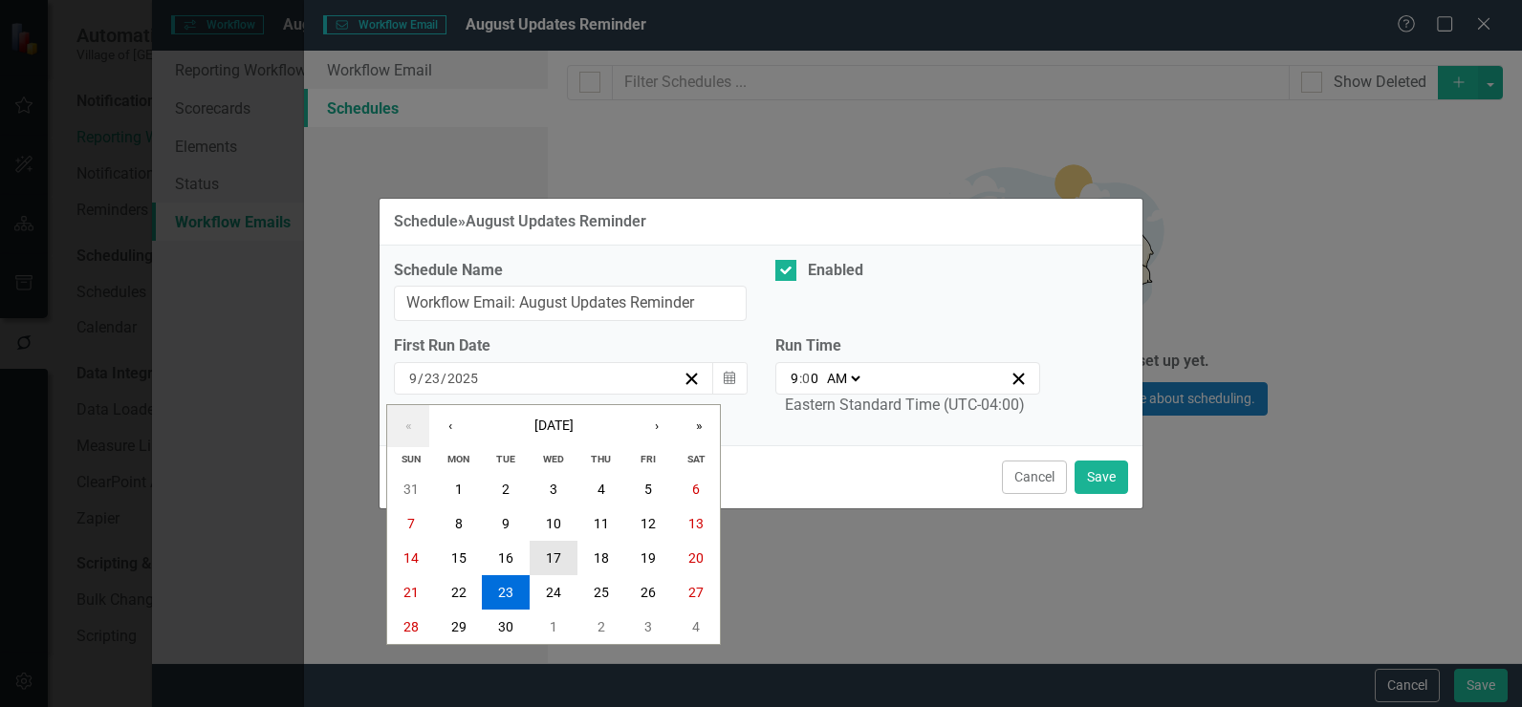
click at [554, 550] on abbr "17" at bounding box center [553, 557] width 15 height 15
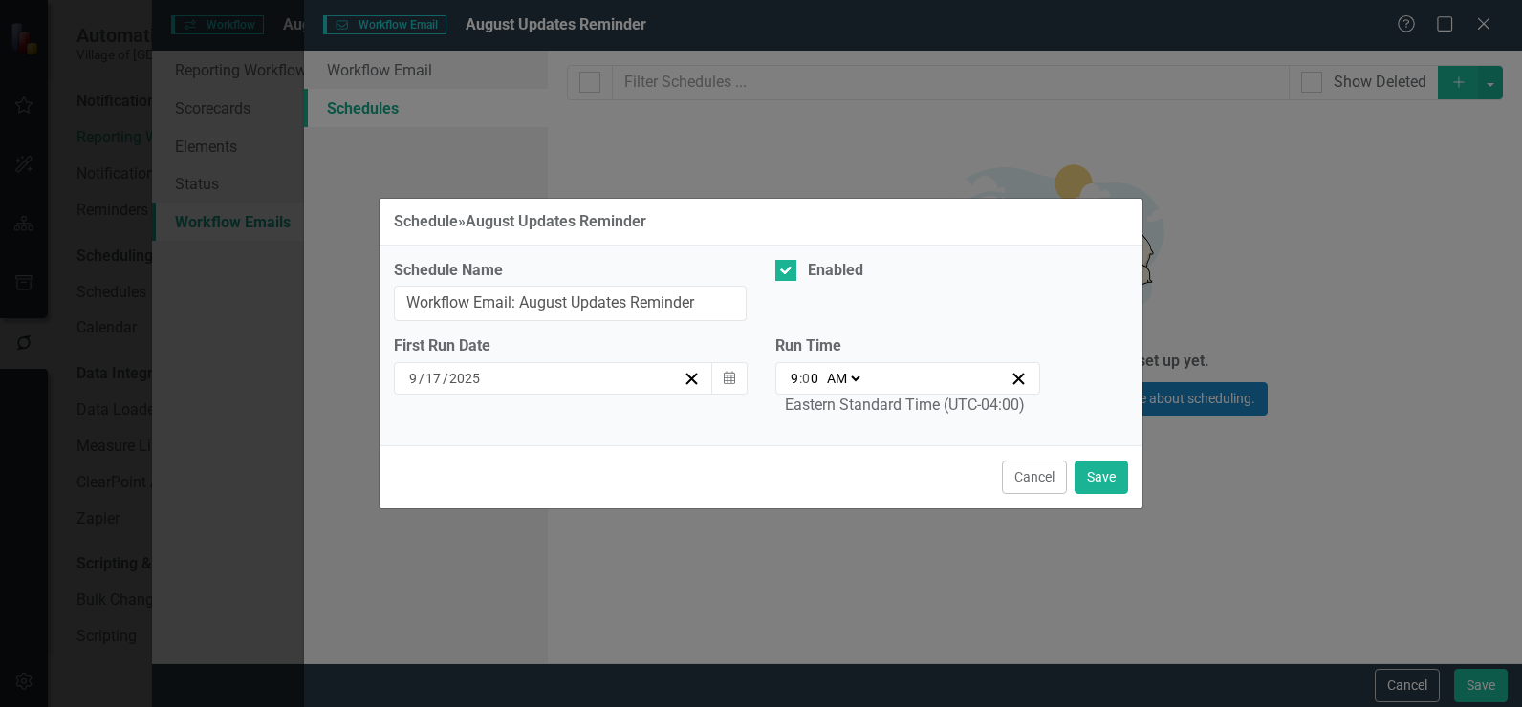
click at [648, 457] on div "Cancel Save" at bounding box center [760, 476] width 763 height 63
click at [1097, 475] on button "Save" at bounding box center [1101, 477] width 54 height 33
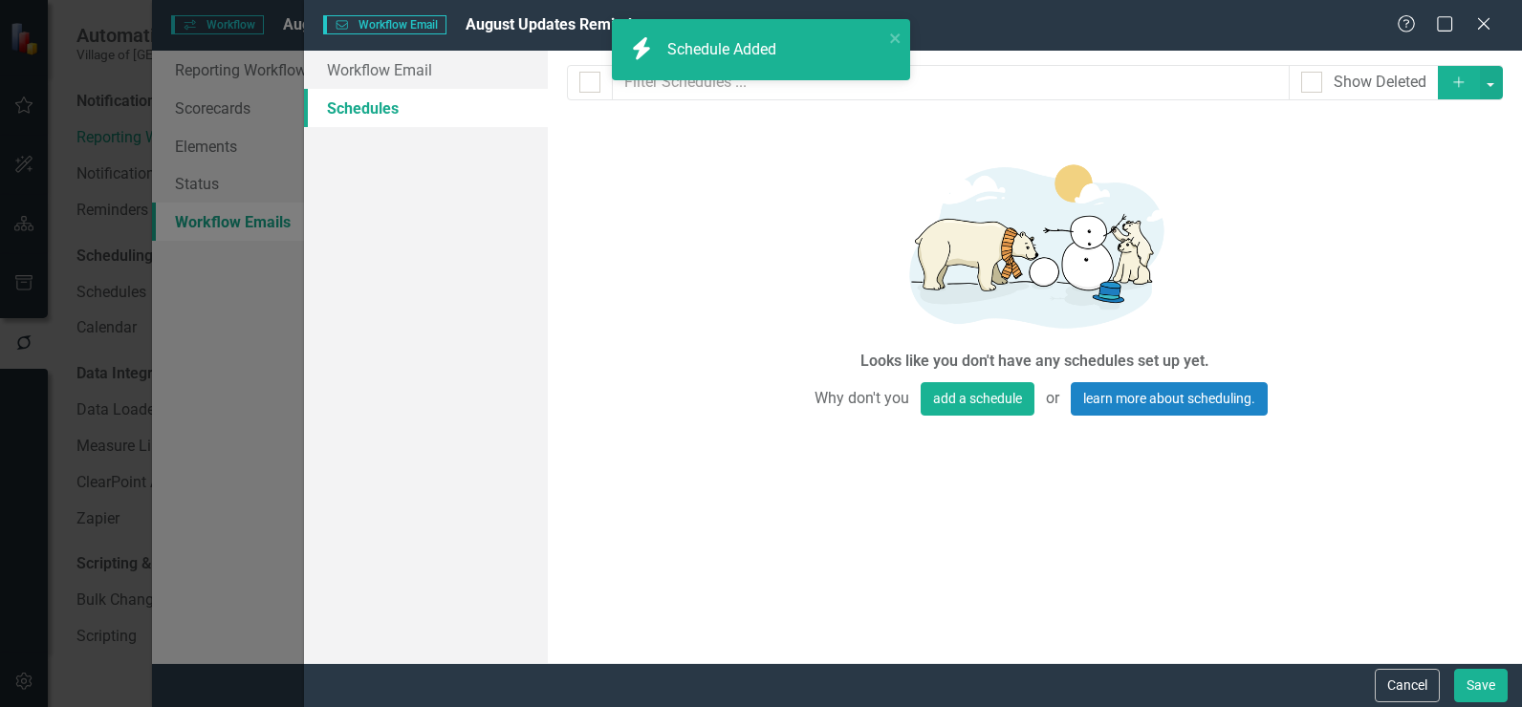
checkbox input "false"
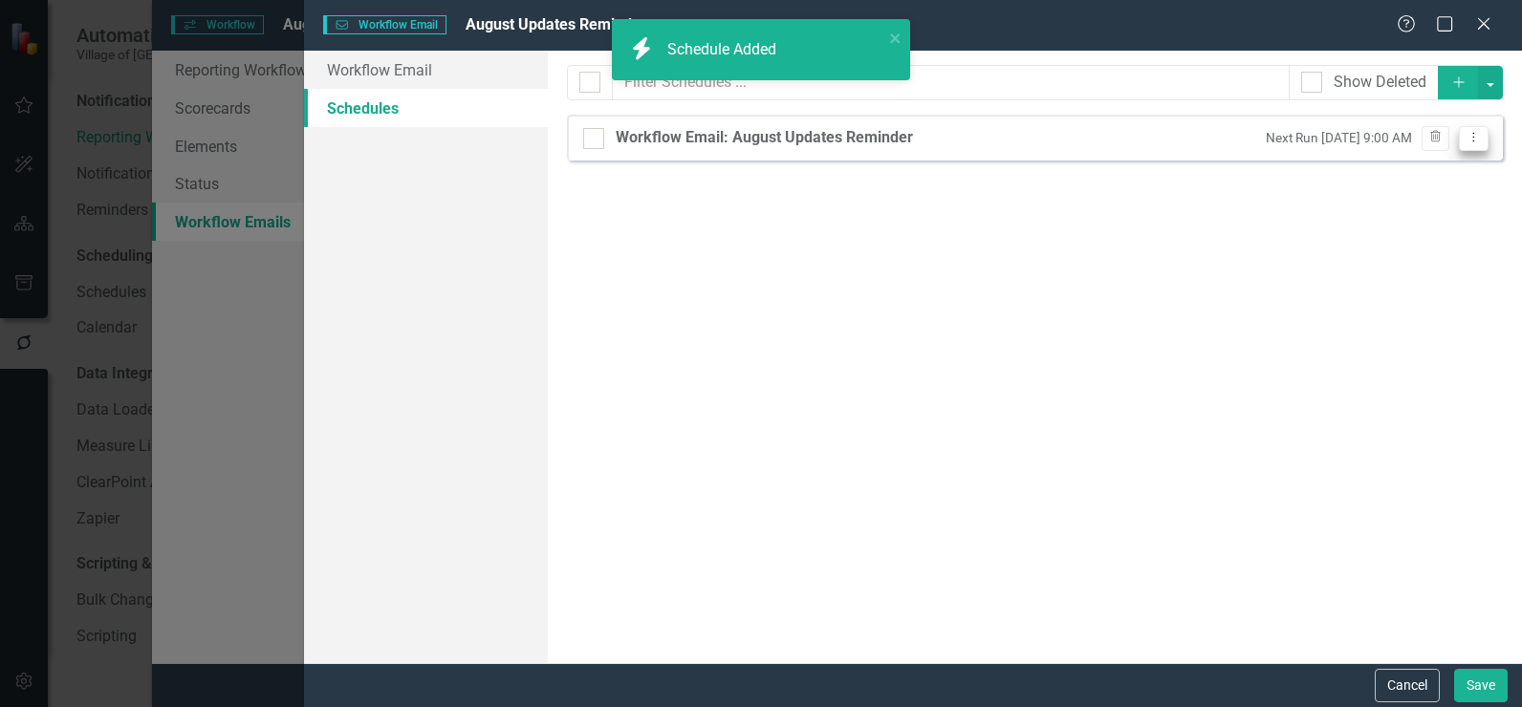
click at [1478, 140] on icon "Dropdown Menu" at bounding box center [1473, 137] width 16 height 12
click at [1459, 182] on link "Edit Edit Schedule" at bounding box center [1399, 169] width 176 height 35
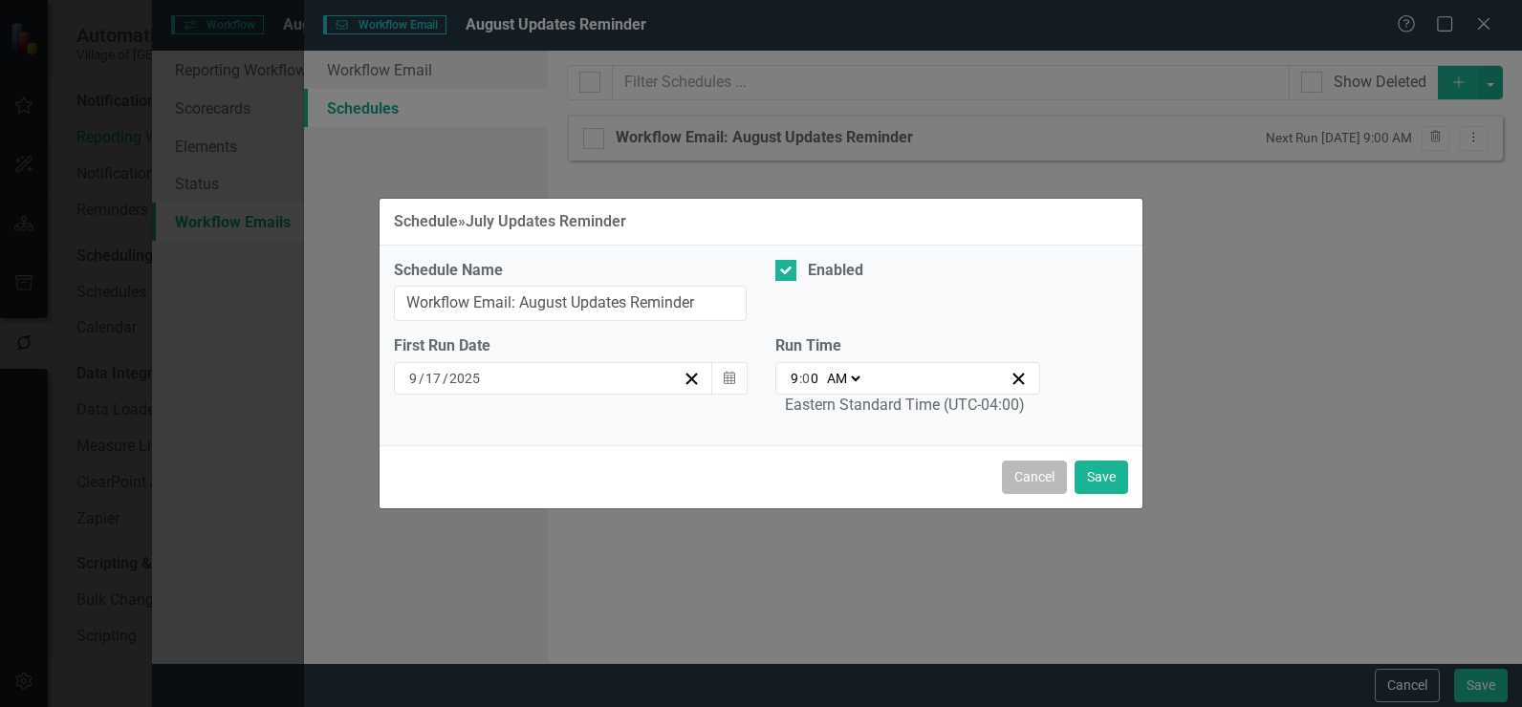
click at [1030, 470] on button "Cancel" at bounding box center [1034, 477] width 65 height 33
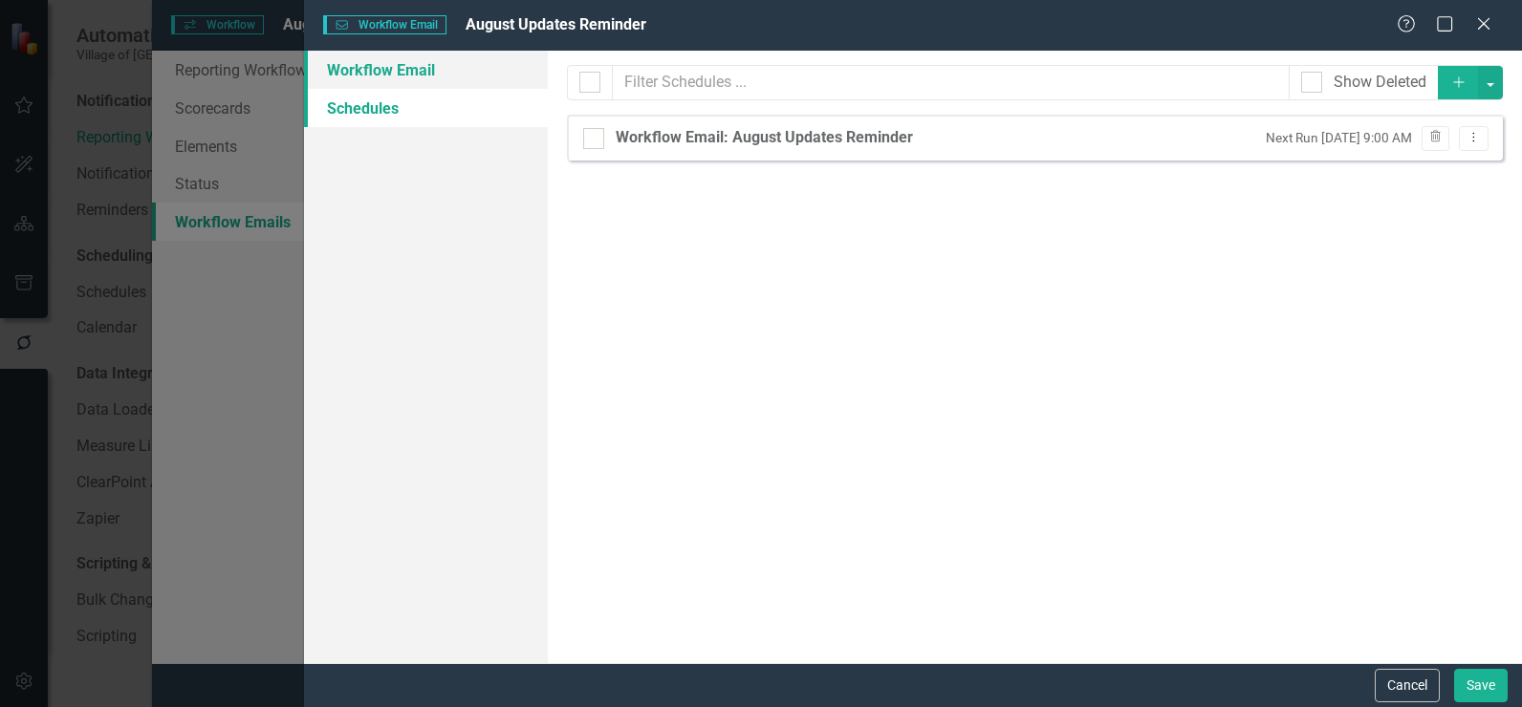
click at [375, 73] on link "Workflow Email" at bounding box center [426, 70] width 244 height 38
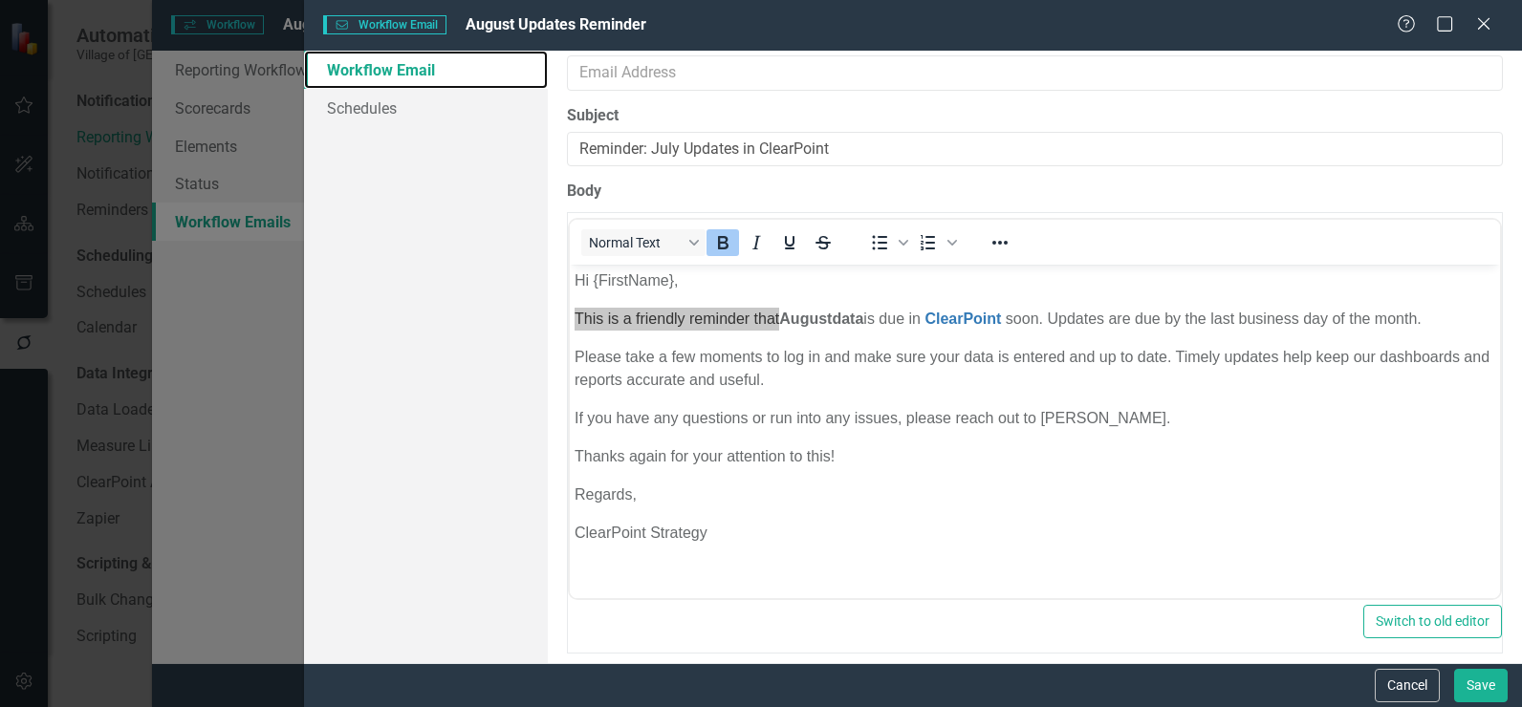
scroll to position [206, 0]
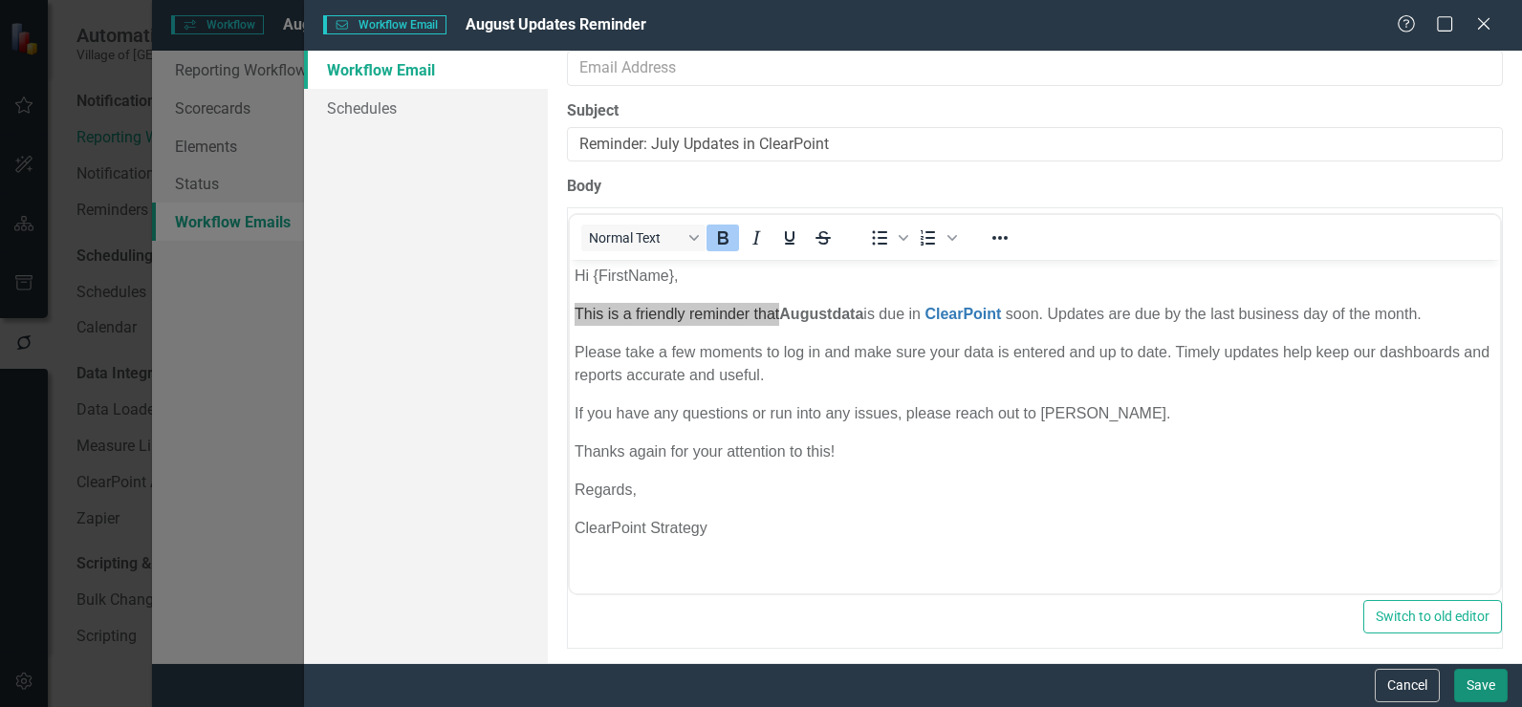
click at [1492, 684] on button "Save" at bounding box center [1481, 685] width 54 height 33
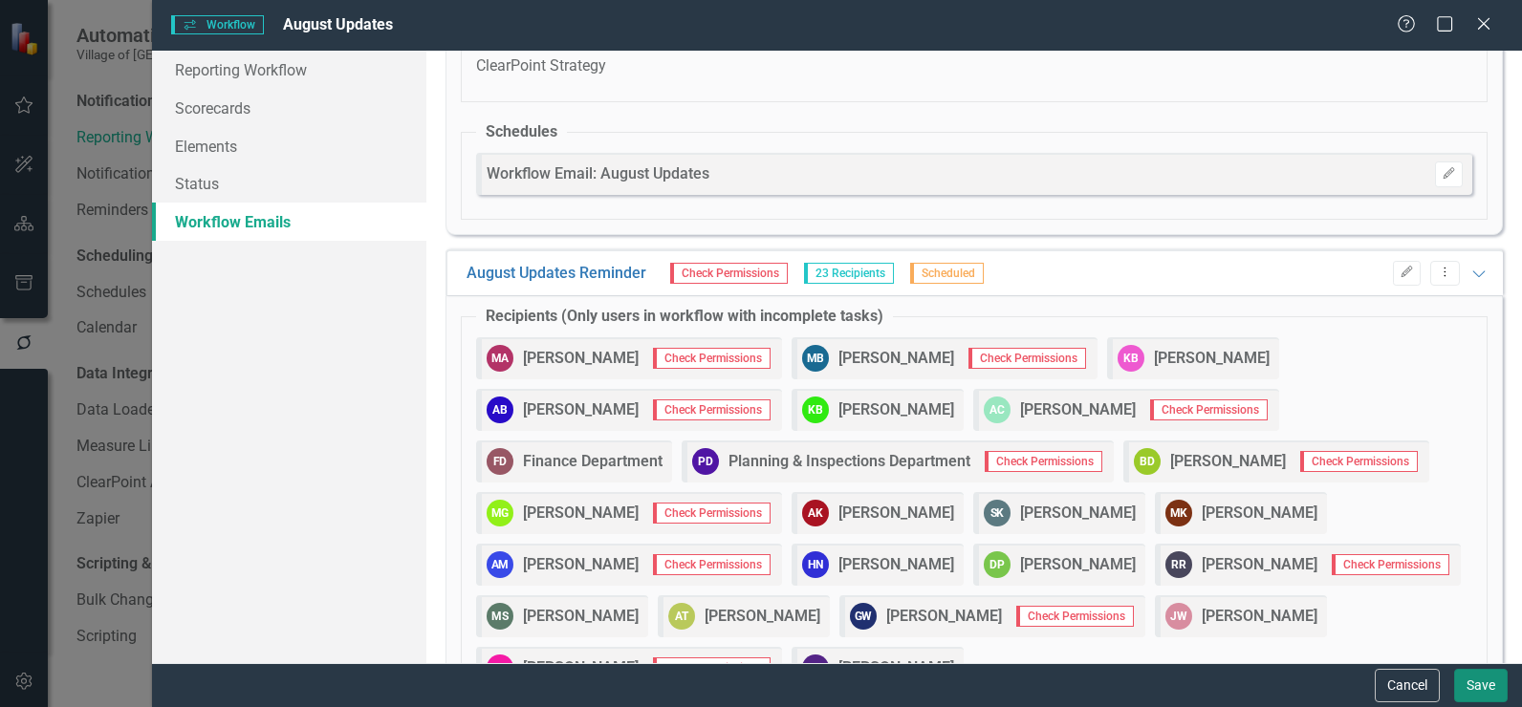
click at [1475, 693] on button "Save" at bounding box center [1481, 685] width 54 height 33
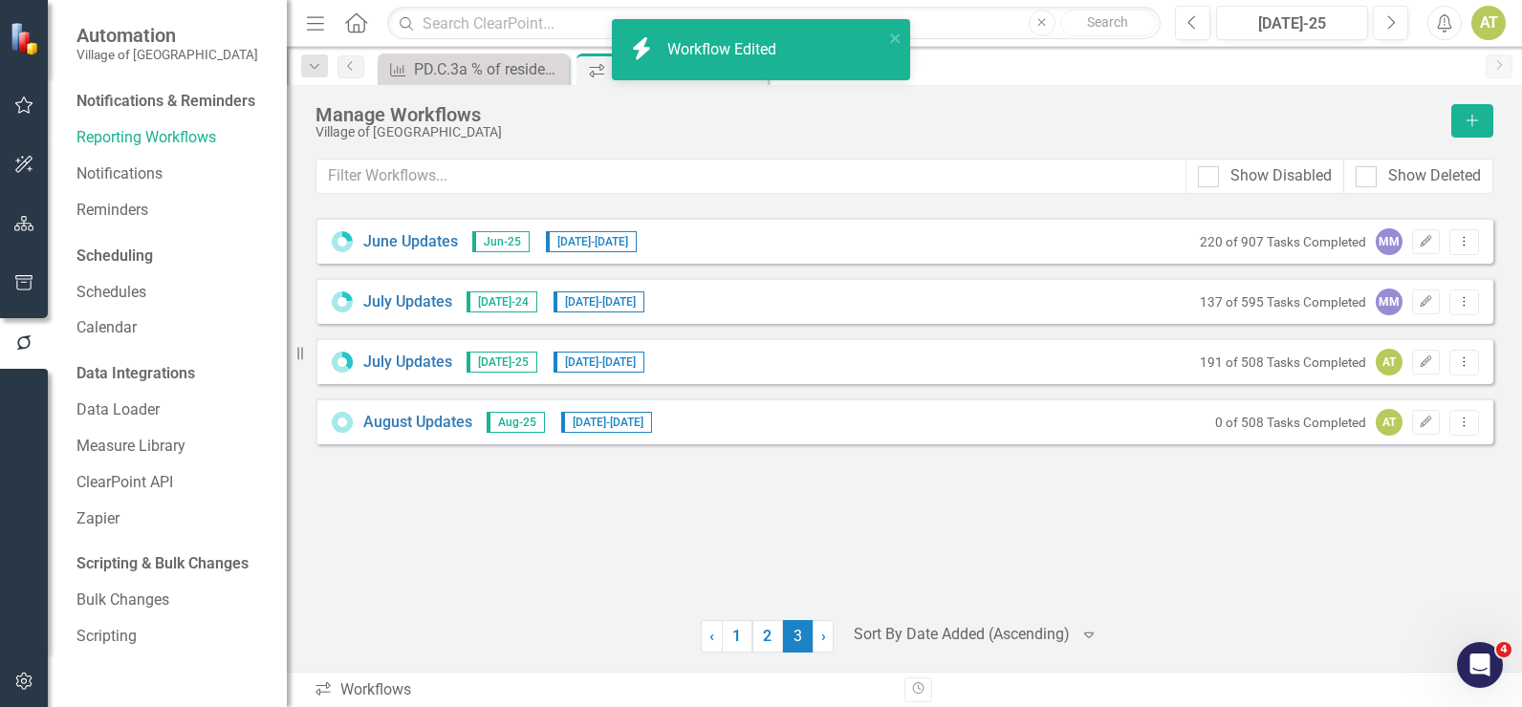
click at [26, 691] on button "button" at bounding box center [24, 682] width 43 height 40
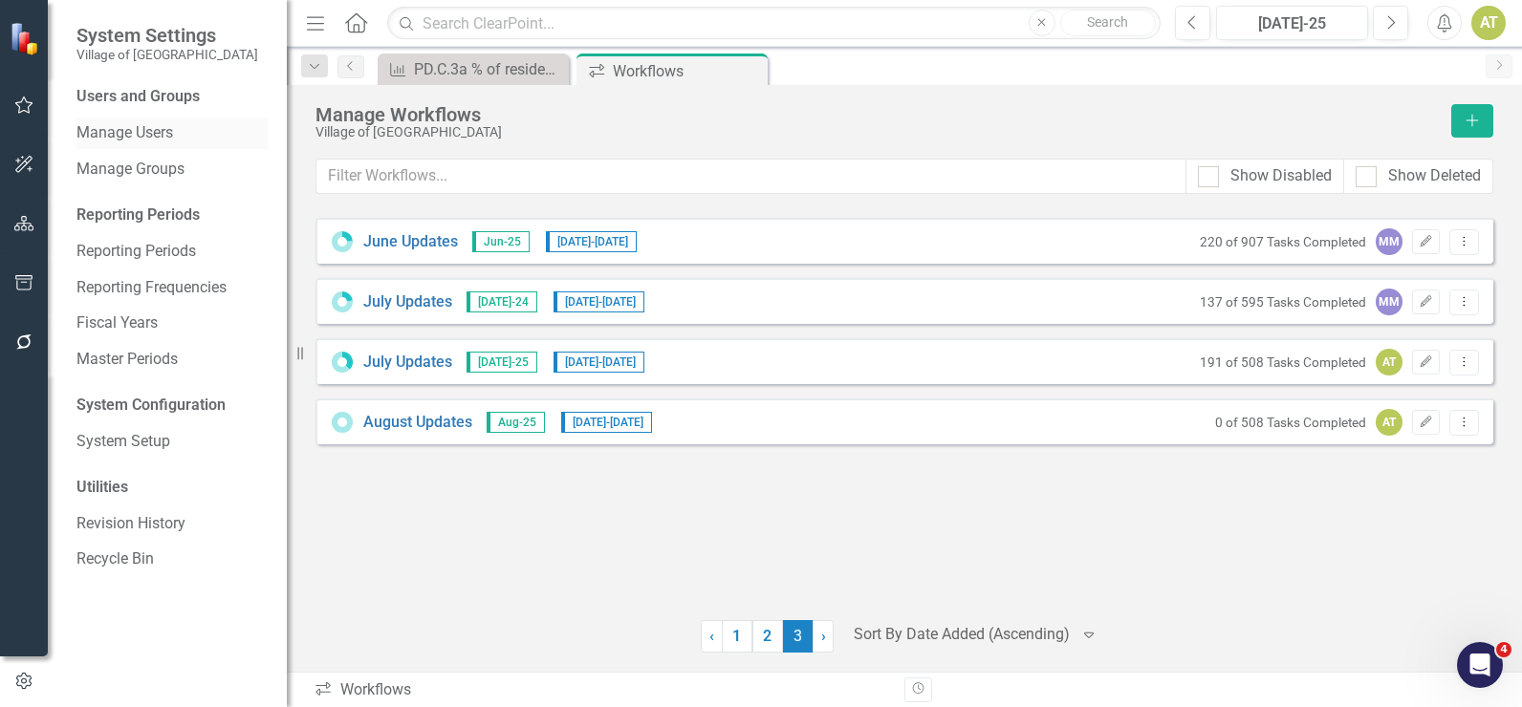
click at [175, 120] on div "Manage Users" at bounding box center [171, 134] width 191 height 32
click at [174, 125] on link "Manage Users" at bounding box center [171, 133] width 191 height 22
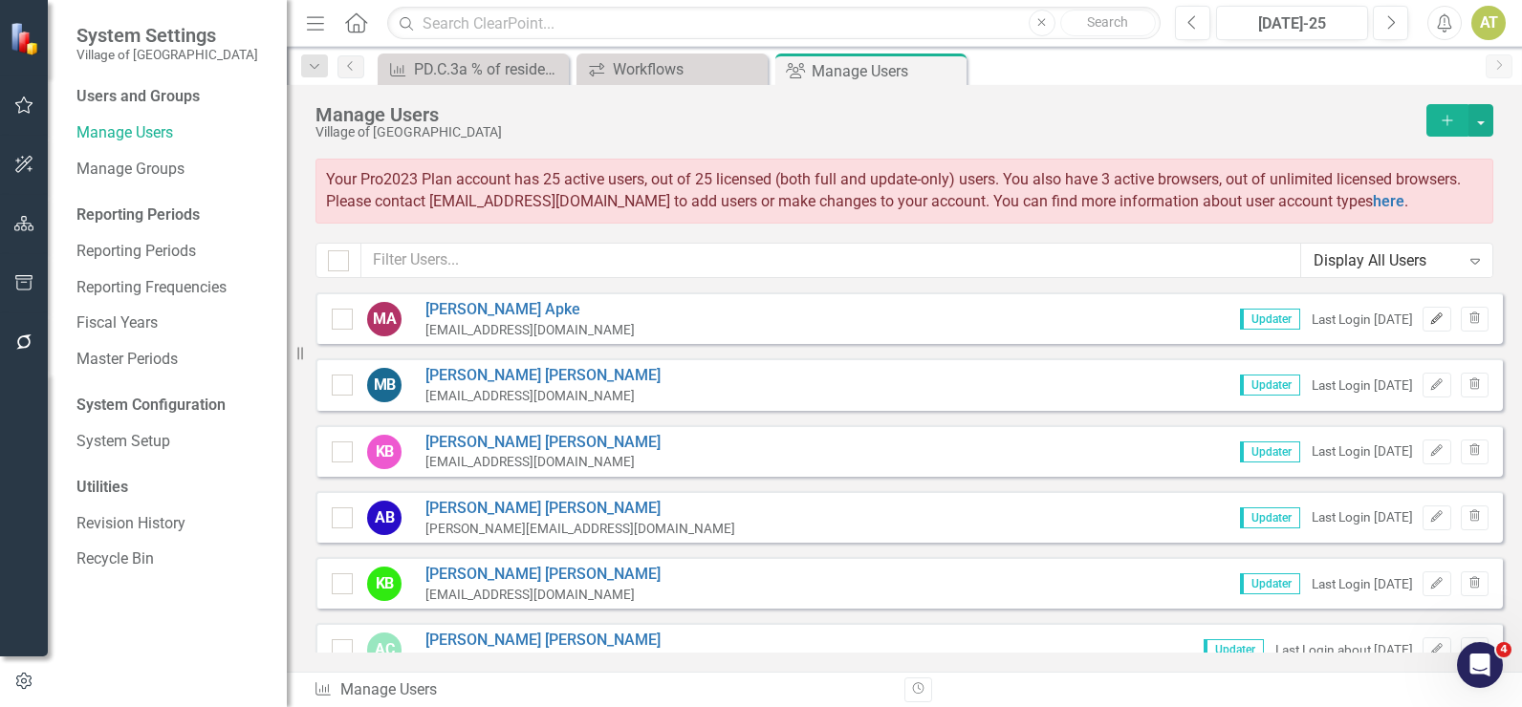
click at [1429, 317] on icon "Edit" at bounding box center [1436, 318] width 14 height 11
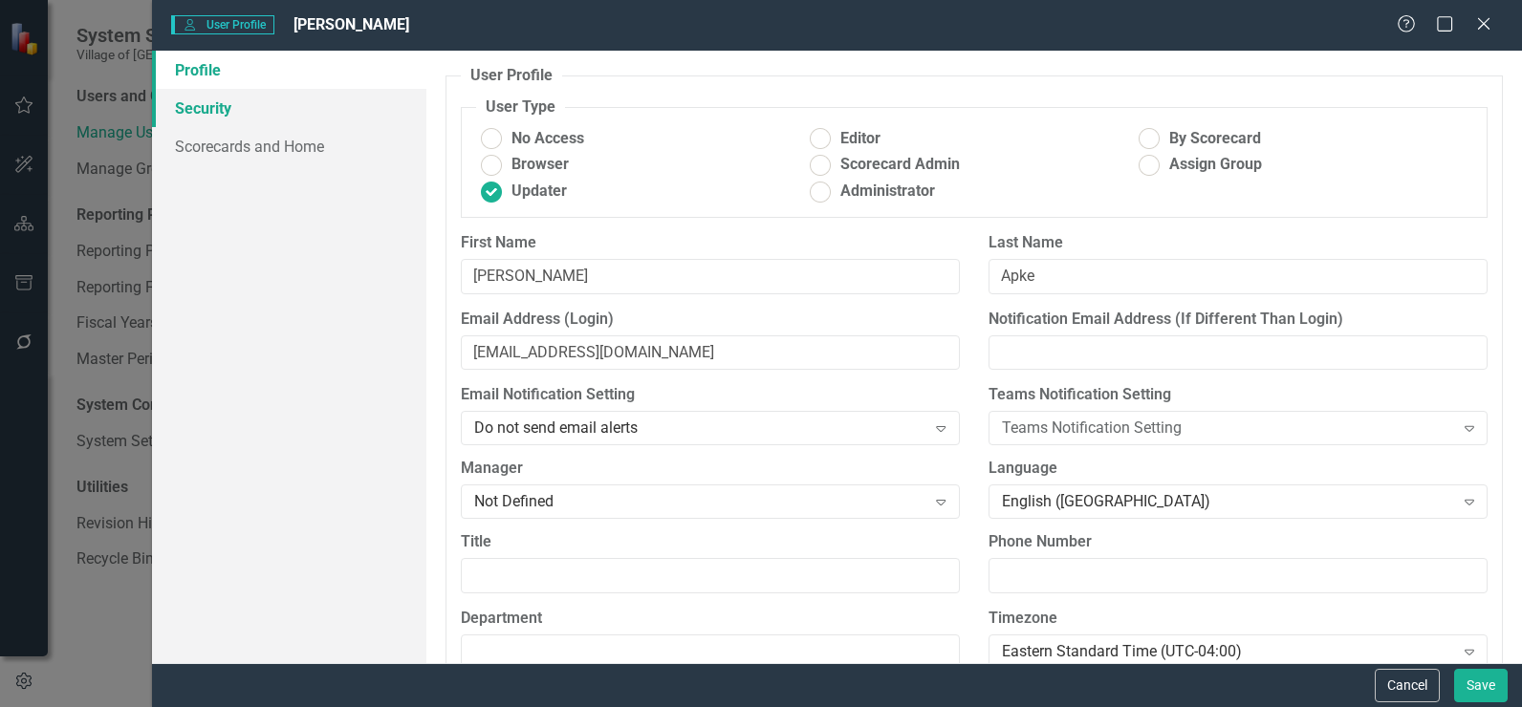
click at [262, 111] on link "Security" at bounding box center [289, 108] width 274 height 38
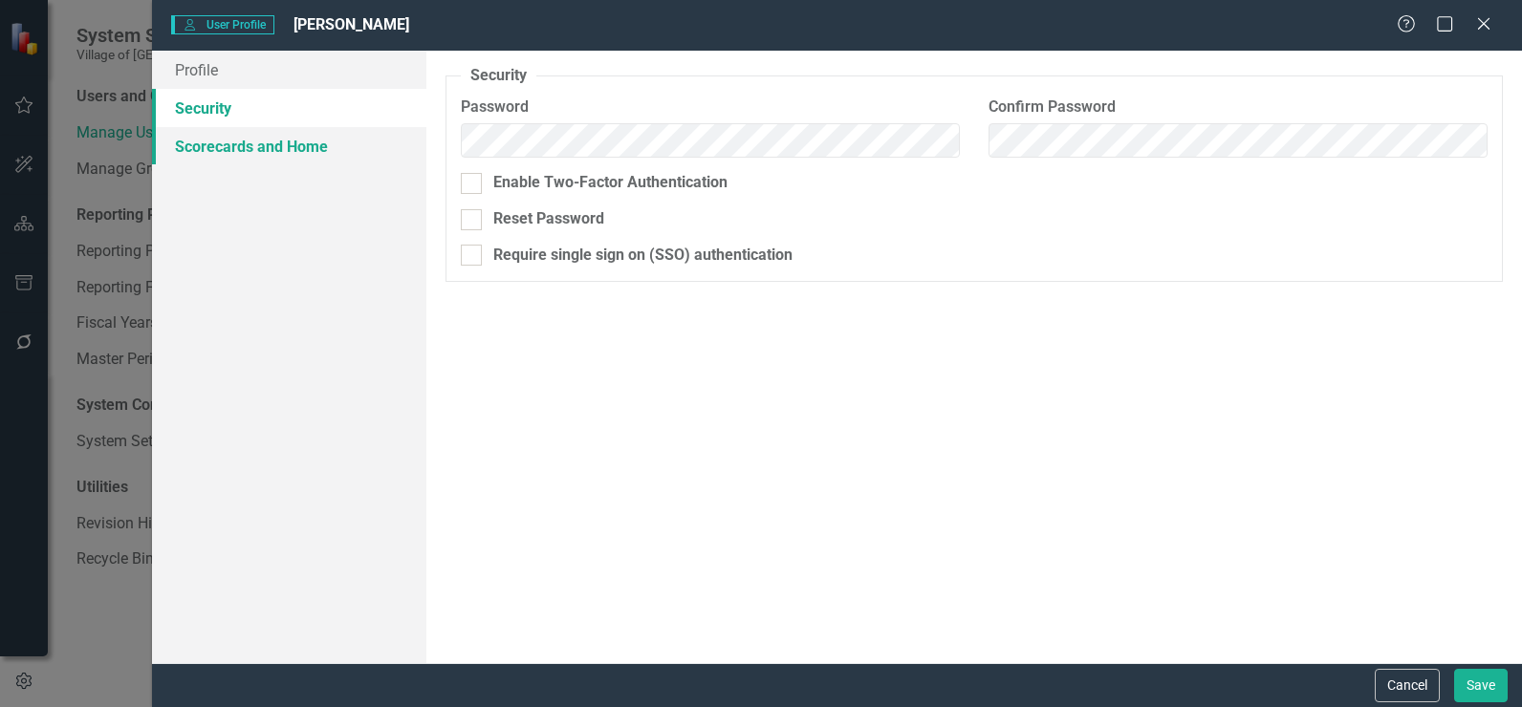
click at [267, 140] on link "Scorecards and Home" at bounding box center [289, 146] width 274 height 38
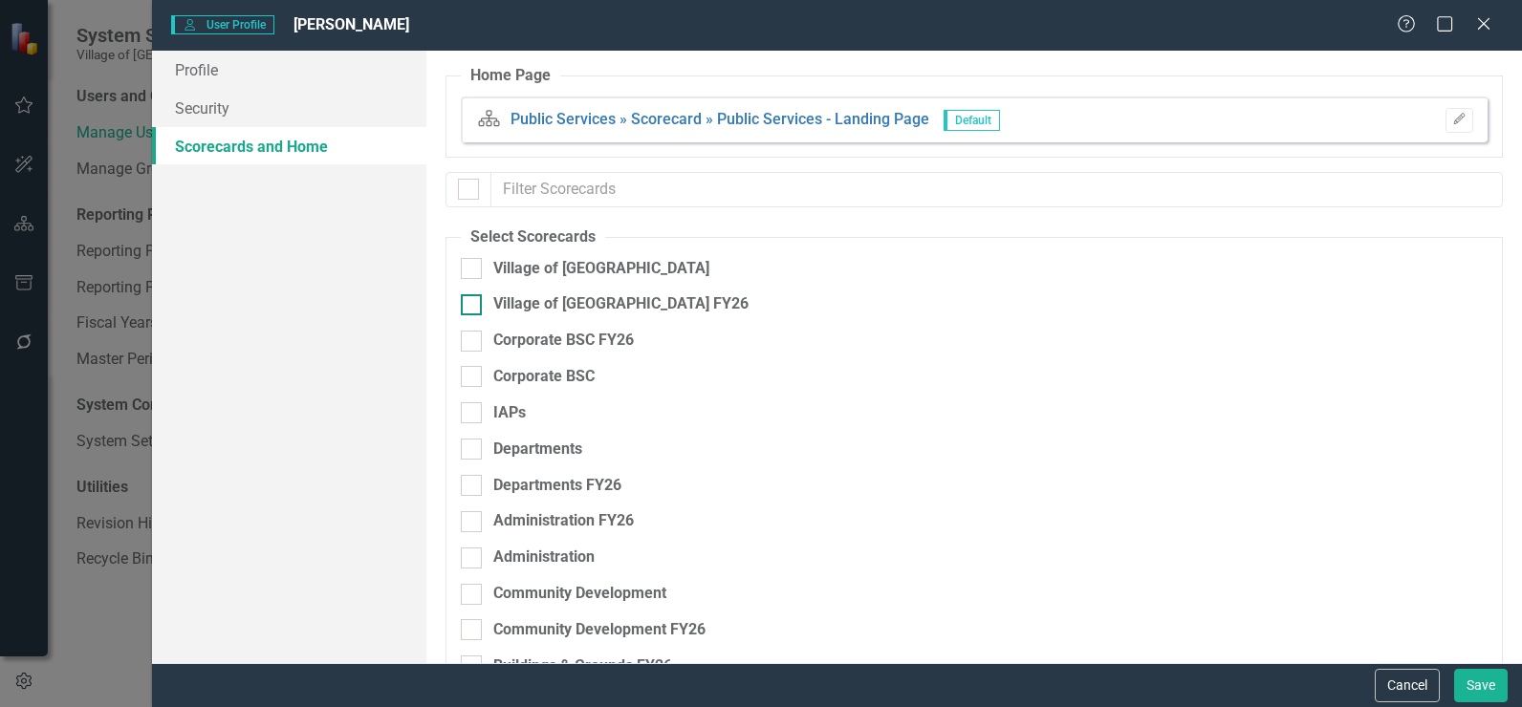
click at [568, 307] on div "Village of [GEOGRAPHIC_DATA] FY26" at bounding box center [620, 304] width 255 height 22
click at [473, 307] on input "Village of [GEOGRAPHIC_DATA] FY26" at bounding box center [467, 300] width 12 height 12
checkbox input "true"
click at [572, 333] on div "Corporate BSC FY26" at bounding box center [563, 341] width 140 height 22
click at [473, 333] on input "Corporate BSC FY26" at bounding box center [467, 337] width 12 height 12
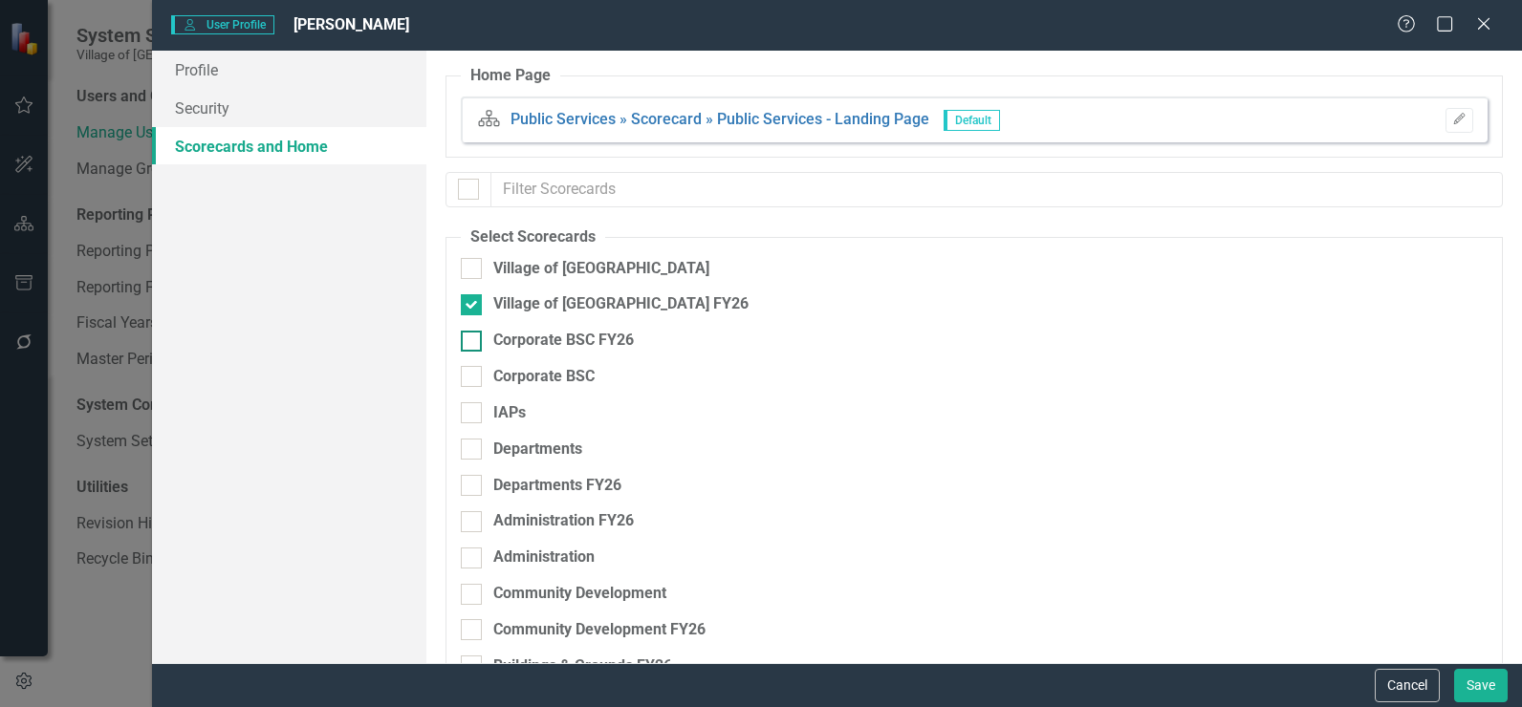
checkbox input "true"
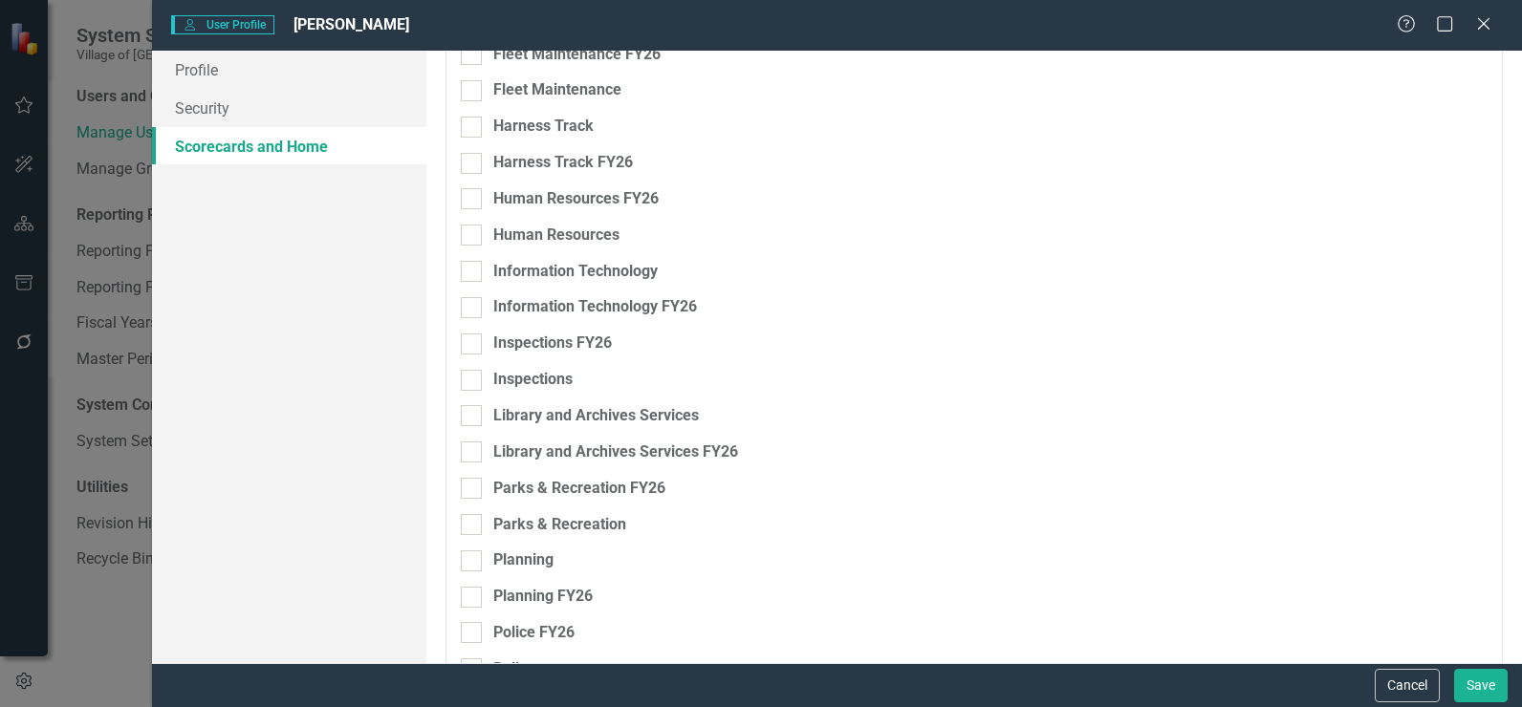
scroll to position [1201, 0]
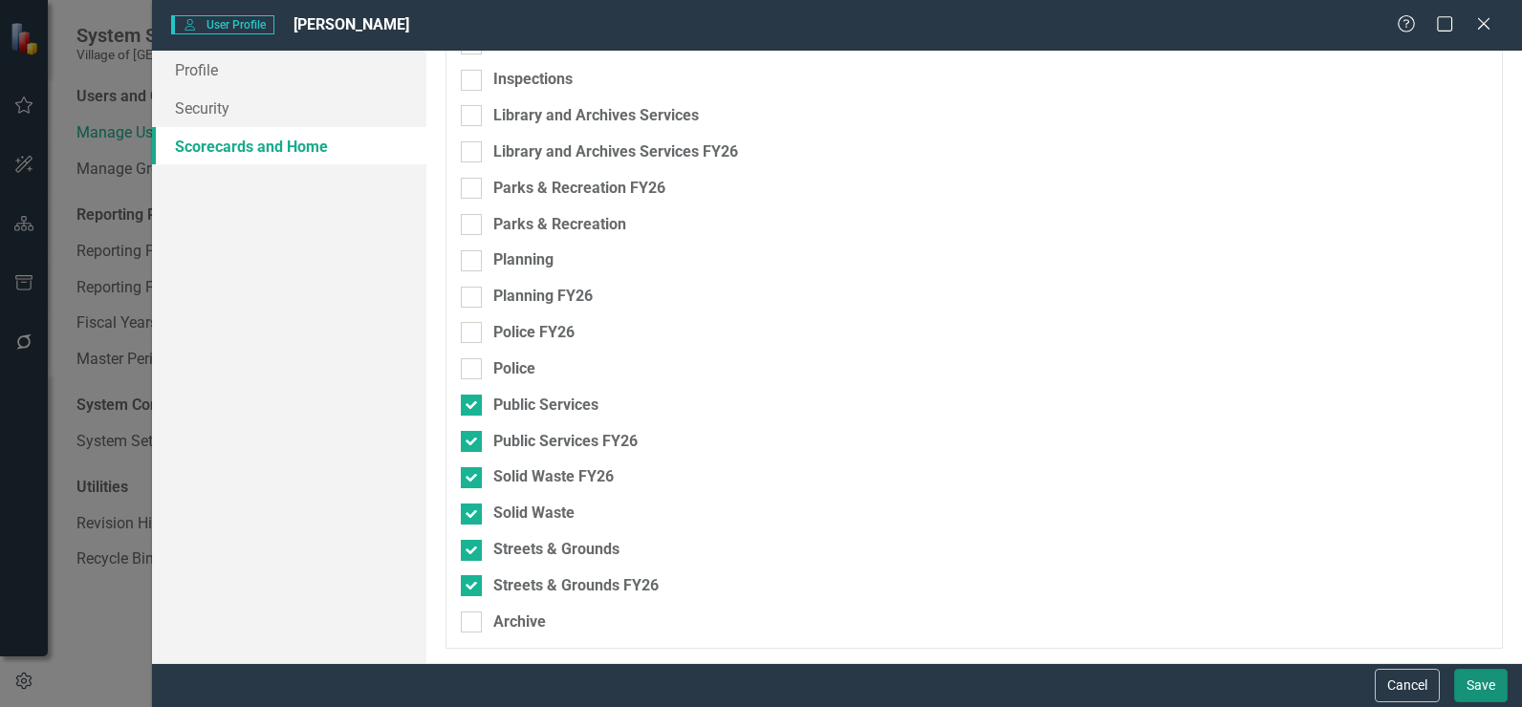
click at [1470, 690] on button "Save" at bounding box center [1481, 685] width 54 height 33
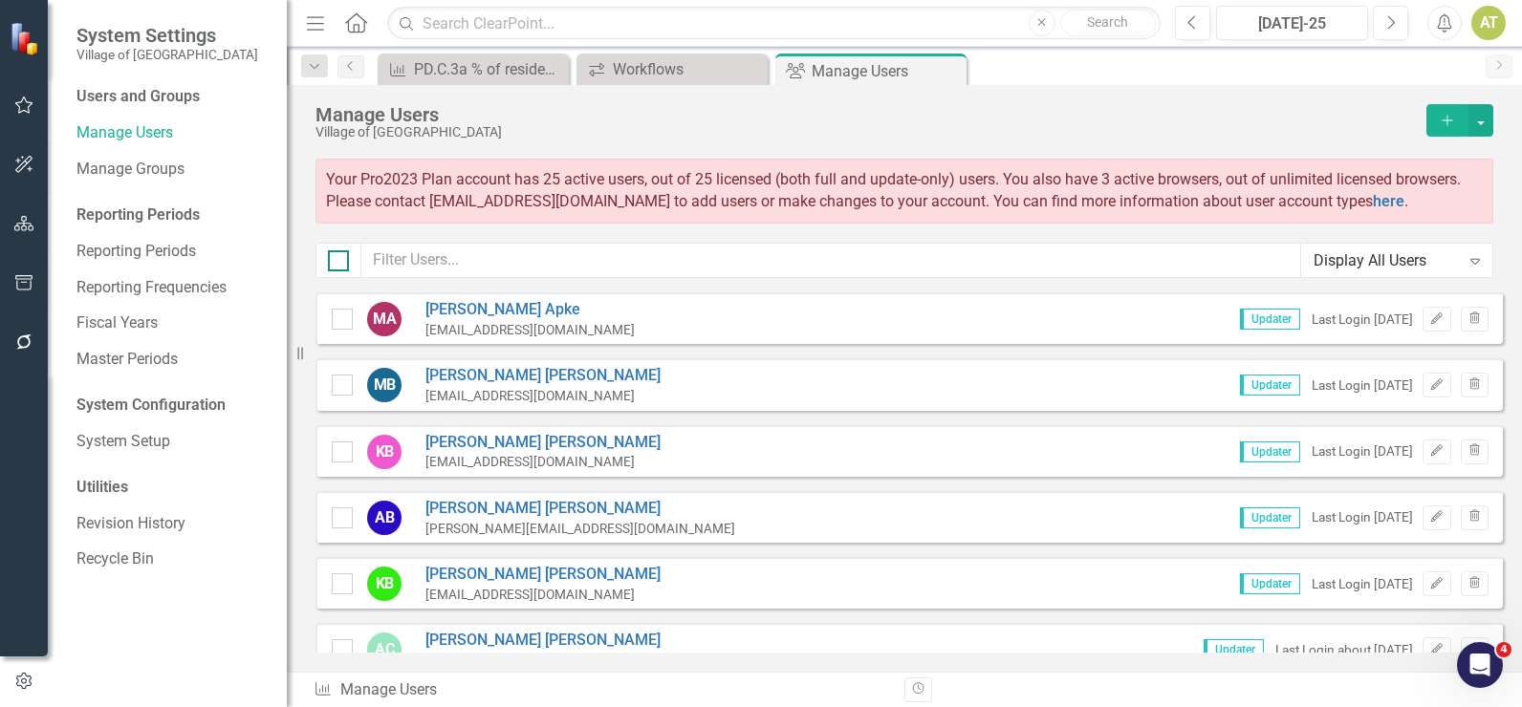
click at [340, 269] on div at bounding box center [338, 260] width 21 height 21
click at [340, 263] on input "checkbox" at bounding box center [334, 256] width 12 height 12
checkbox input "true"
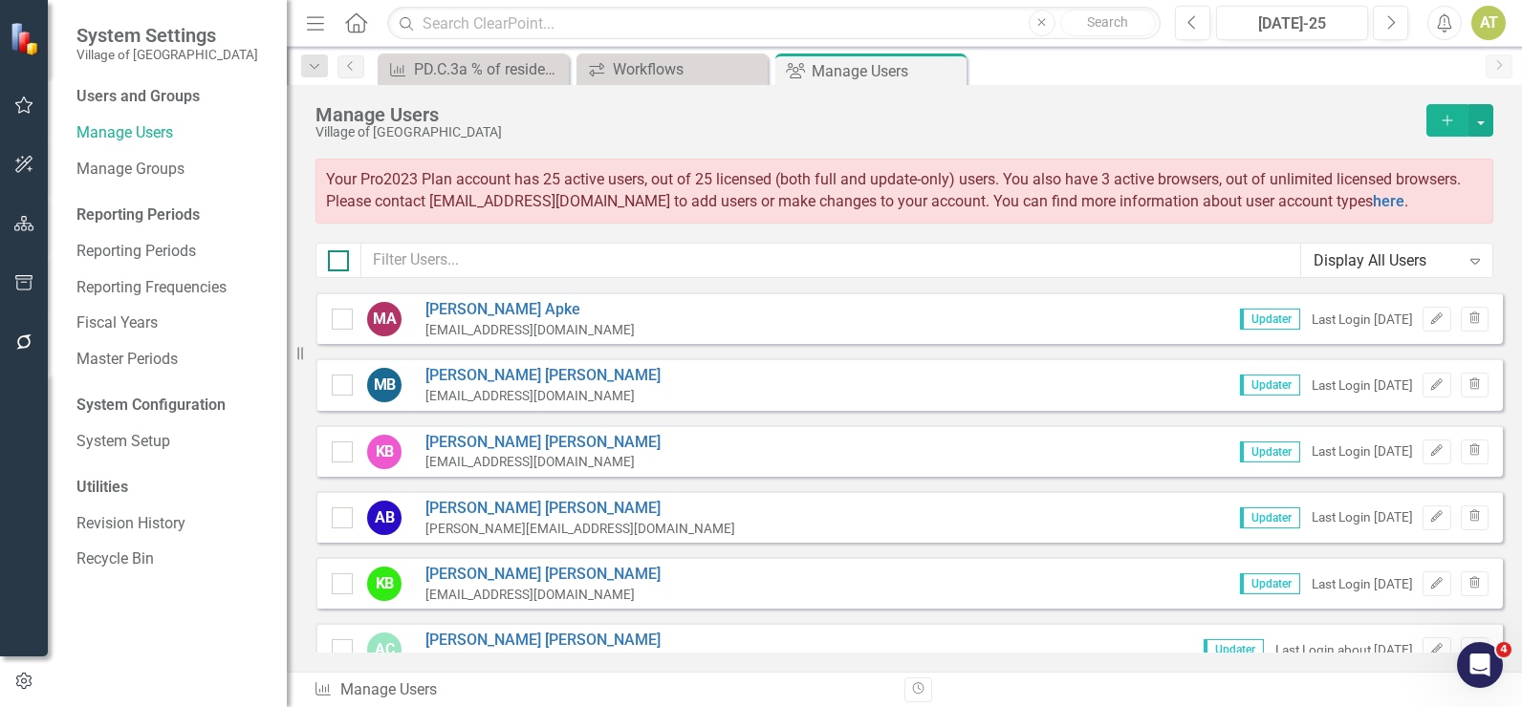
checkbox input "true"
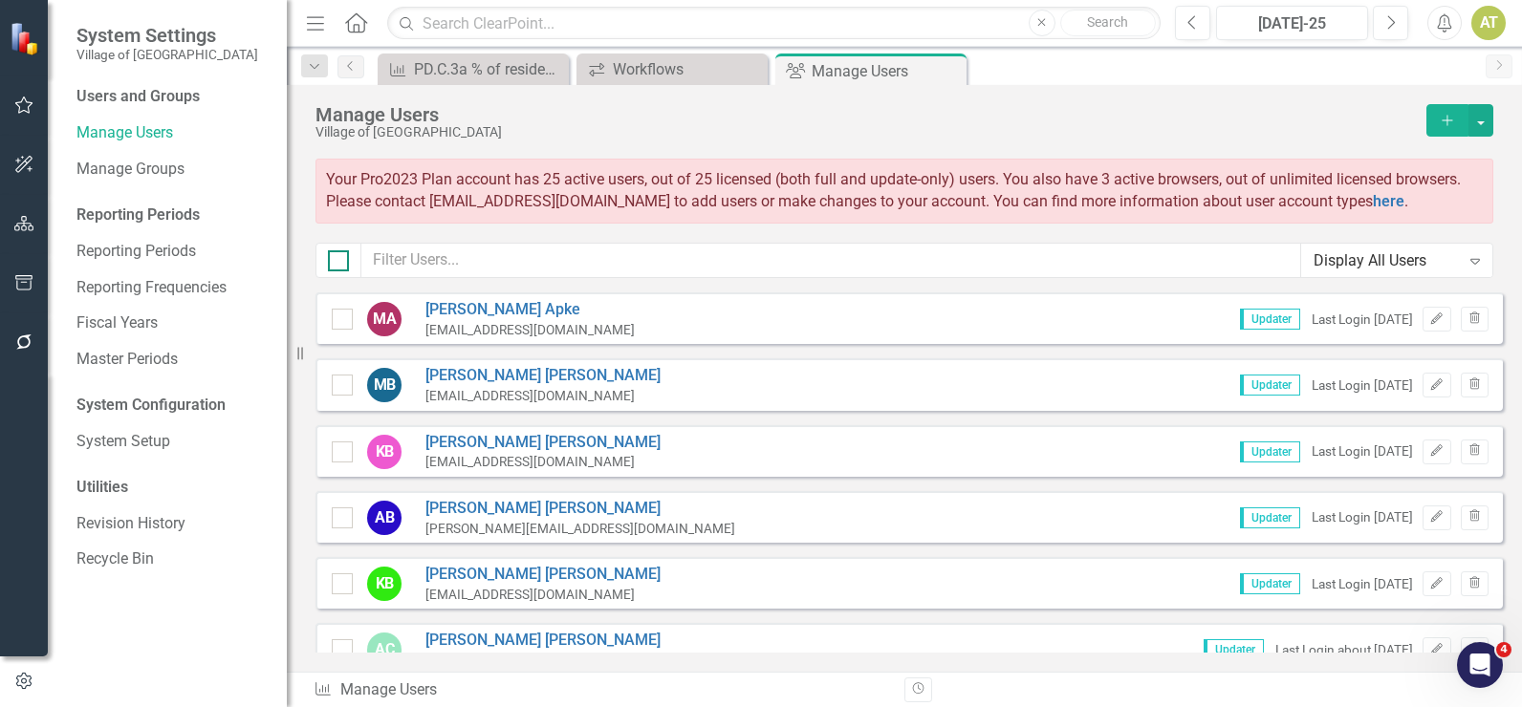
checkbox input "true"
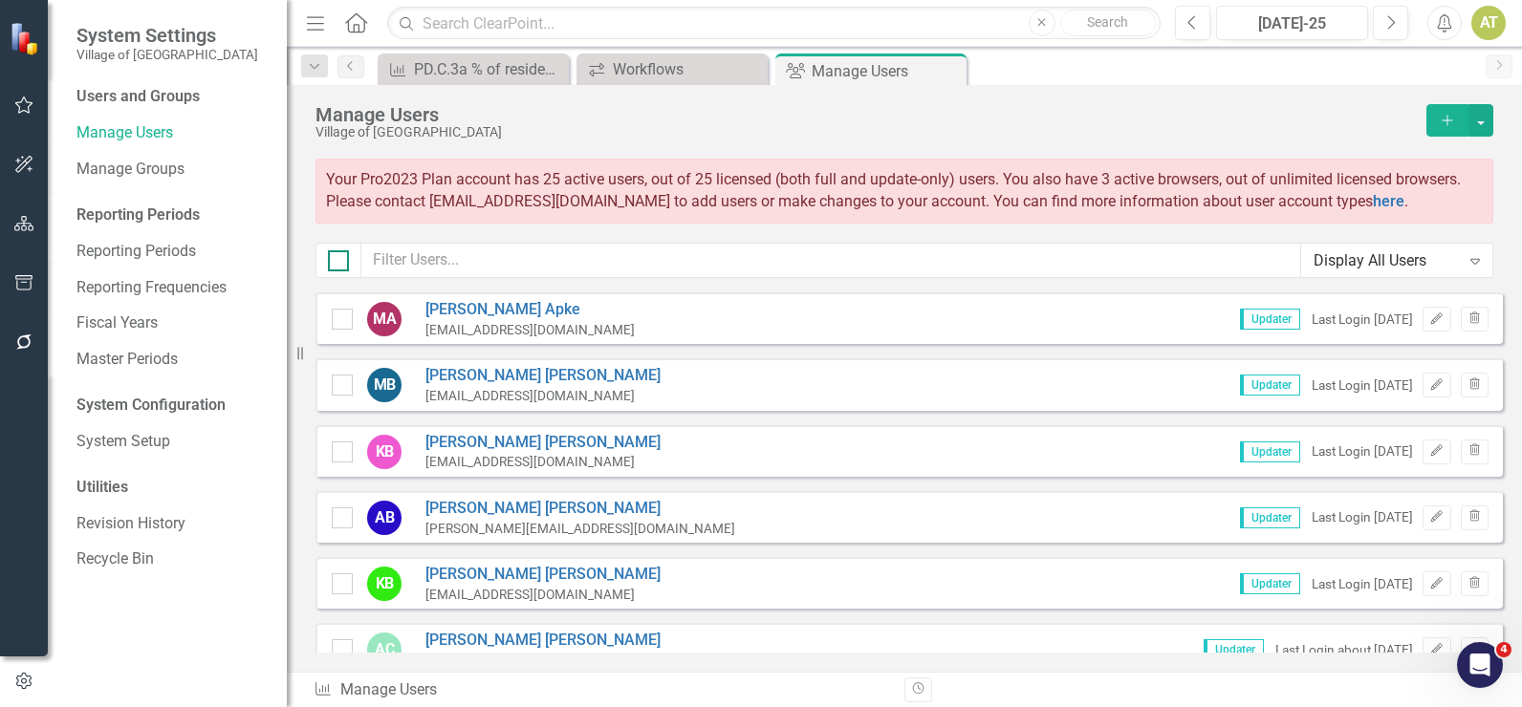
checkbox input "true"
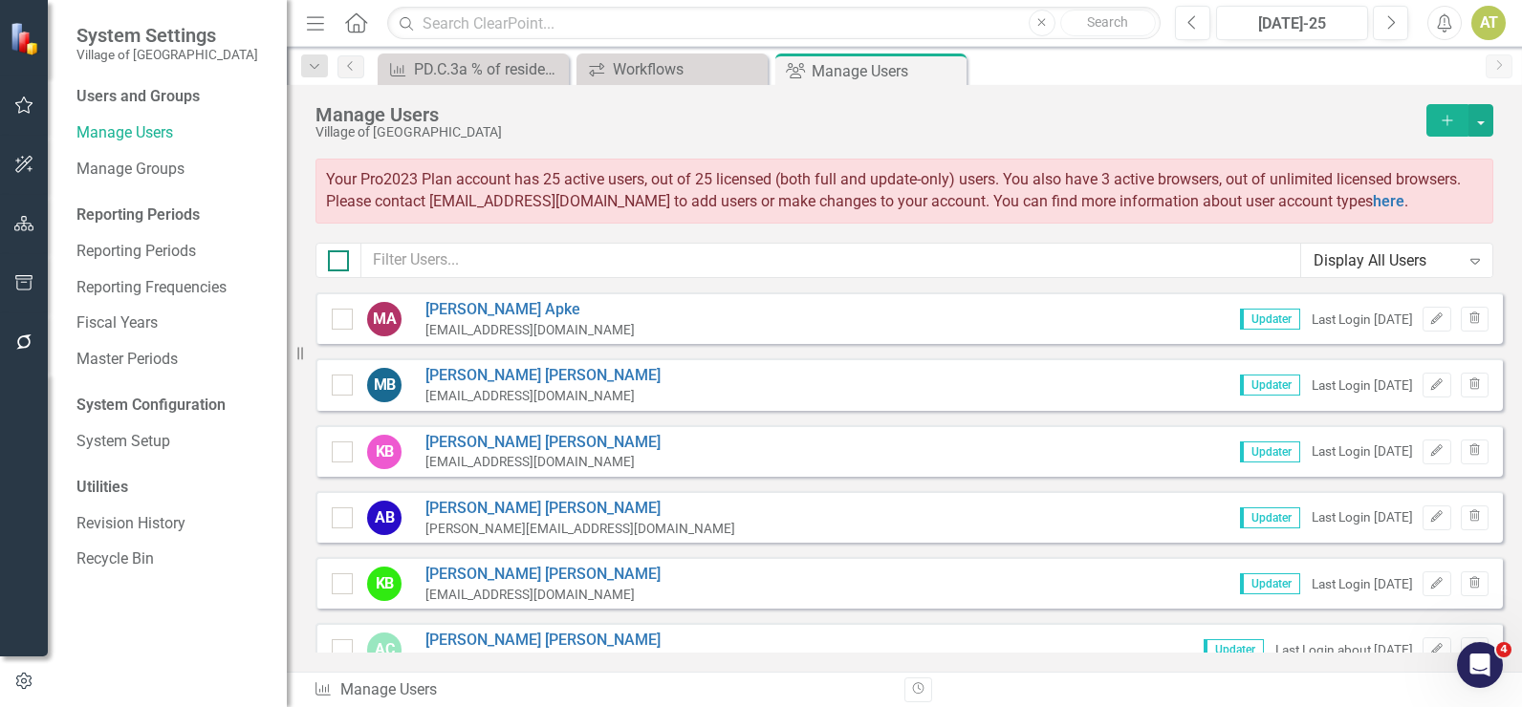
checkbox input "true"
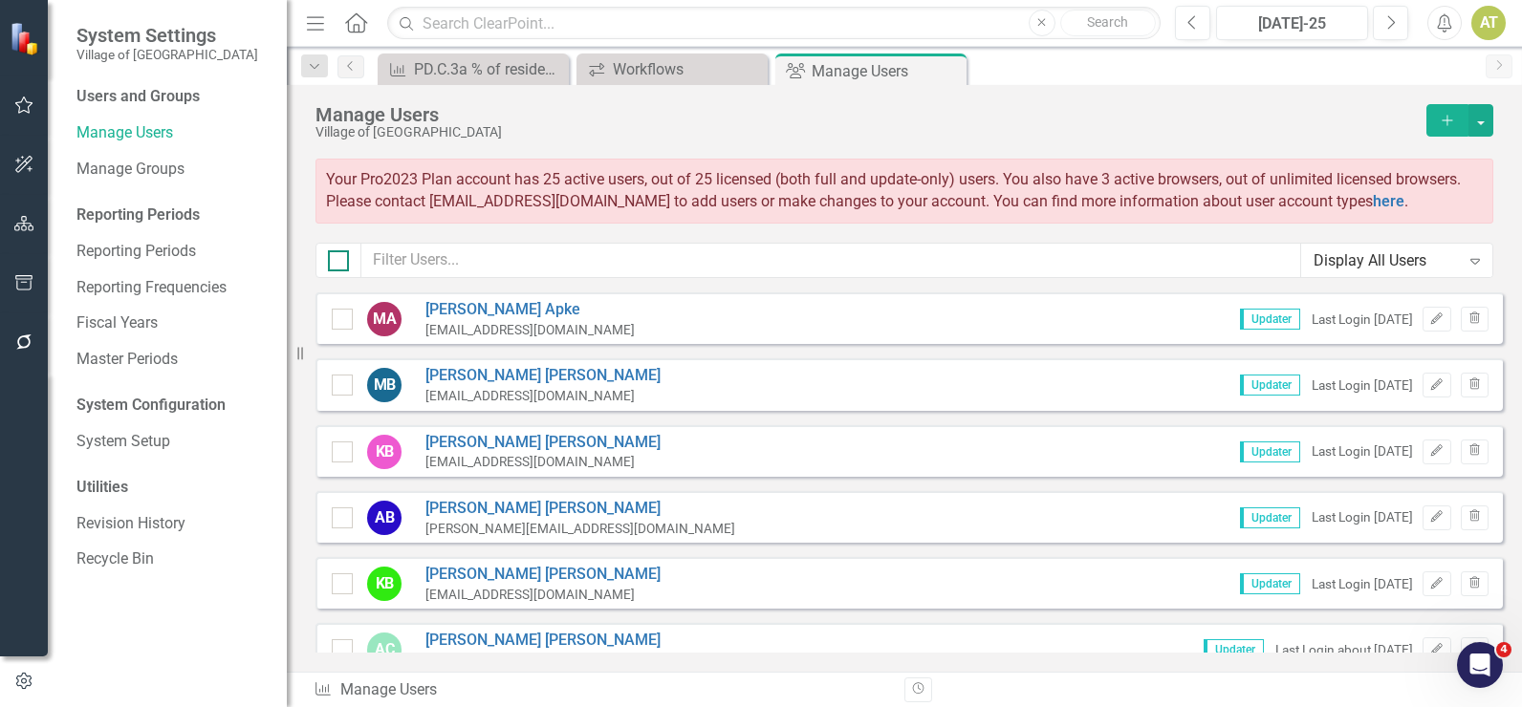
checkbox input "true"
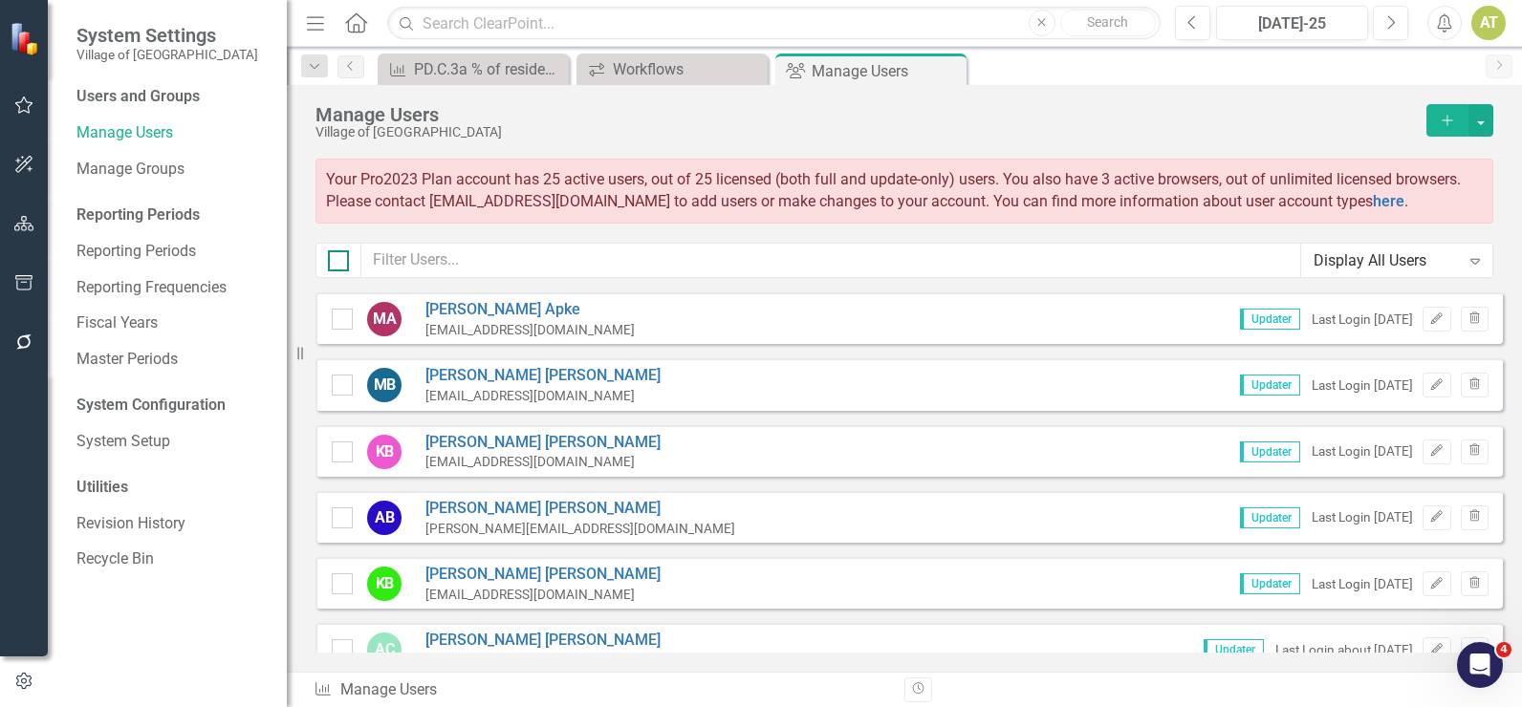
checkbox input "true"
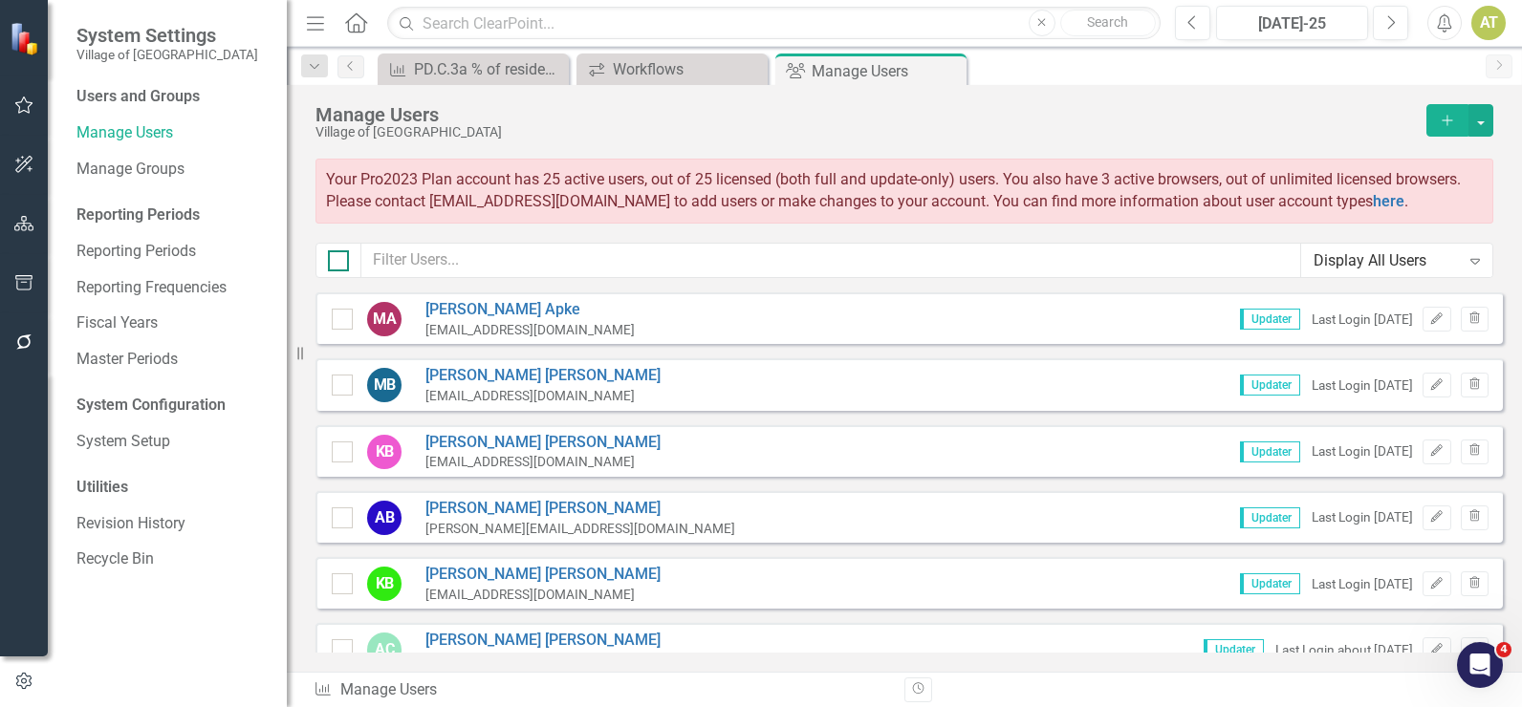
checkbox input "true"
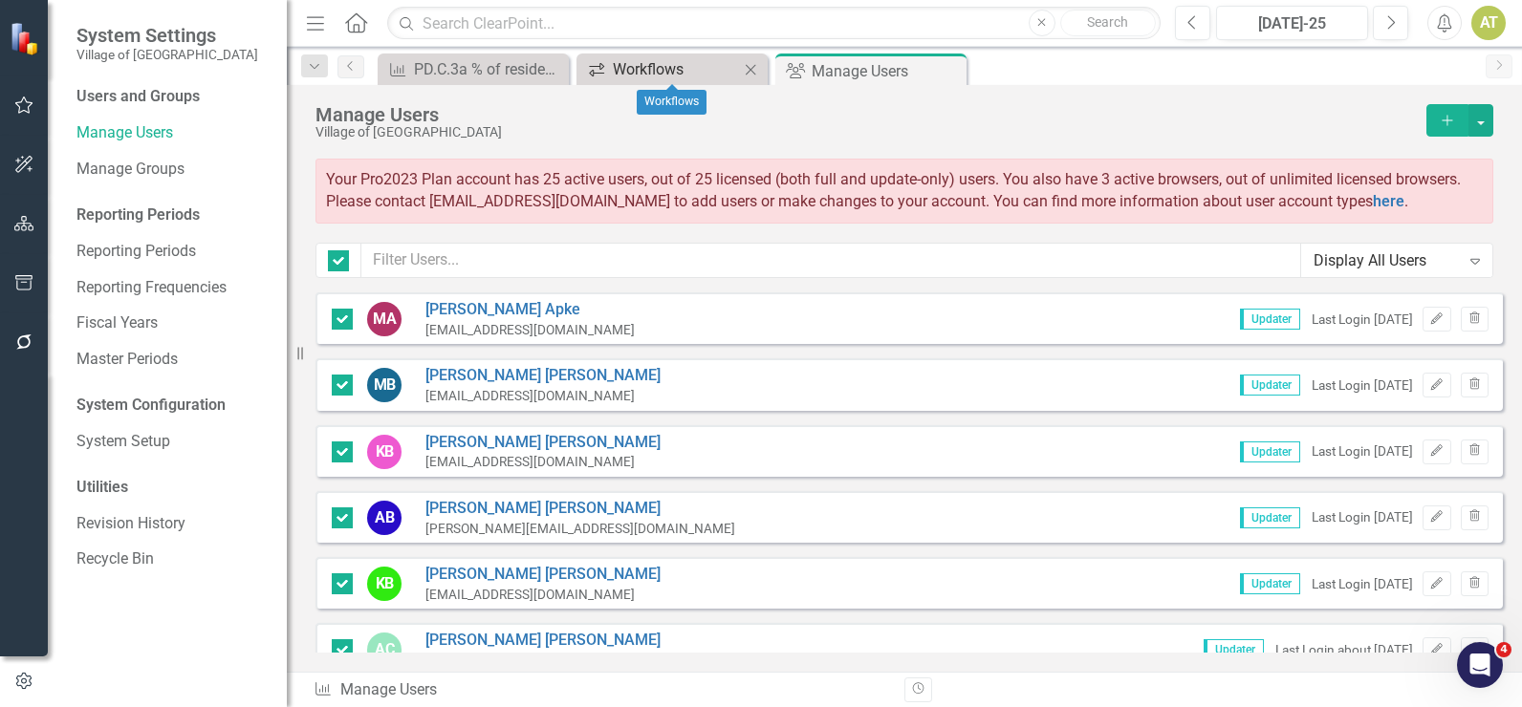
click at [632, 75] on div "Workflows" at bounding box center [676, 69] width 126 height 24
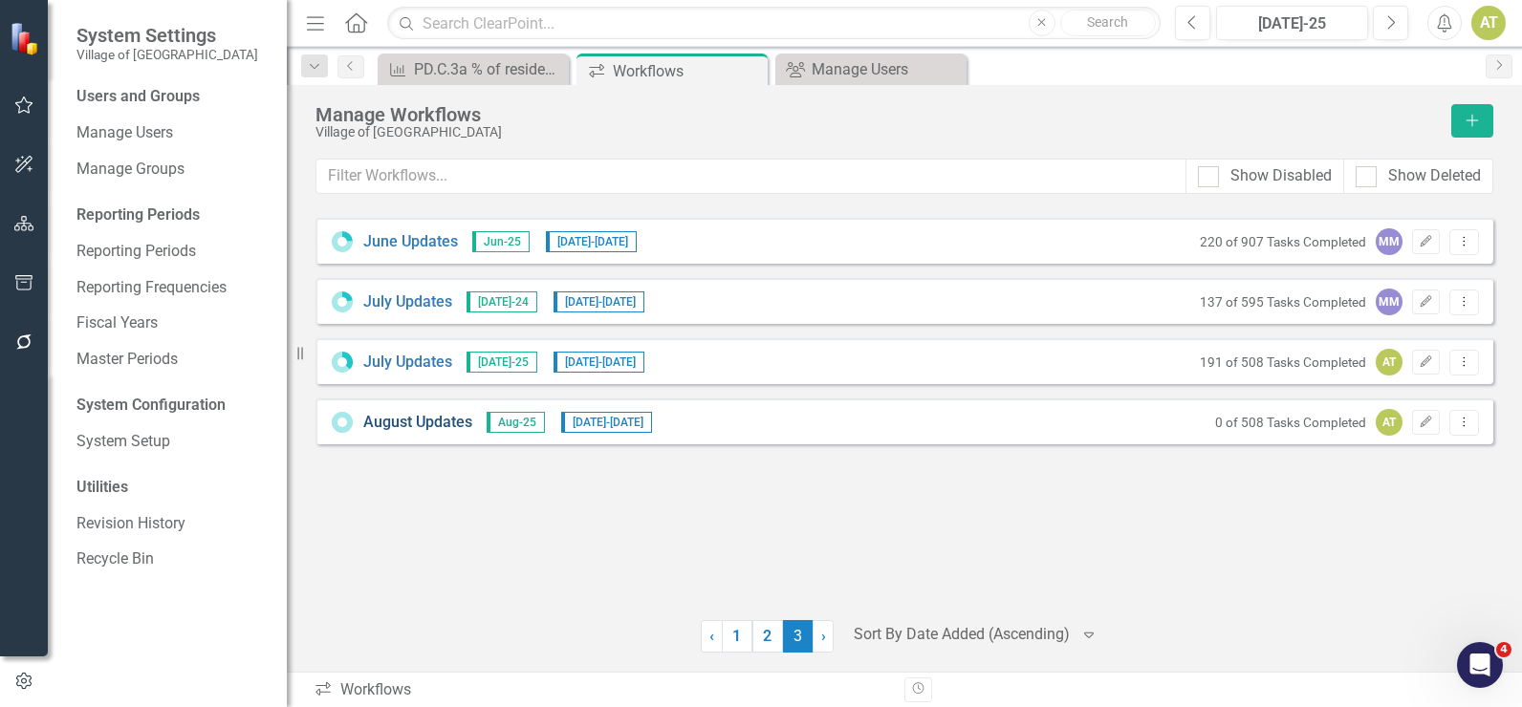
click at [437, 421] on link "August Updates" at bounding box center [417, 423] width 109 height 22
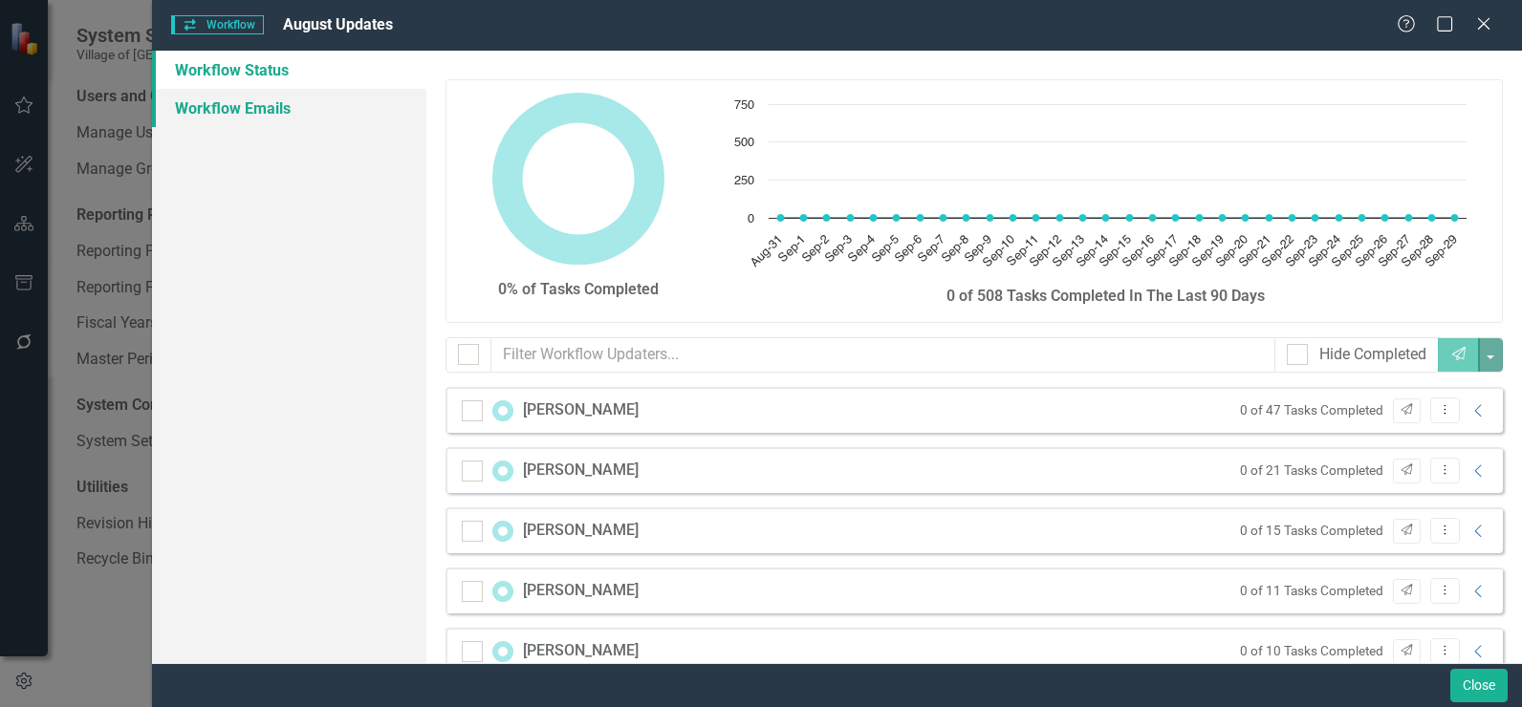
click at [263, 111] on link "Workflow Emails" at bounding box center [289, 108] width 274 height 38
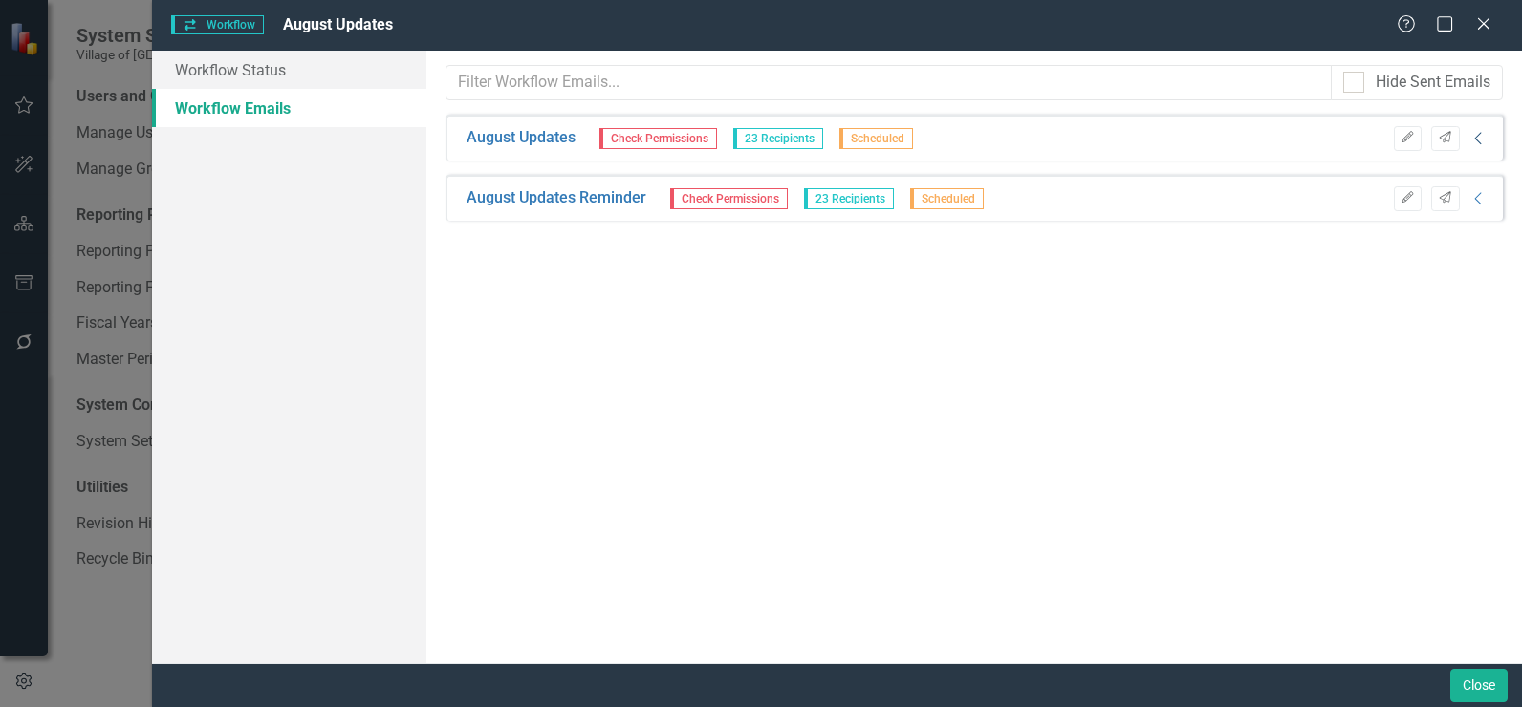
click at [1480, 140] on icon "Collapse" at bounding box center [1478, 138] width 19 height 15
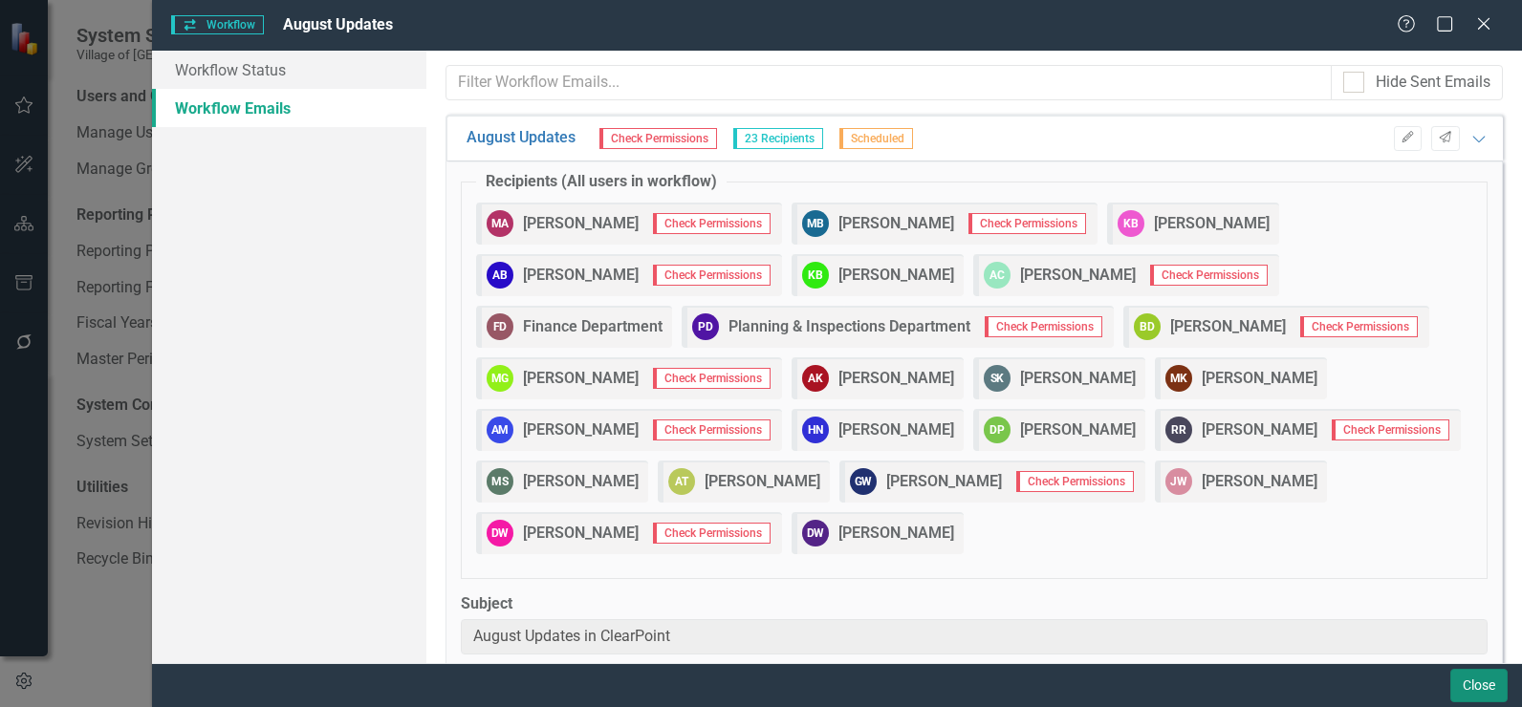
click at [1486, 675] on button "Close" at bounding box center [1478, 685] width 57 height 33
